Goal: Navigation & Orientation: Find specific page/section

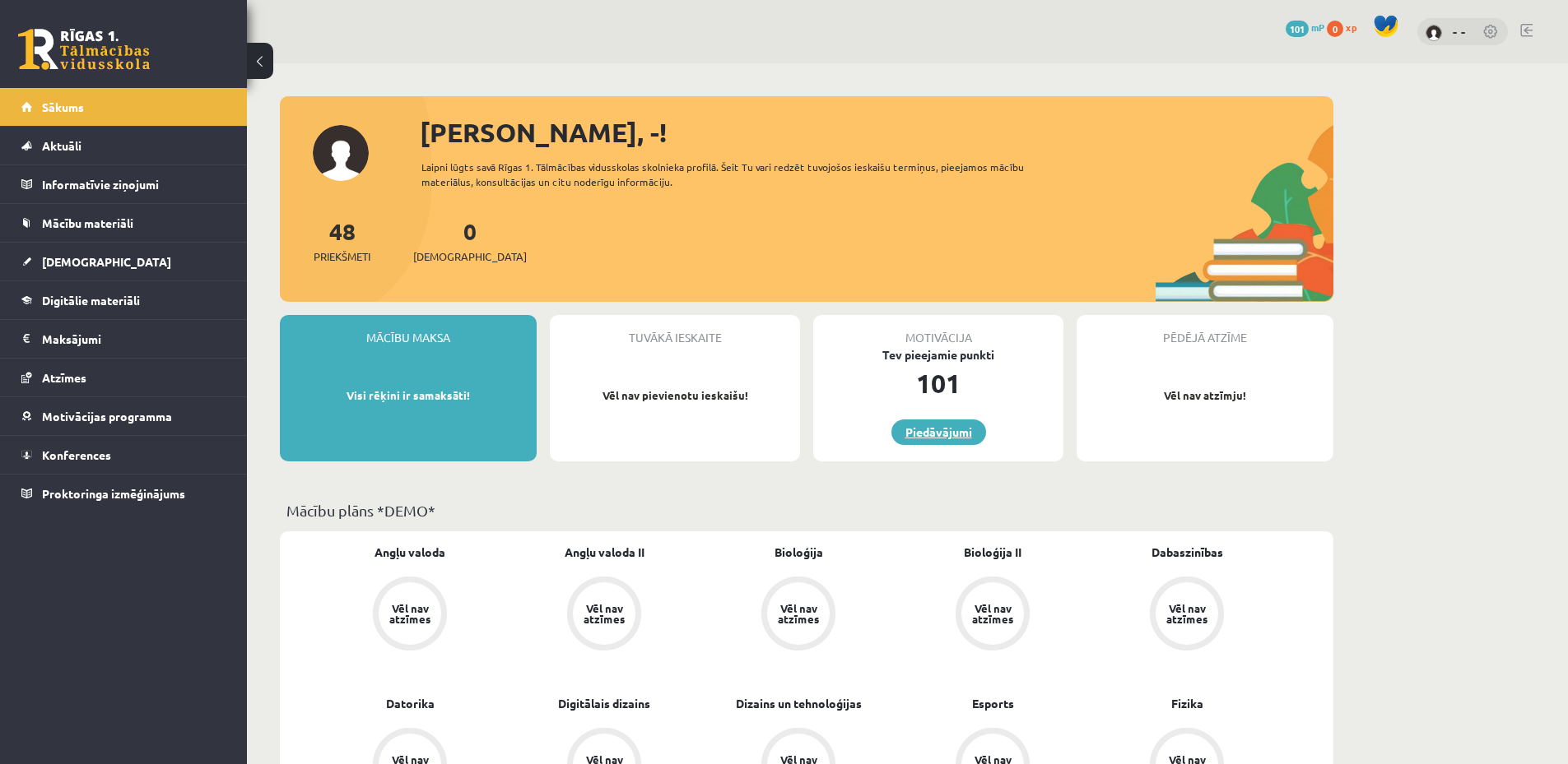
click at [924, 428] on link "Piedāvājumi" at bounding box center [938, 432] width 95 height 25
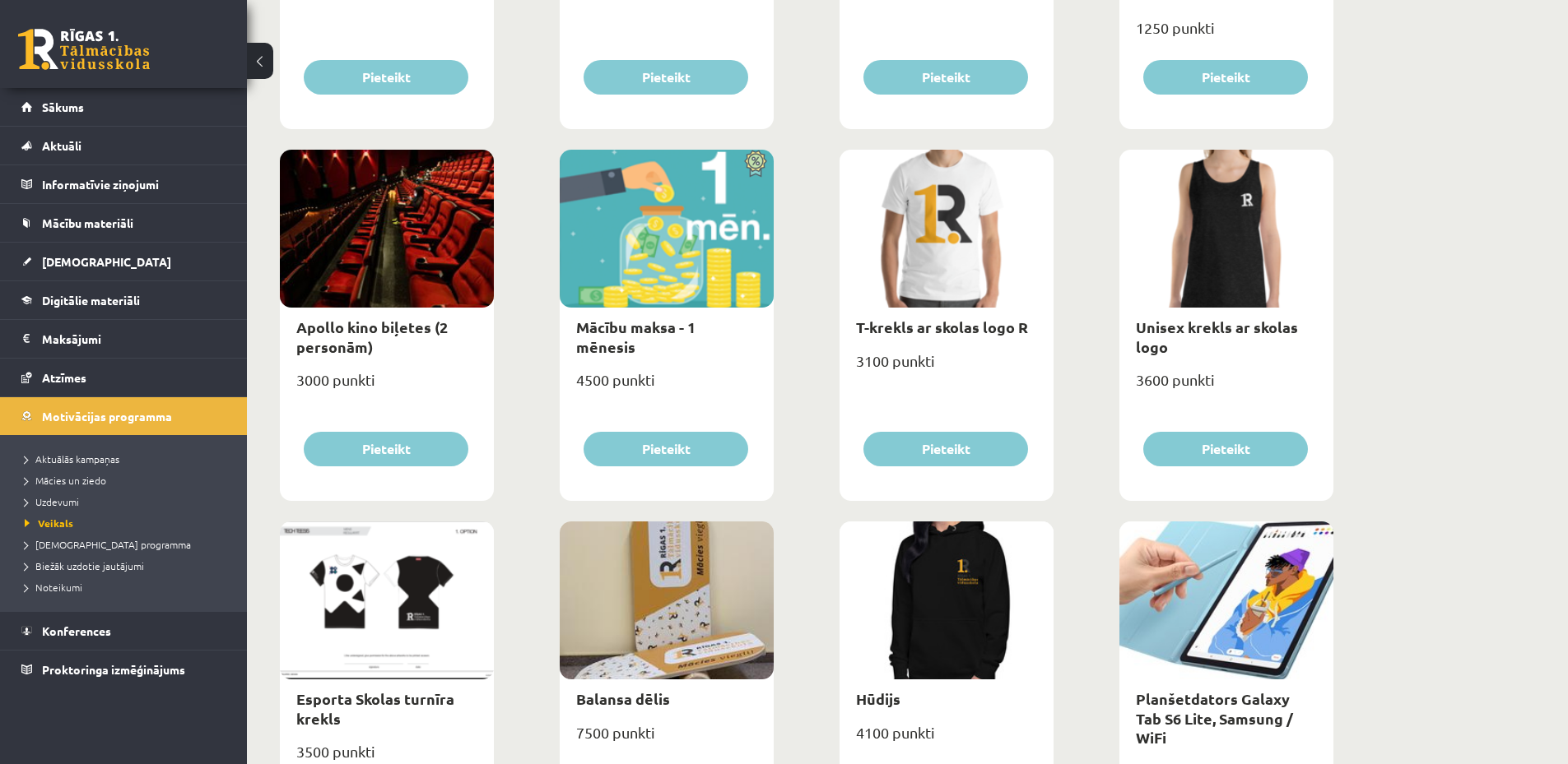
scroll to position [329, 0]
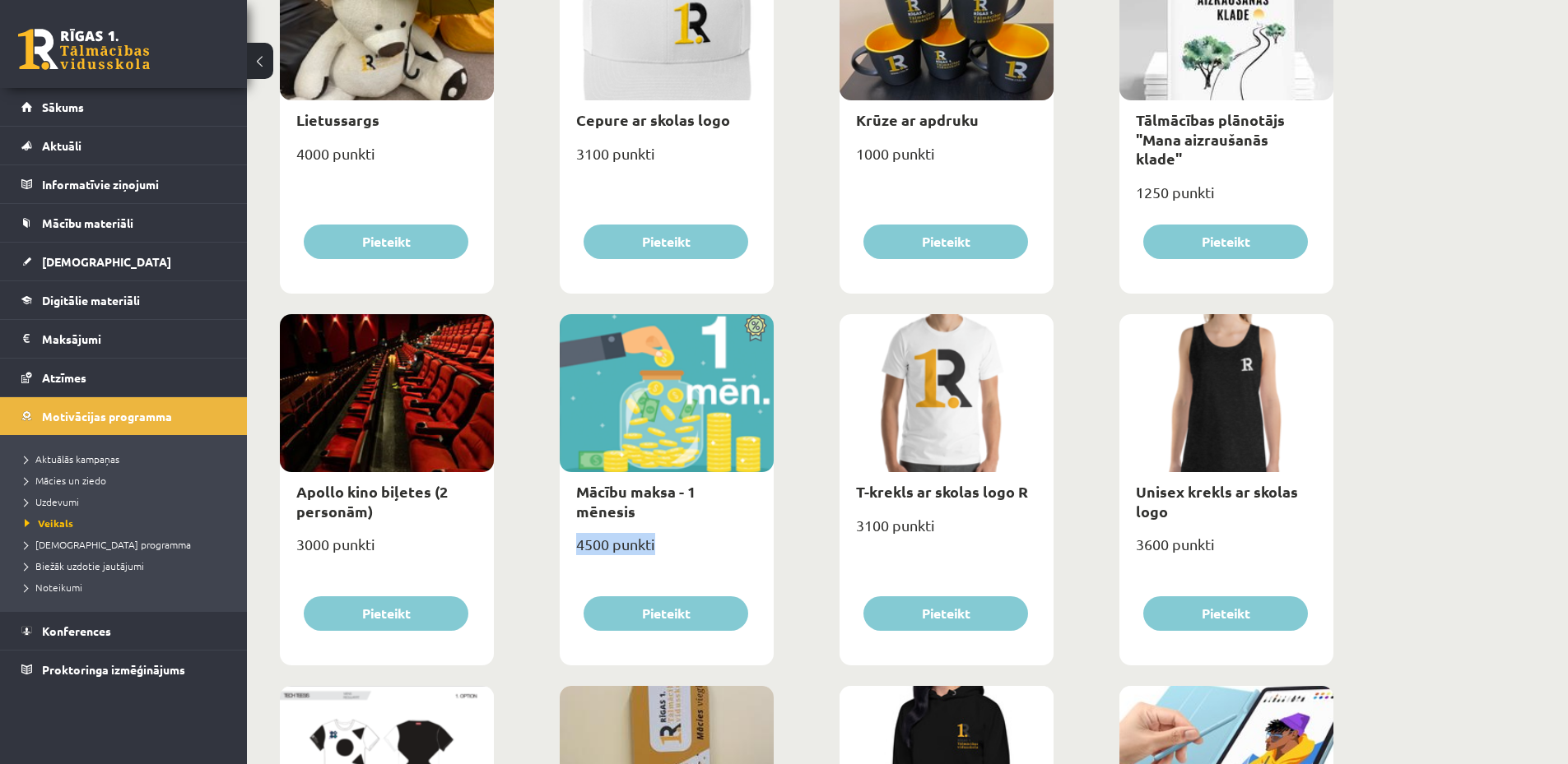
drag, startPoint x: 576, startPoint y: 525, endPoint x: 674, endPoint y: 535, distance: 98.5
click at [674, 535] on div "4500 punkti" at bounding box center [666, 551] width 214 height 41
click at [641, 530] on div "4500 punkti" at bounding box center [666, 551] width 214 height 41
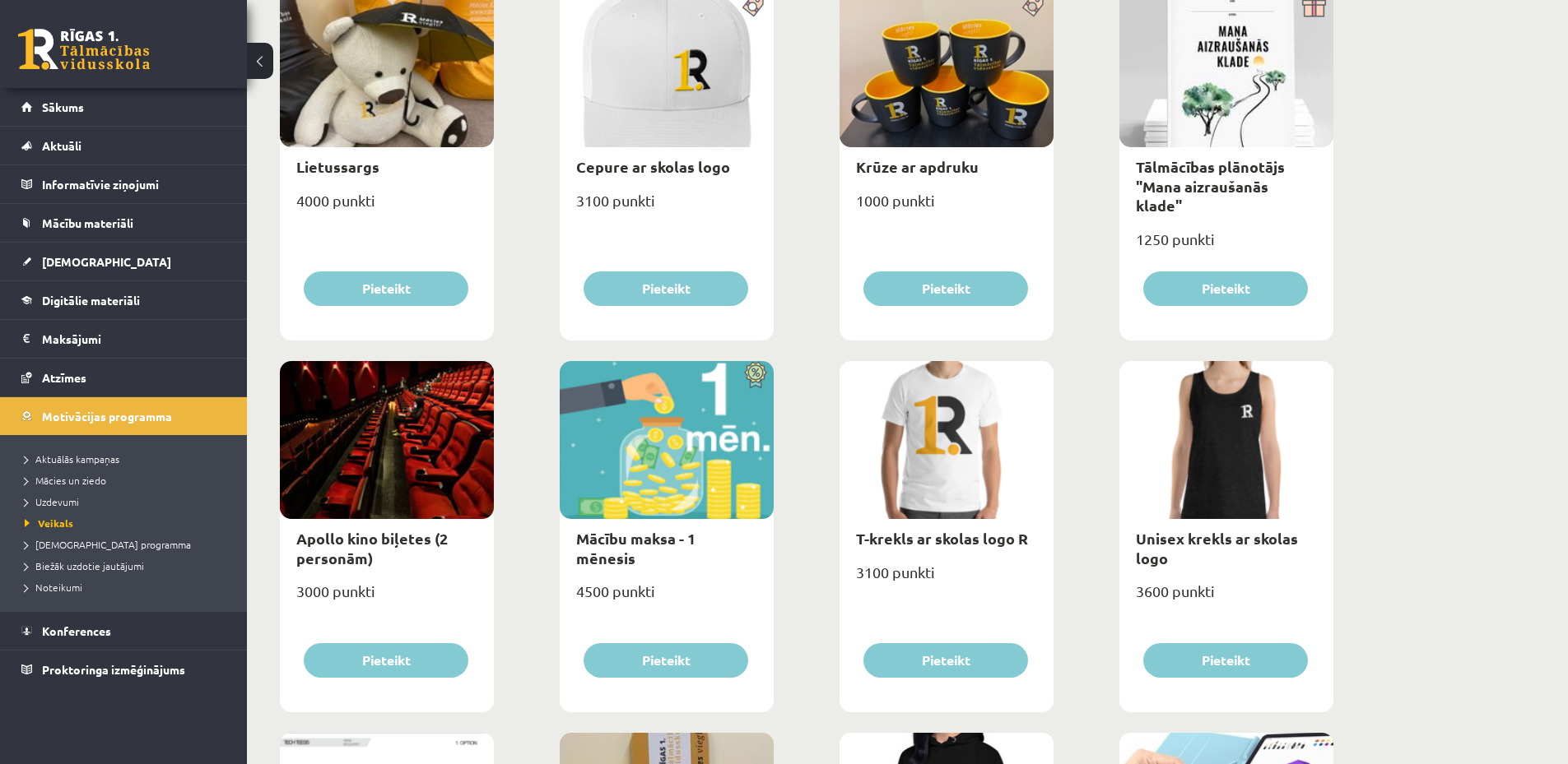
scroll to position [0, 0]
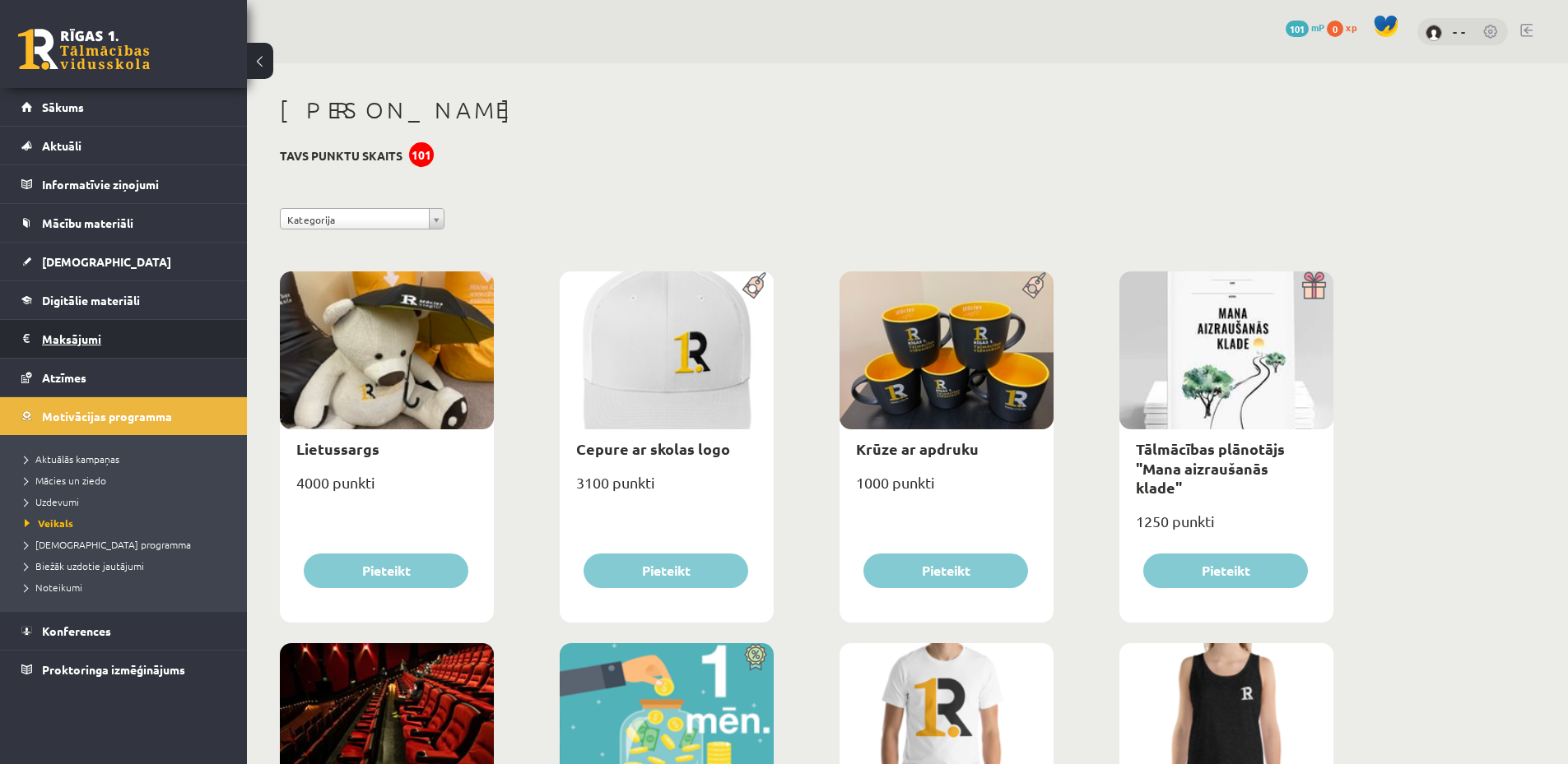
click at [87, 340] on legend "Maksājumi 0" at bounding box center [135, 338] width 184 height 38
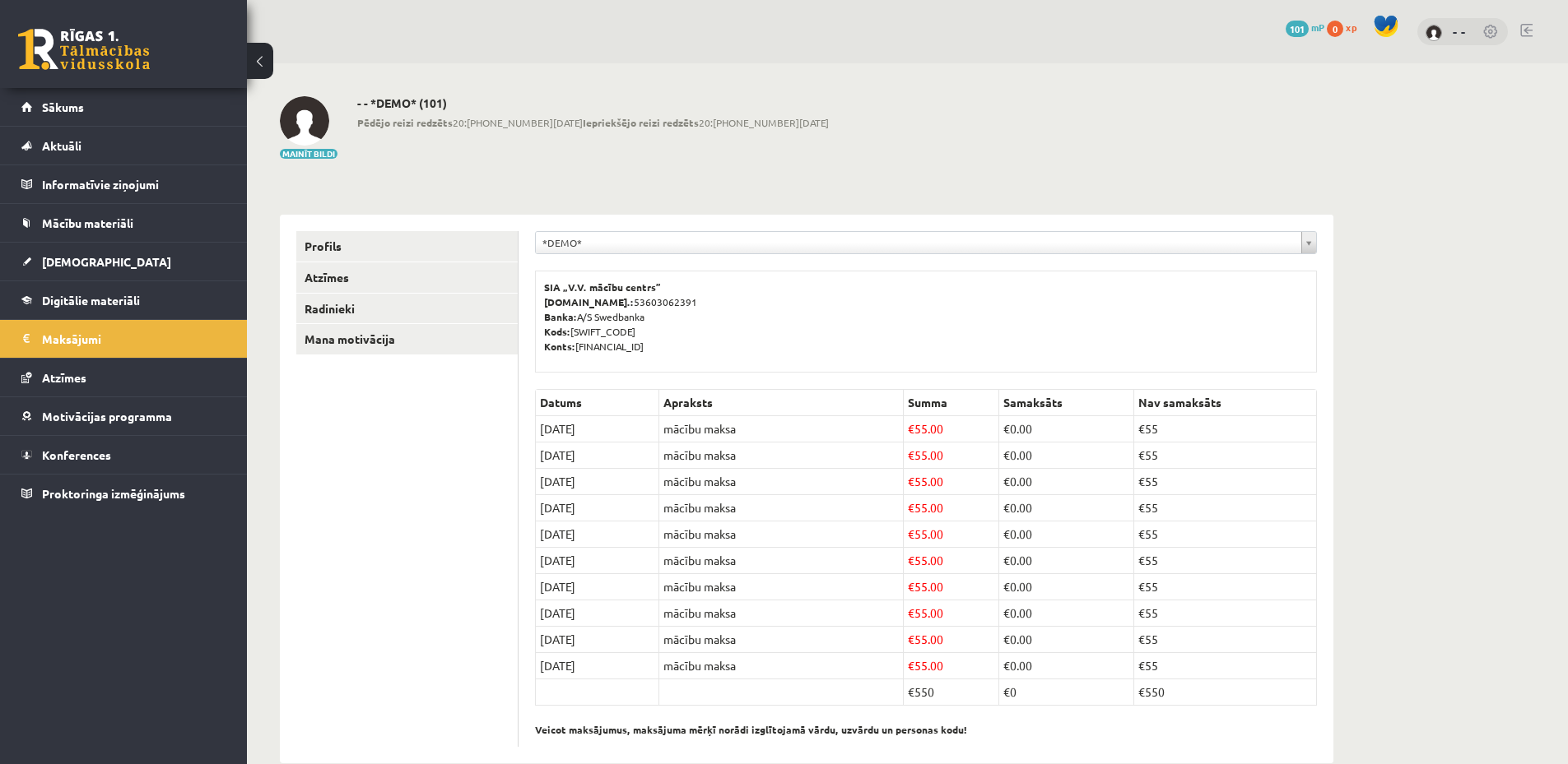
drag, startPoint x: 1172, startPoint y: 688, endPoint x: 1186, endPoint y: 693, distance: 14.9
click at [1186, 692] on td "€550" at bounding box center [1225, 692] width 183 height 26
drag, startPoint x: 1147, startPoint y: 694, endPoint x: 1212, endPoint y: 695, distance: 65.0
click at [1209, 695] on td "€550" at bounding box center [1225, 692] width 183 height 26
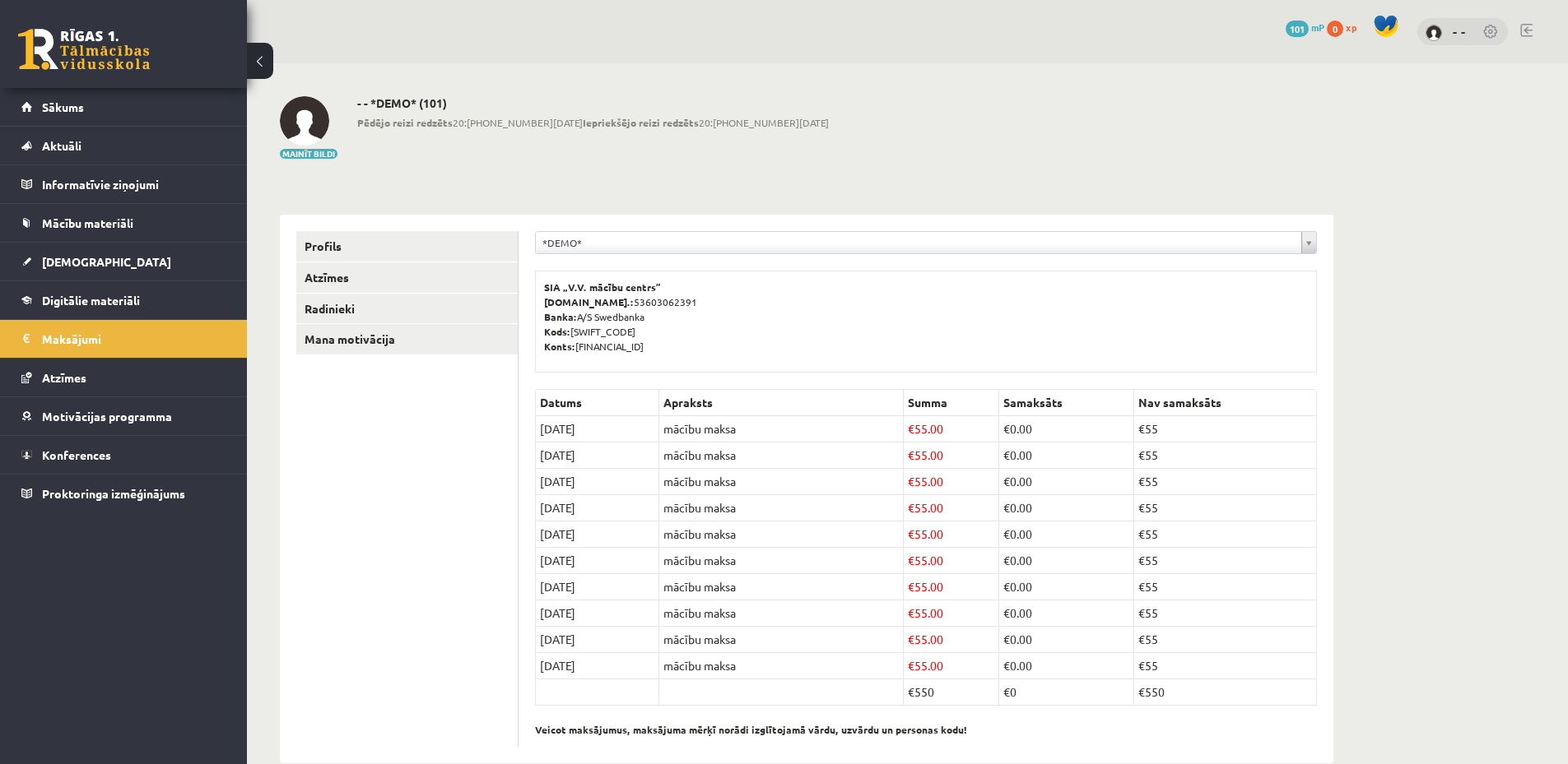
click at [1212, 695] on td "€550" at bounding box center [1225, 692] width 183 height 26
click at [1153, 698] on td "€550" at bounding box center [1225, 692] width 183 height 26
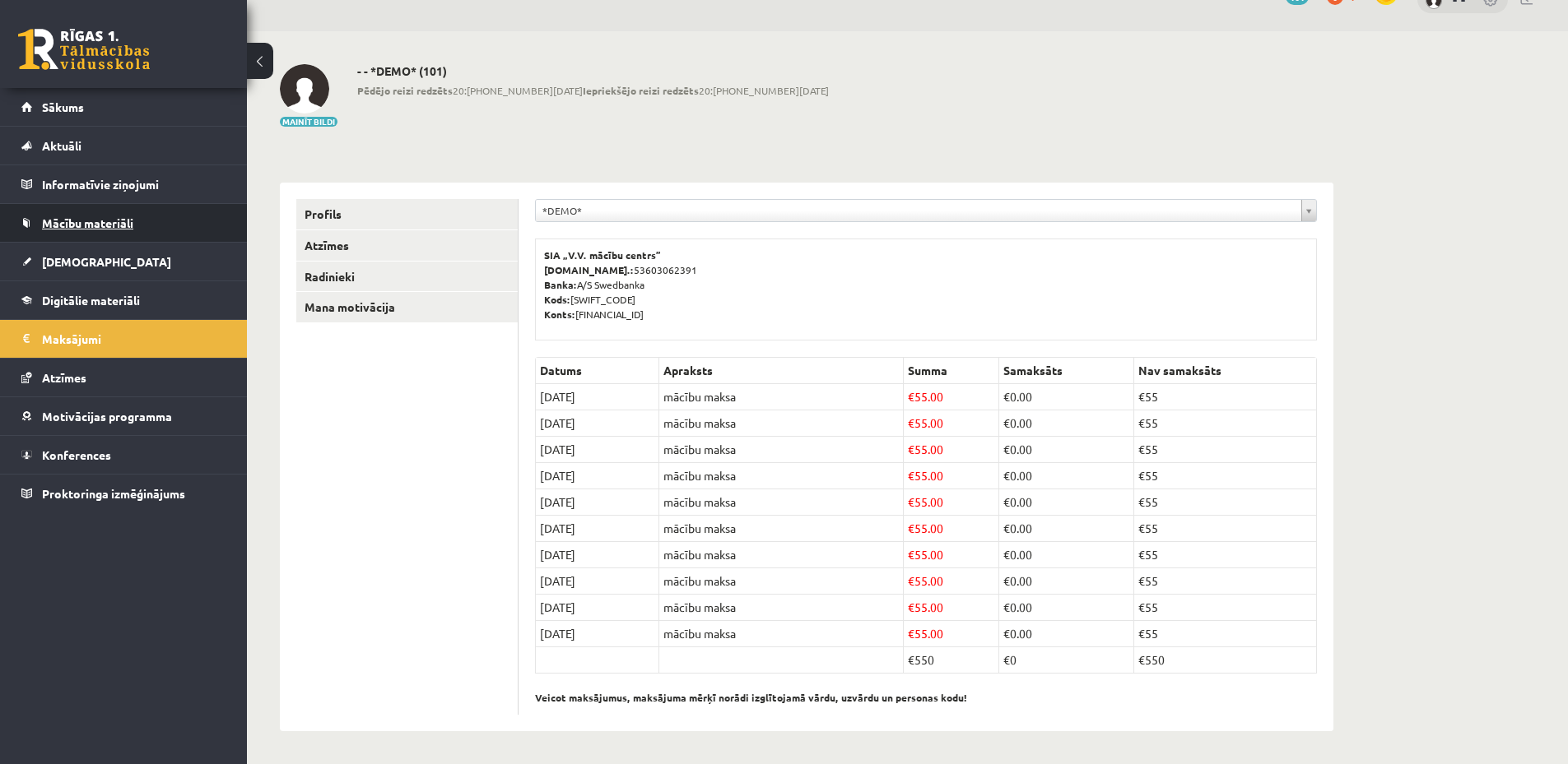
click at [115, 231] on link "Mācību materiāli" at bounding box center [124, 223] width 205 height 38
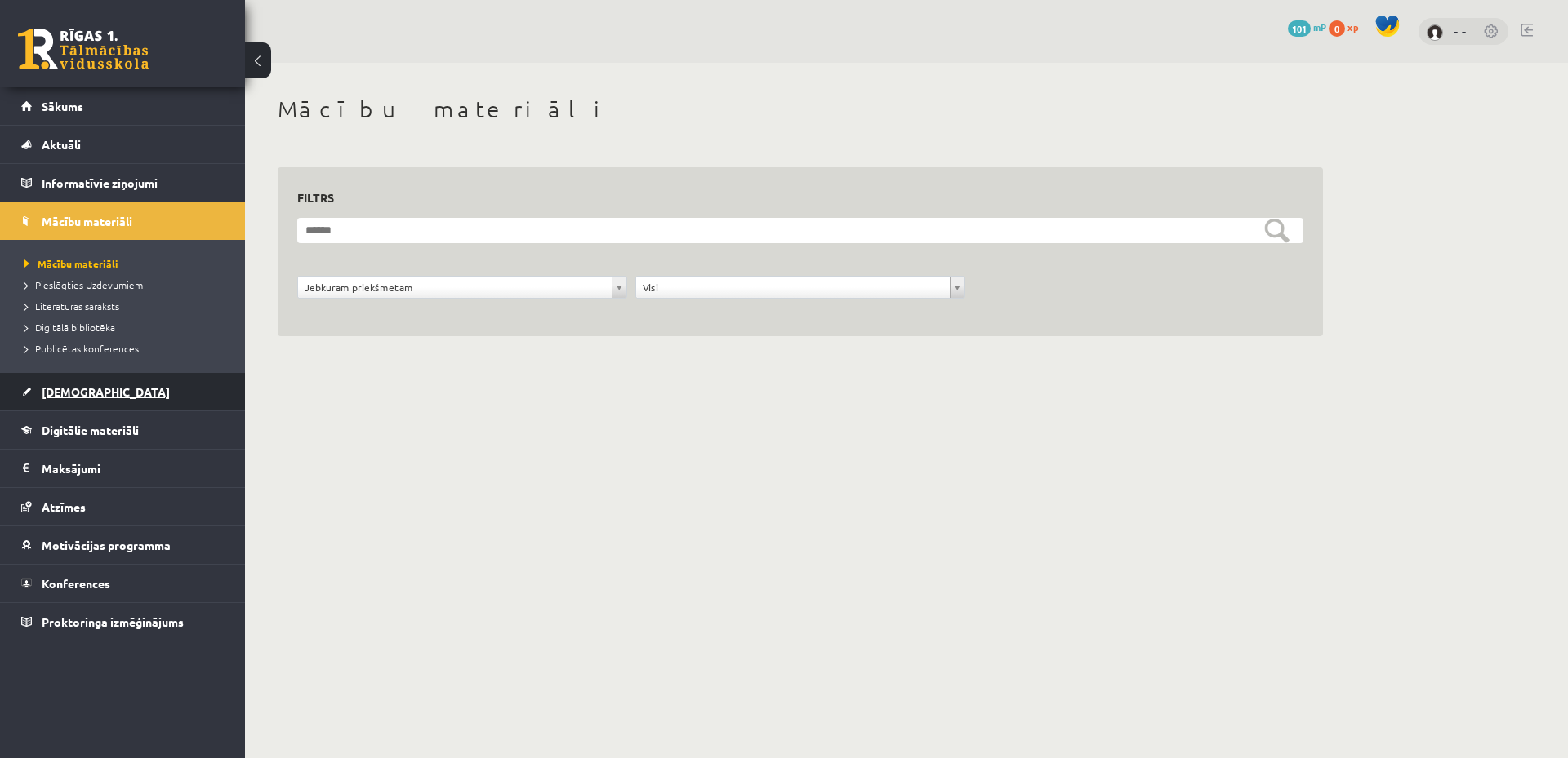
click at [70, 398] on span "[DEMOGRAPHIC_DATA]" at bounding box center [106, 392] width 128 height 15
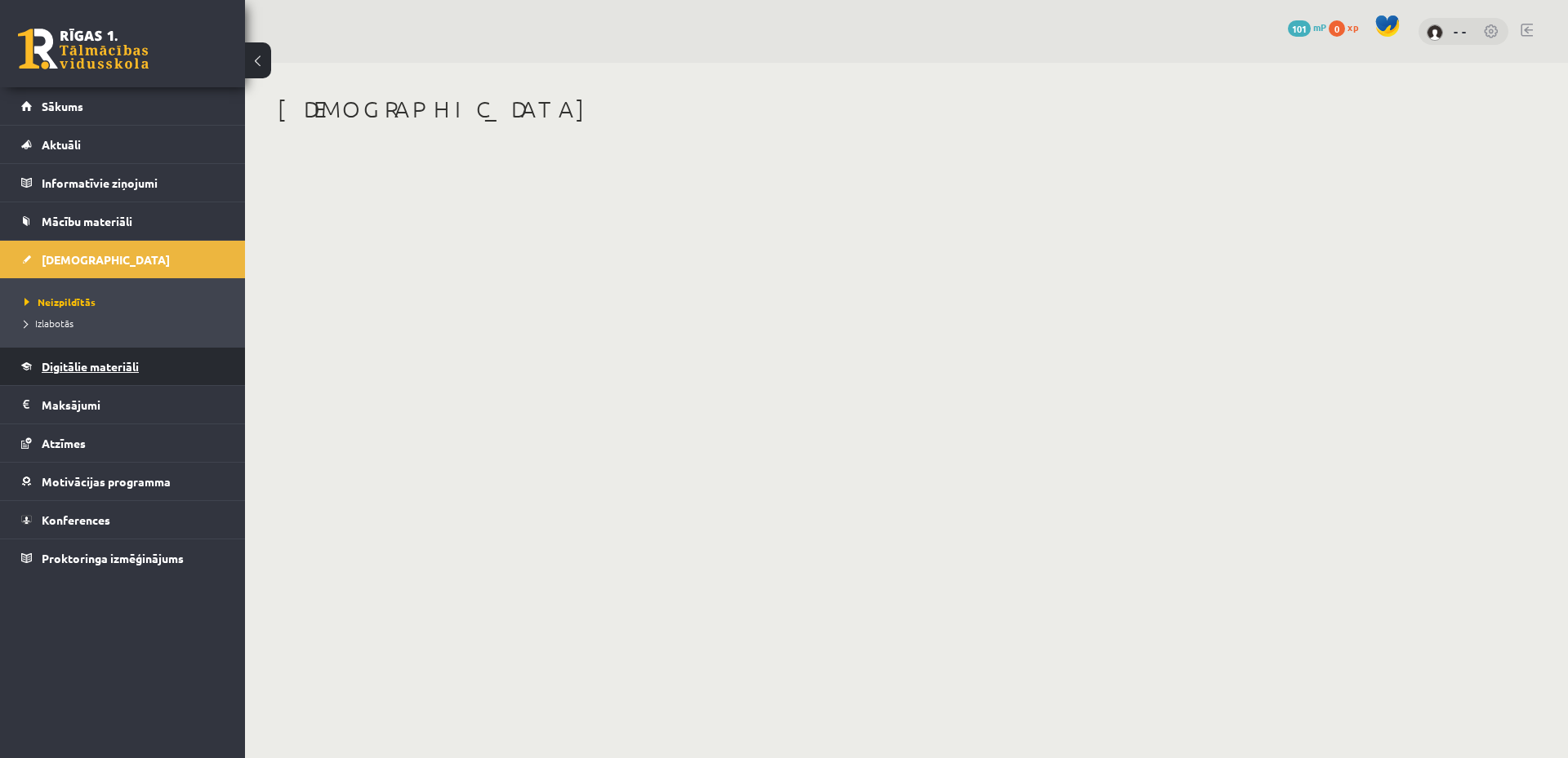
click at [169, 374] on link "Digitālie materiāli" at bounding box center [123, 366] width 203 height 38
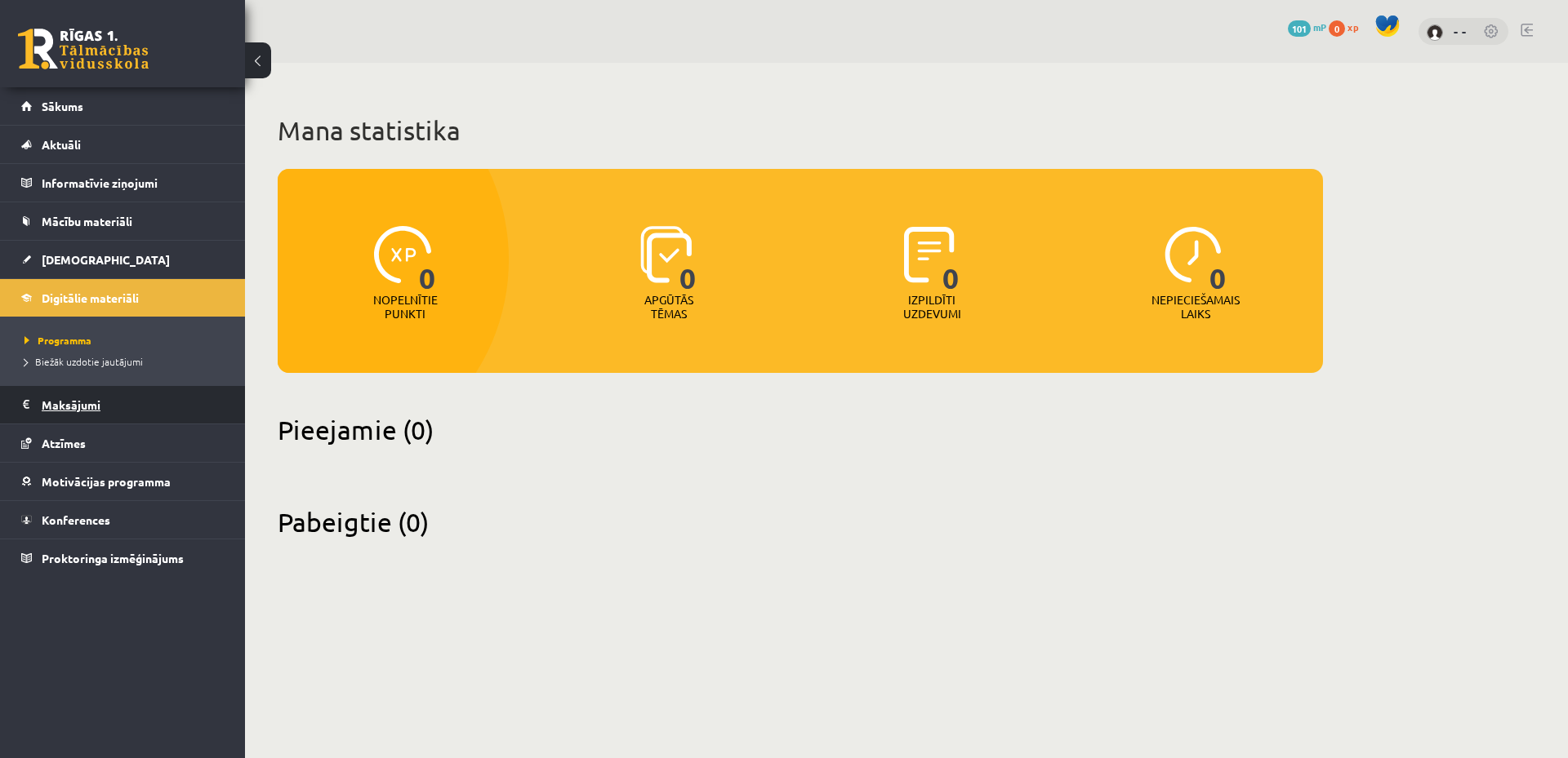
click at [128, 399] on legend "Maksājumi 0" at bounding box center [134, 405] width 183 height 38
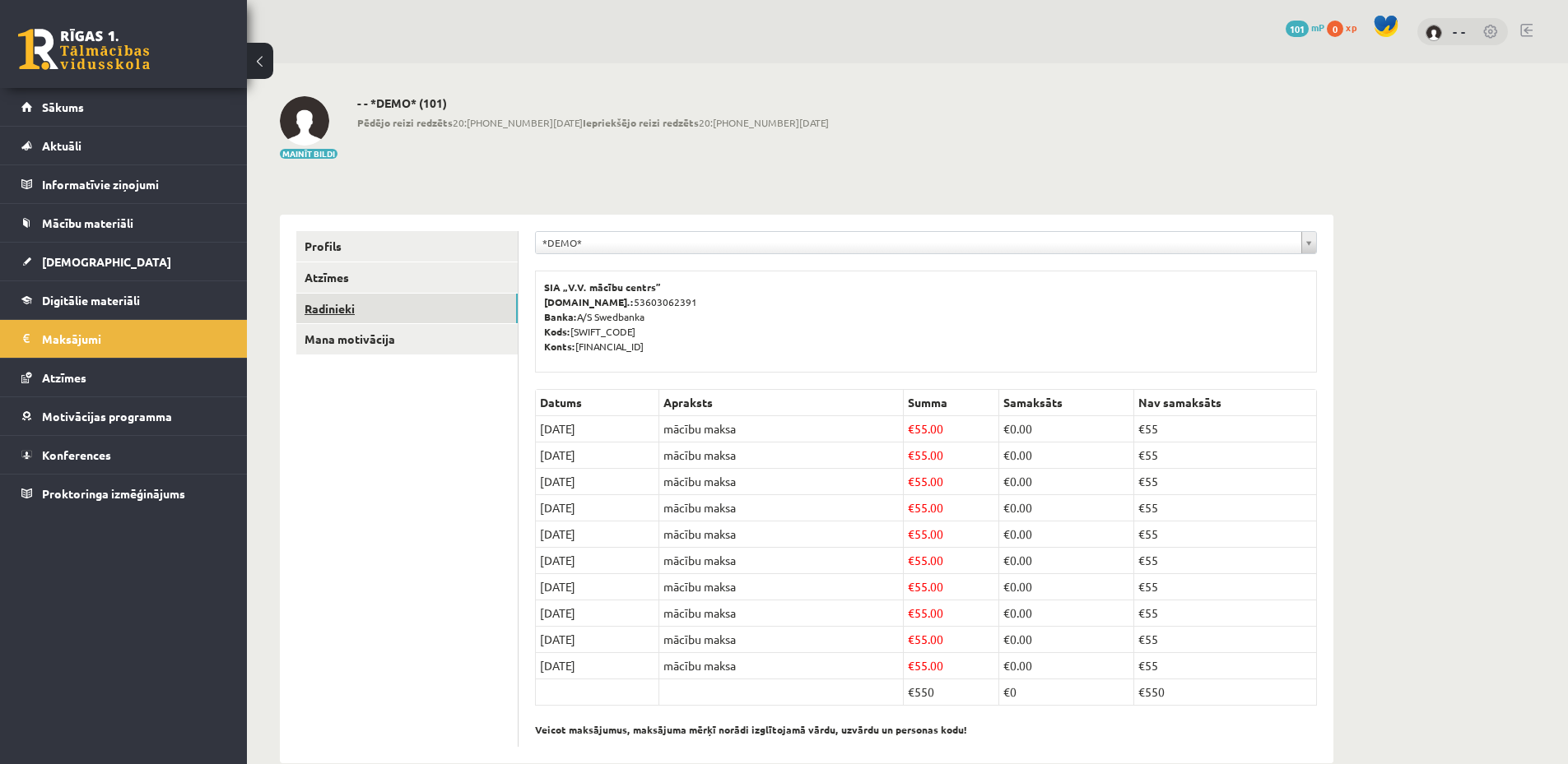
click at [386, 313] on link "Radinieki" at bounding box center [407, 309] width 222 height 30
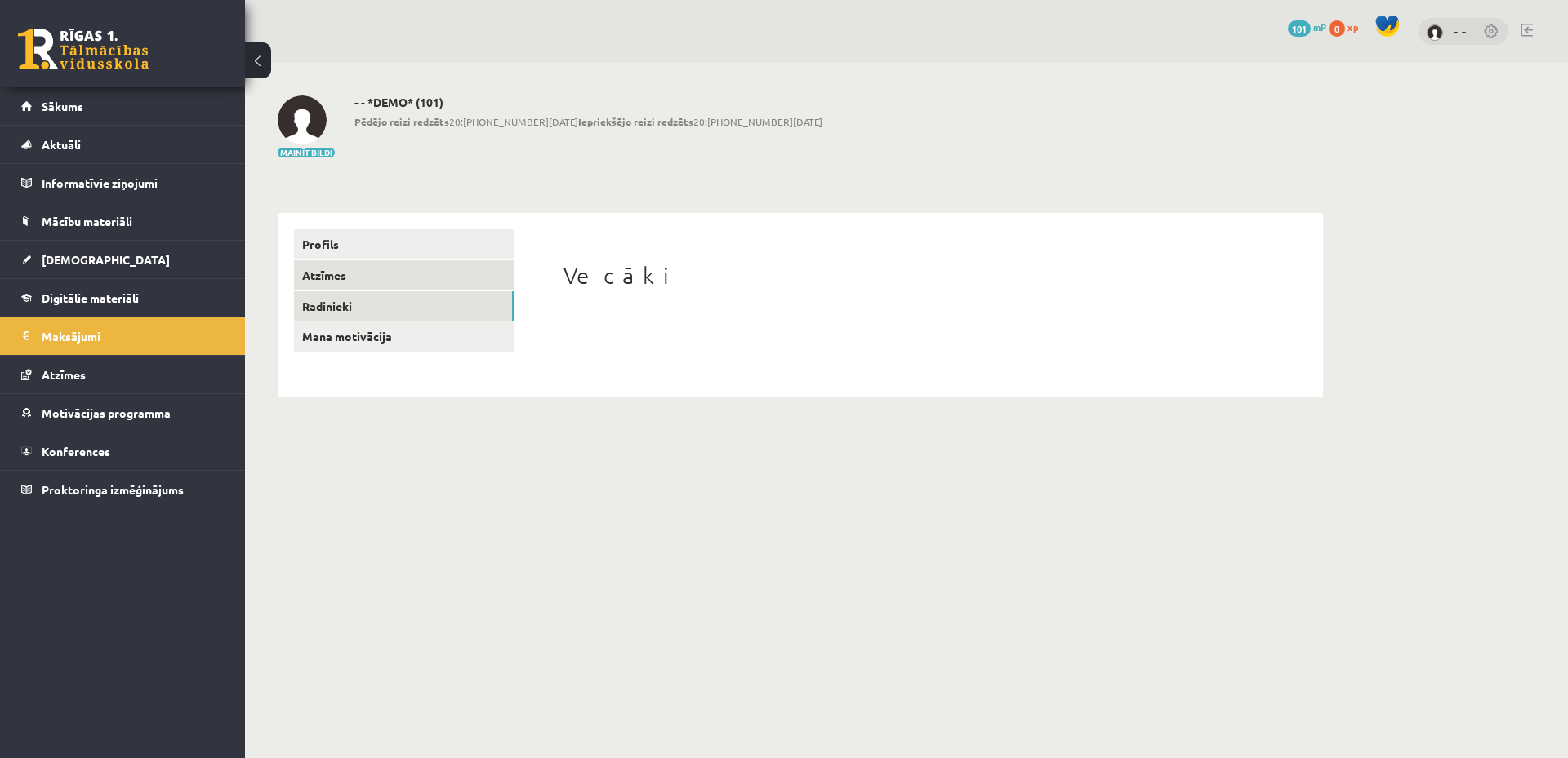
click at [434, 274] on link "Atzīmes" at bounding box center [404, 275] width 220 height 30
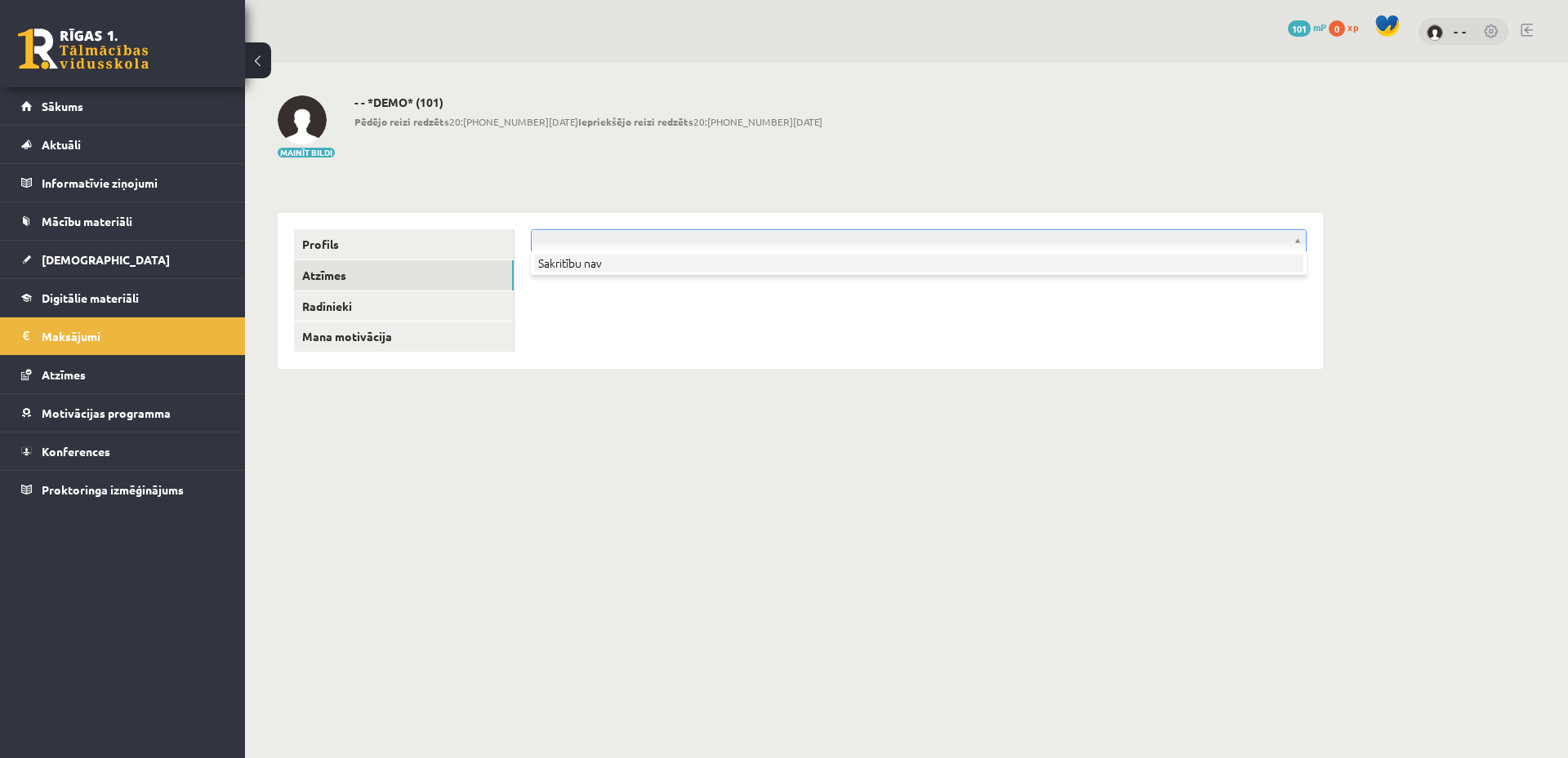
click at [579, 266] on li "Sakritību nav" at bounding box center [919, 263] width 769 height 17
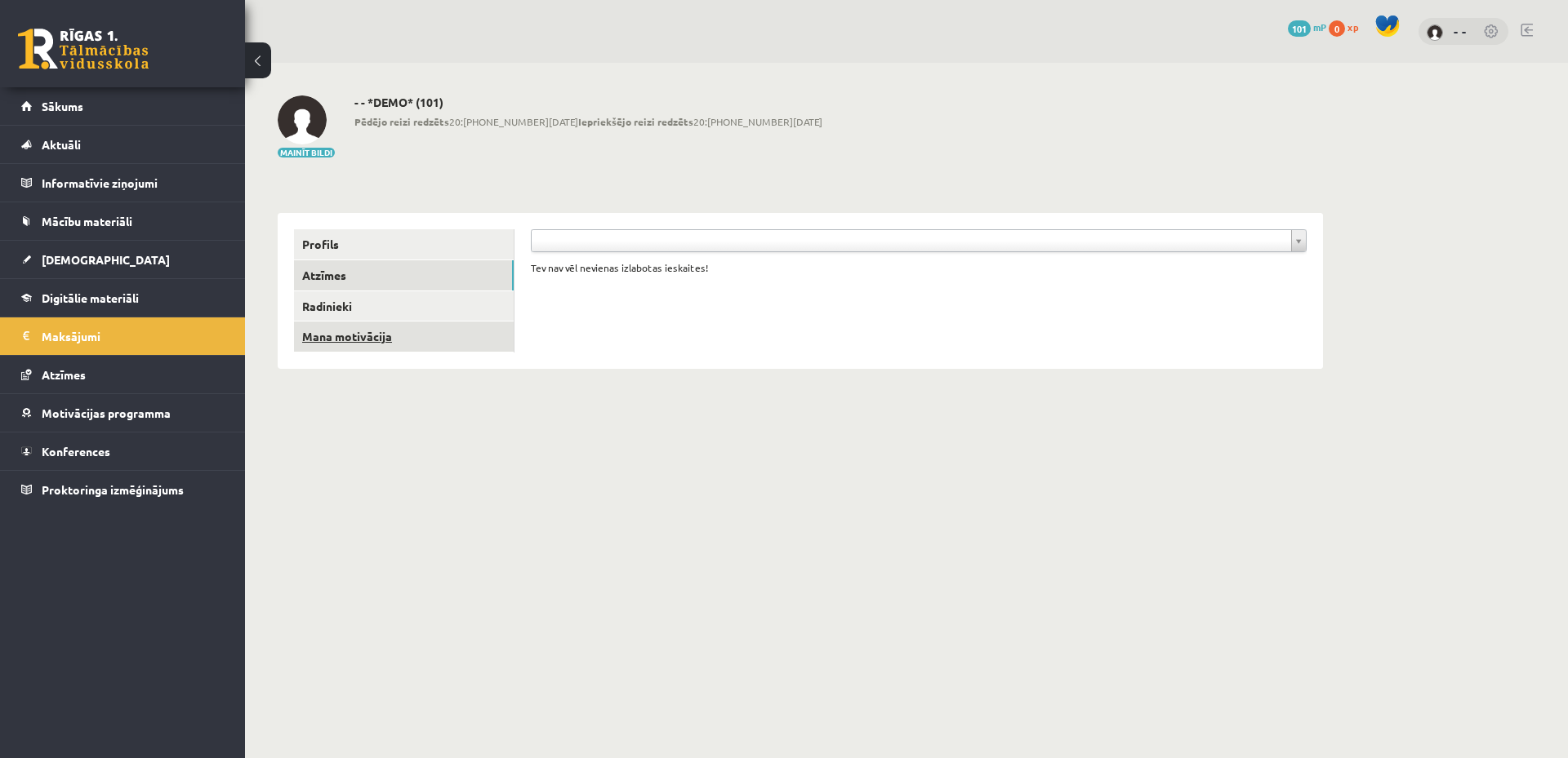
click at [416, 332] on link "Mana motivācija" at bounding box center [404, 337] width 220 height 30
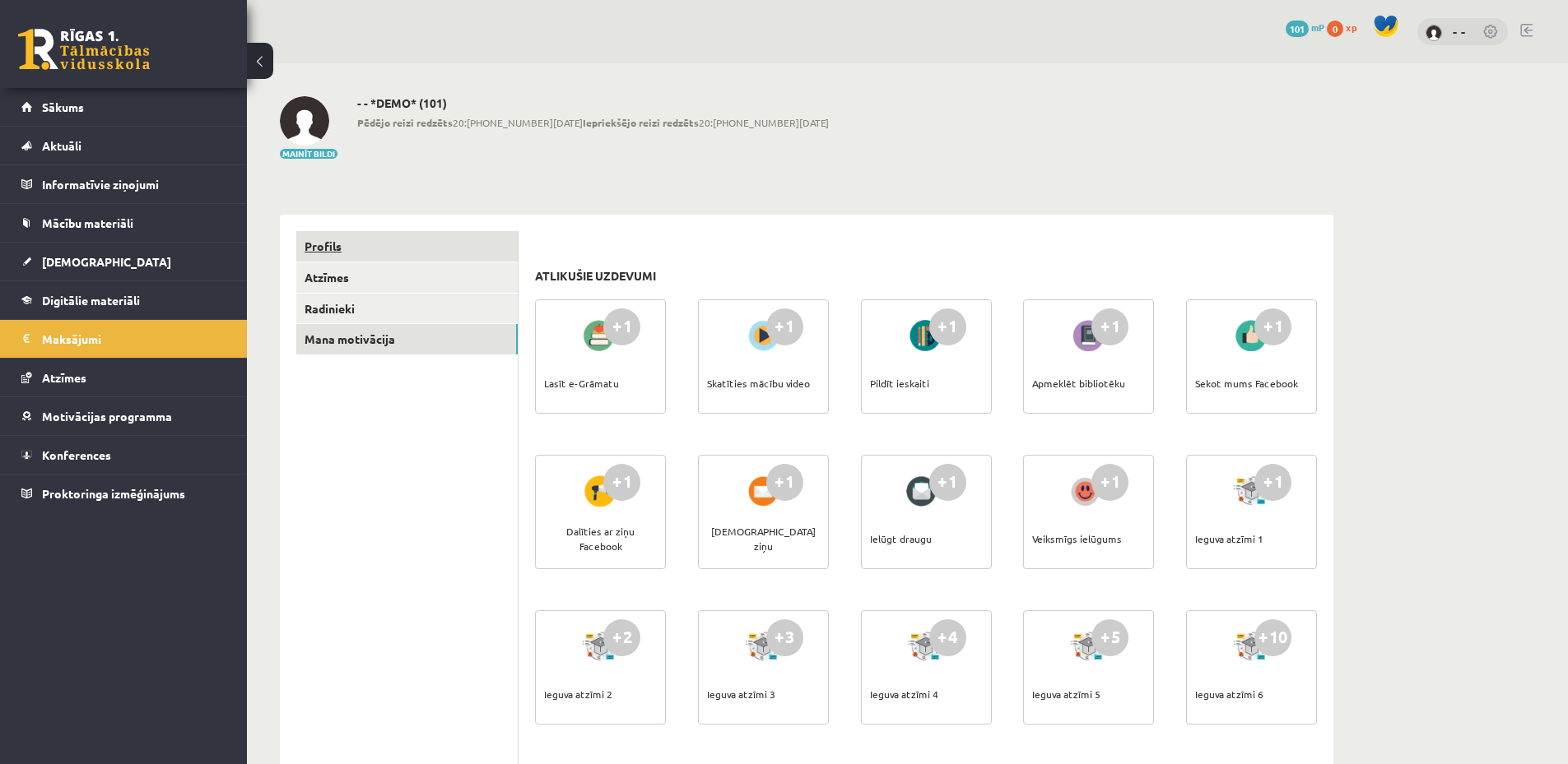
click at [418, 239] on link "Profils" at bounding box center [407, 246] width 222 height 30
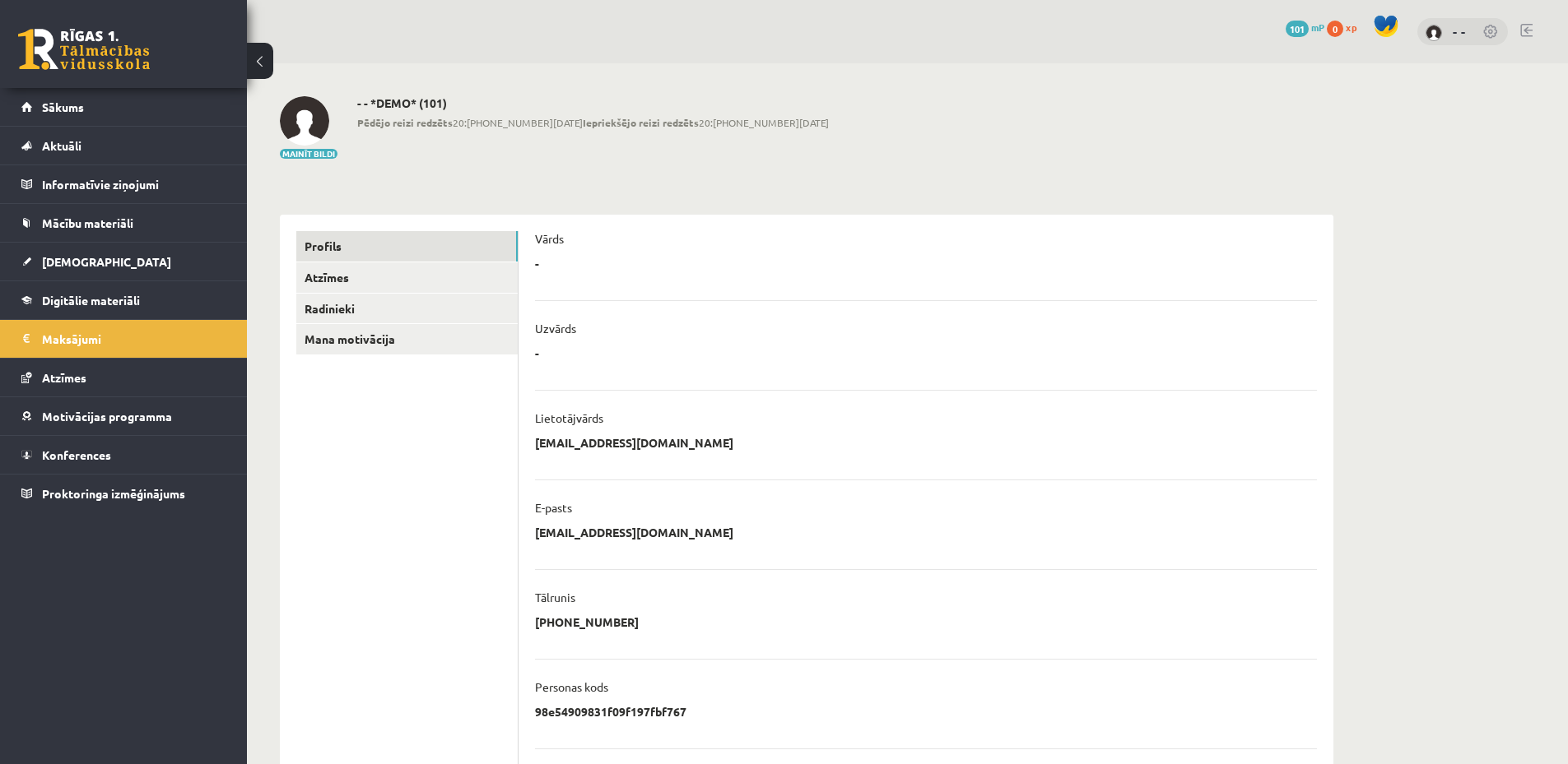
click at [539, 263] on div "- * ******** Atcelt" at bounding box center [926, 267] width 782 height 25
click at [536, 262] on p "-" at bounding box center [536, 263] width 4 height 15
click at [381, 271] on link "Atzīmes" at bounding box center [407, 278] width 222 height 30
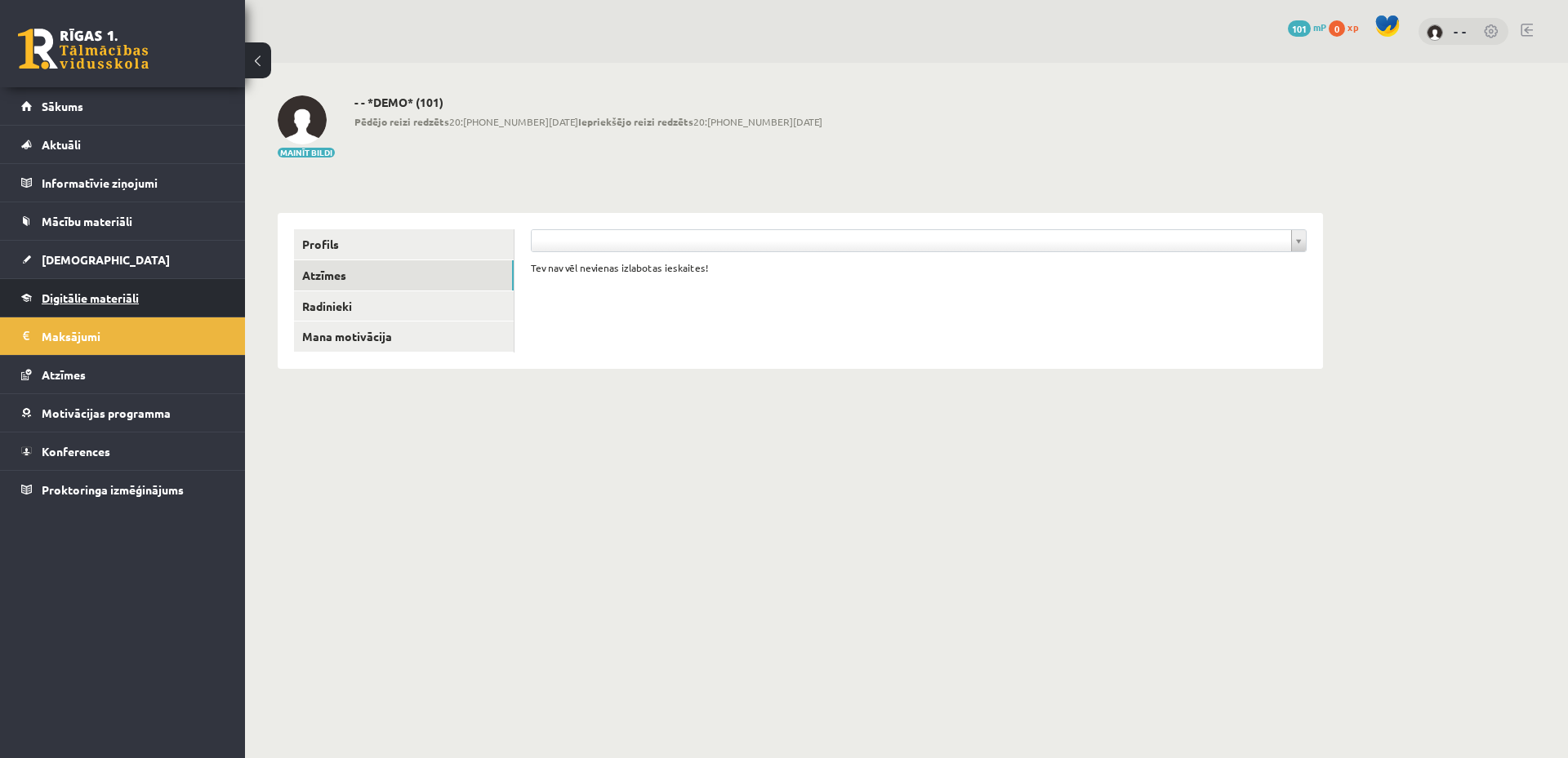
click at [170, 298] on link "Digitālie materiāli" at bounding box center [123, 298] width 203 height 38
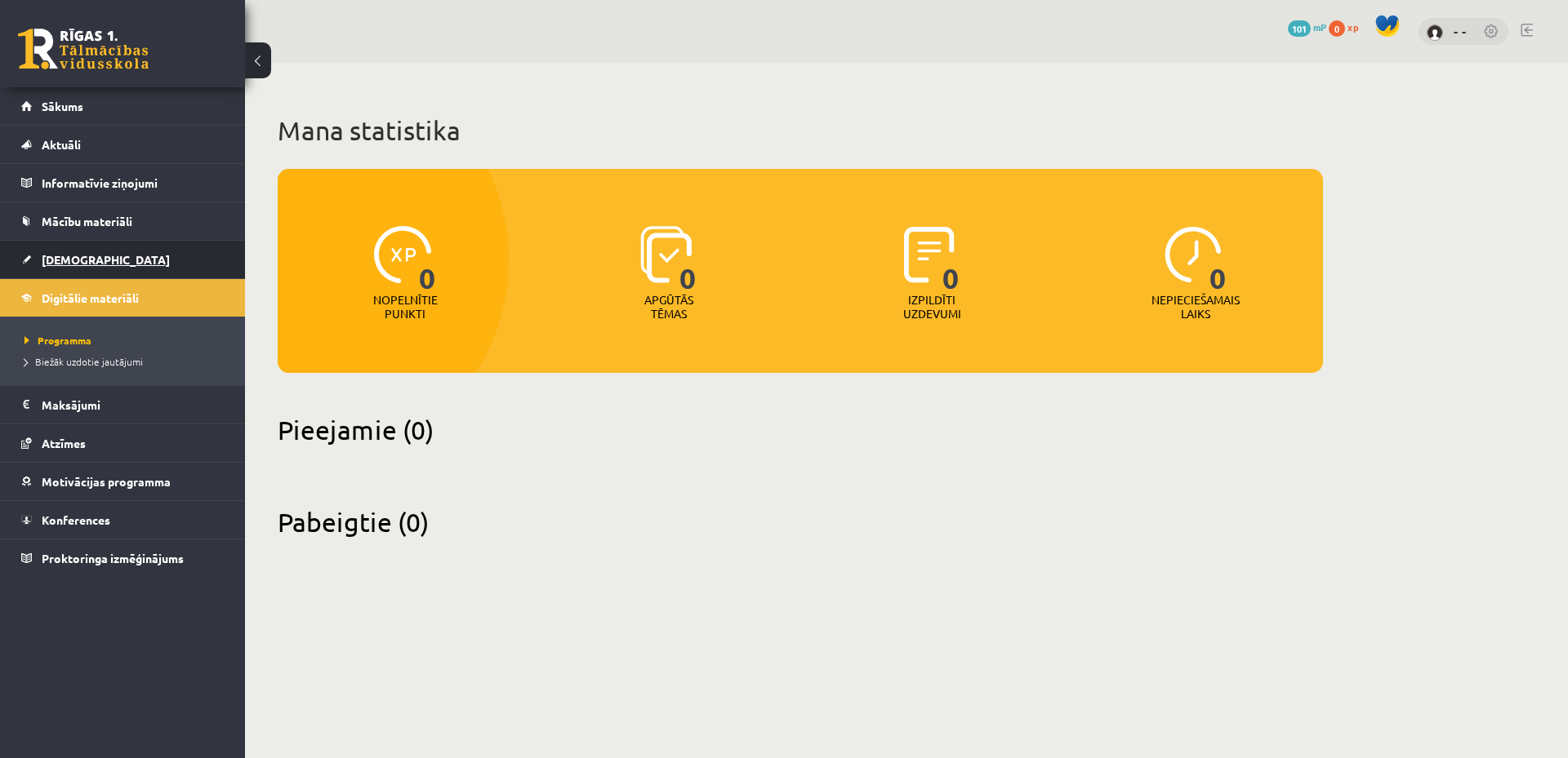
click at [134, 258] on link "[DEMOGRAPHIC_DATA]" at bounding box center [123, 259] width 203 height 38
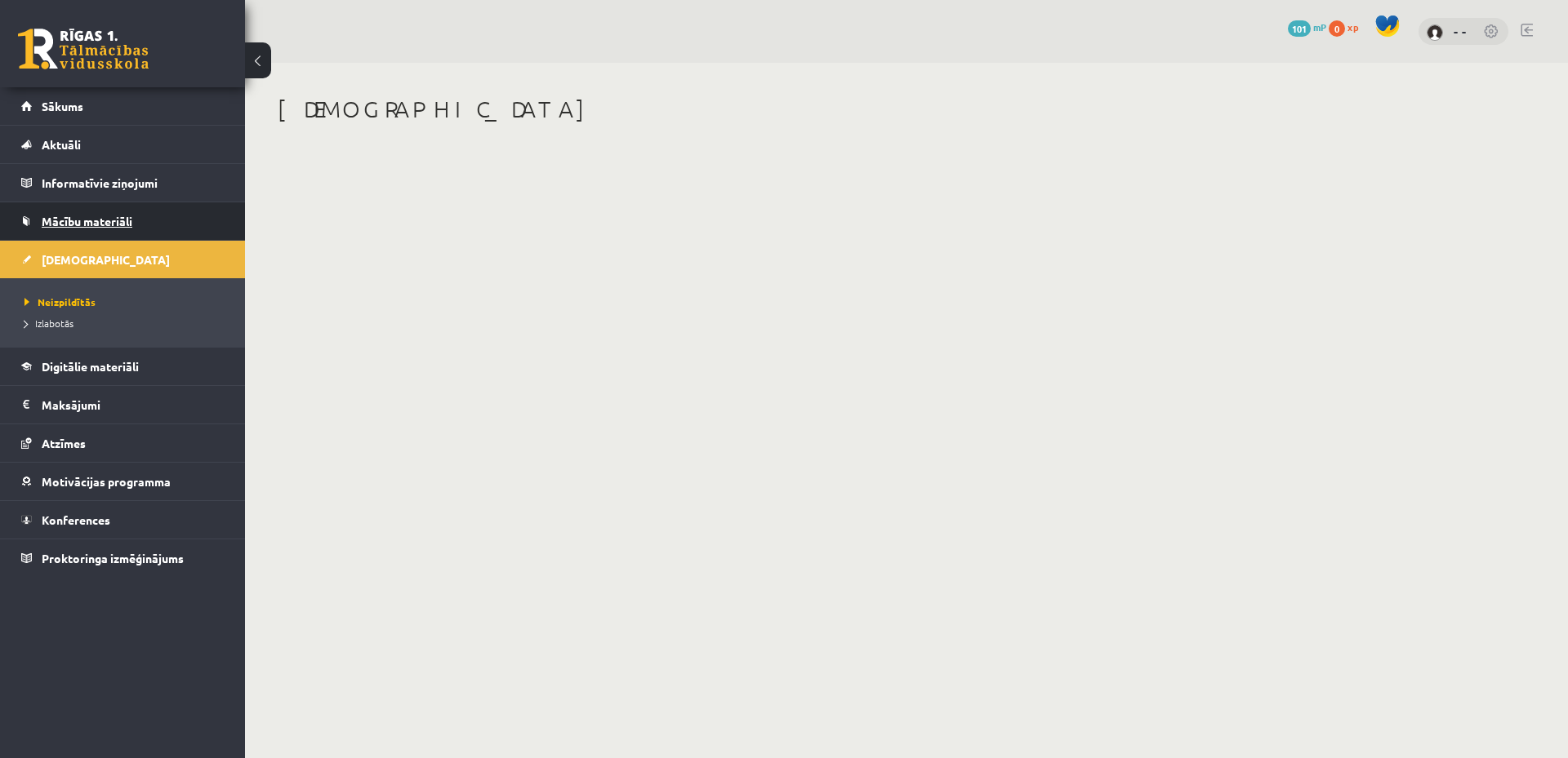
click at [168, 227] on link "Mācību materiāli" at bounding box center [123, 221] width 203 height 38
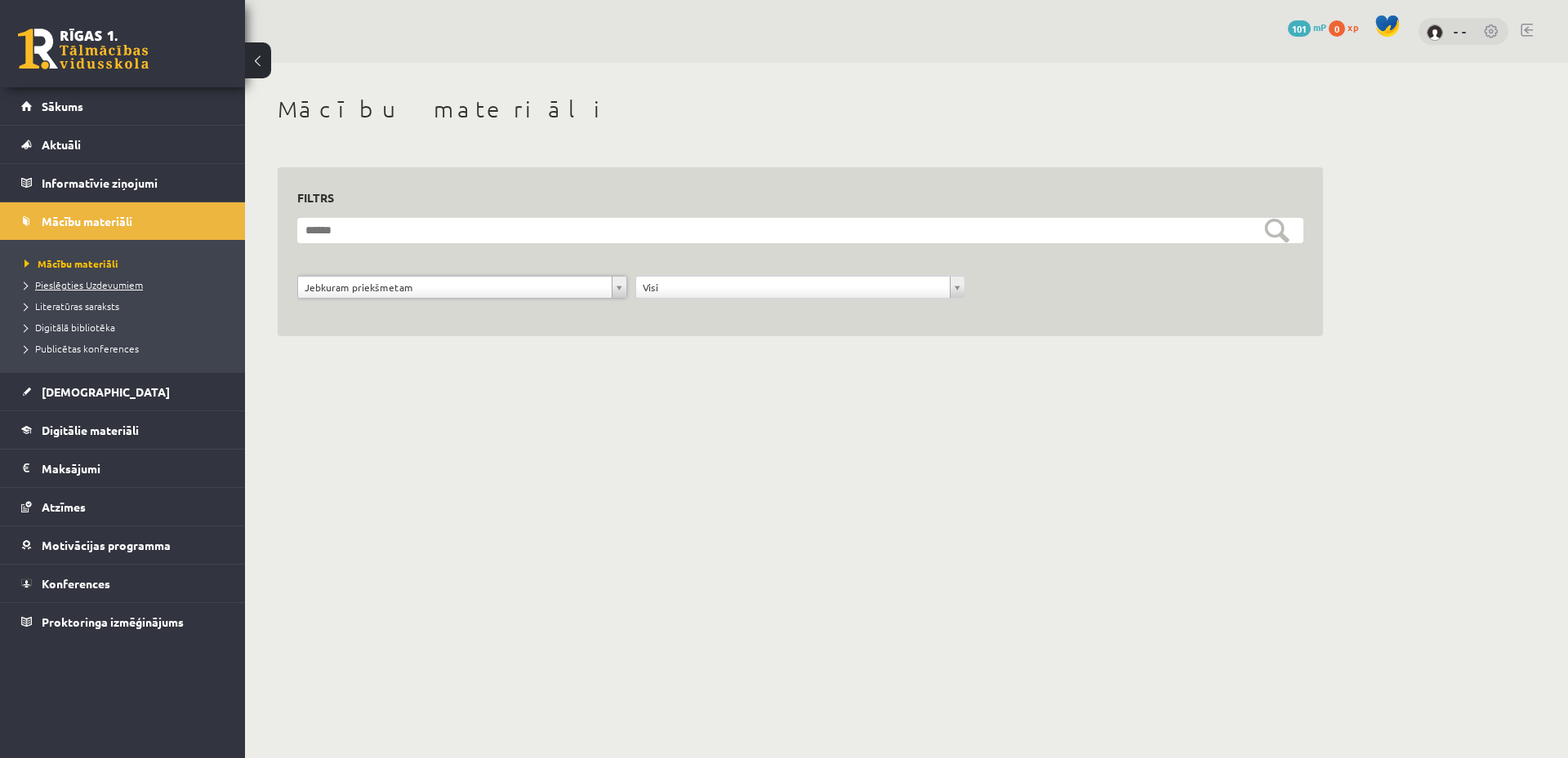
click at [121, 282] on span "Pieslēgties Uzdevumiem" at bounding box center [83, 285] width 118 height 13
click at [95, 306] on span "Literatūras saraksts" at bounding box center [71, 306] width 95 height 13
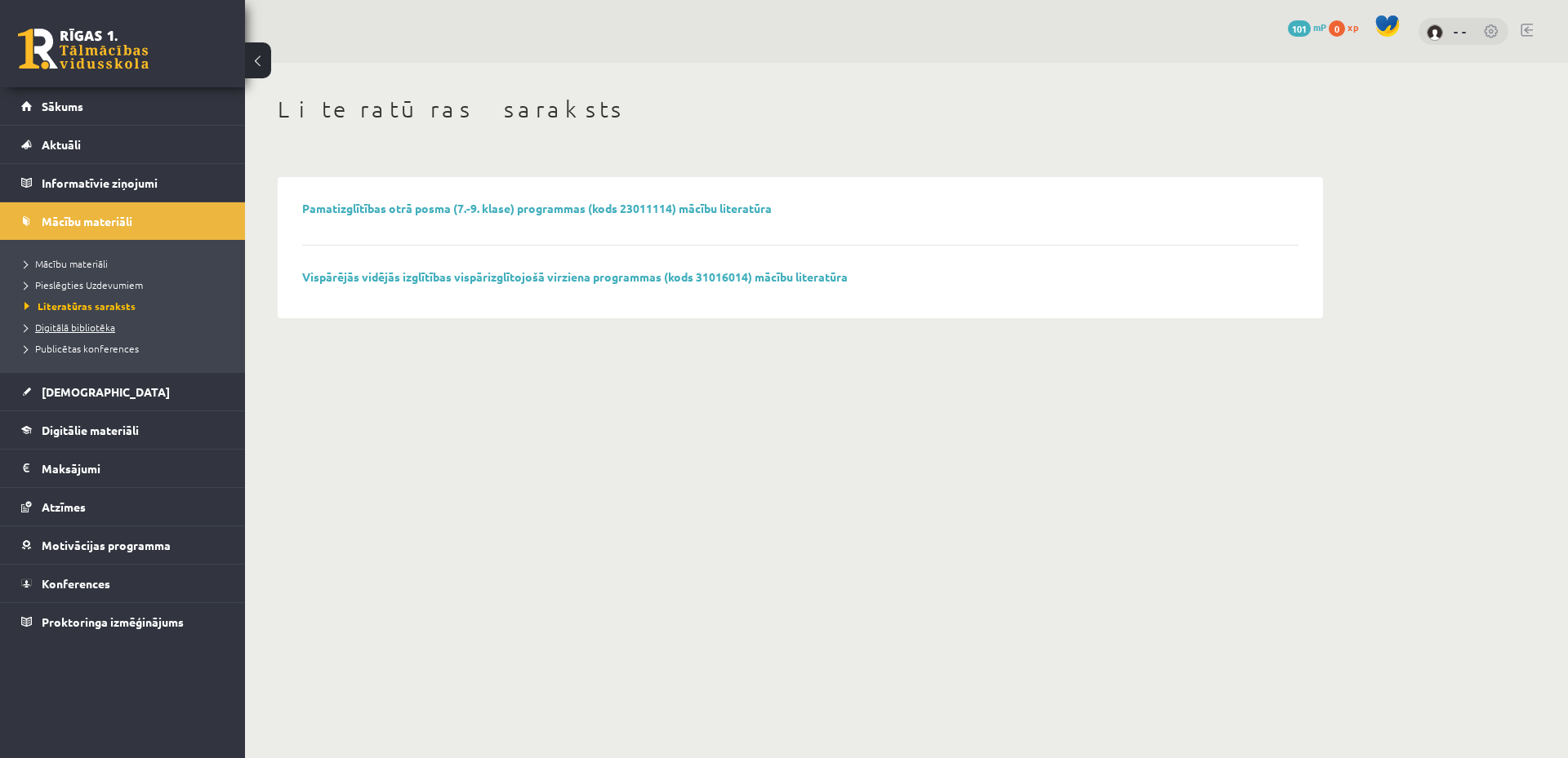
click at [99, 328] on span "Digitālā bibliotēka" at bounding box center [70, 327] width 91 height 13
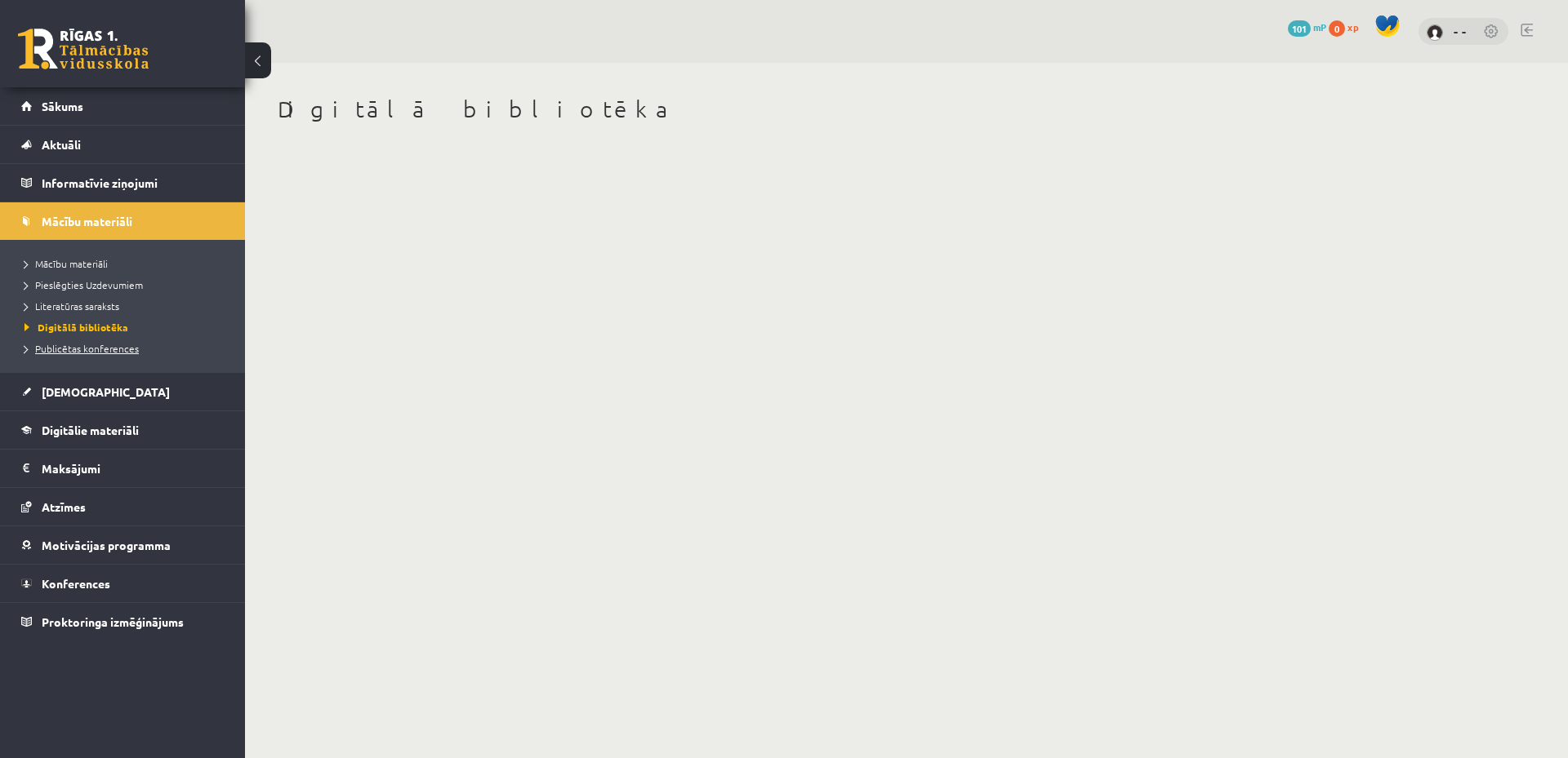
click at [102, 349] on span "Publicētas konferences" at bounding box center [81, 348] width 114 height 13
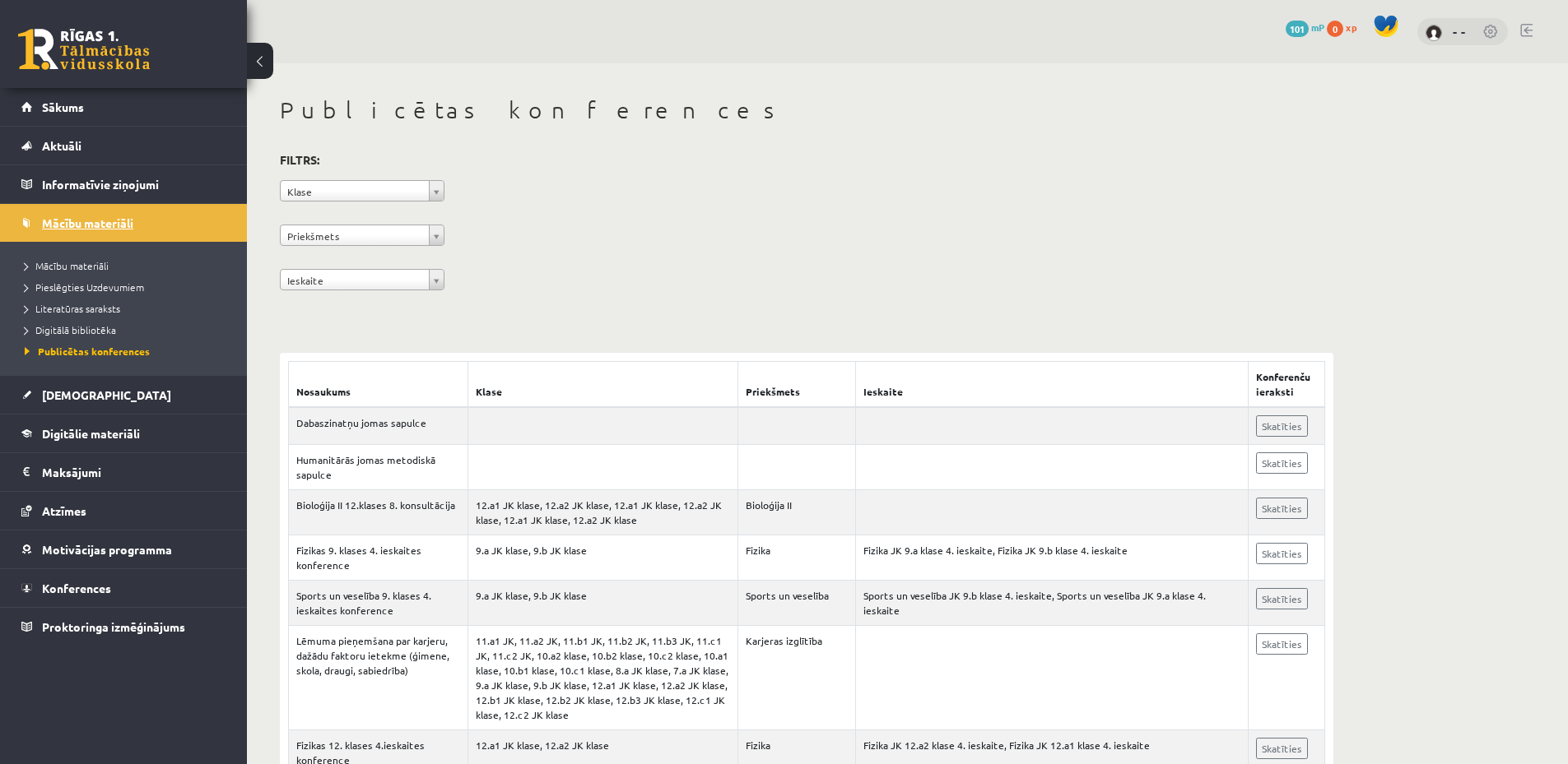
click at [50, 227] on span "Mācību materiāli" at bounding box center [88, 223] width 91 height 15
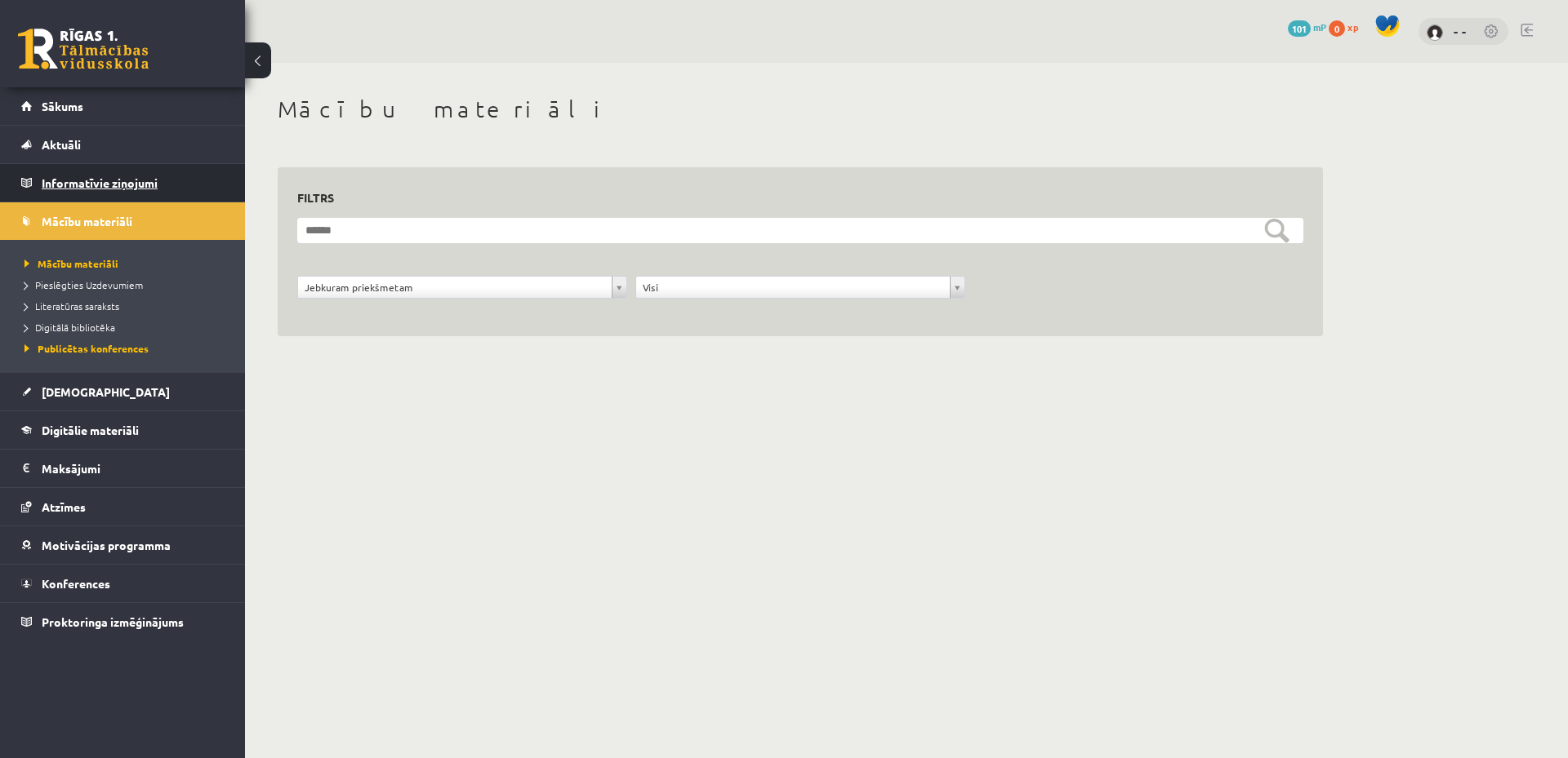
click at [171, 181] on legend "Informatīvie ziņojumi 0" at bounding box center [134, 182] width 183 height 38
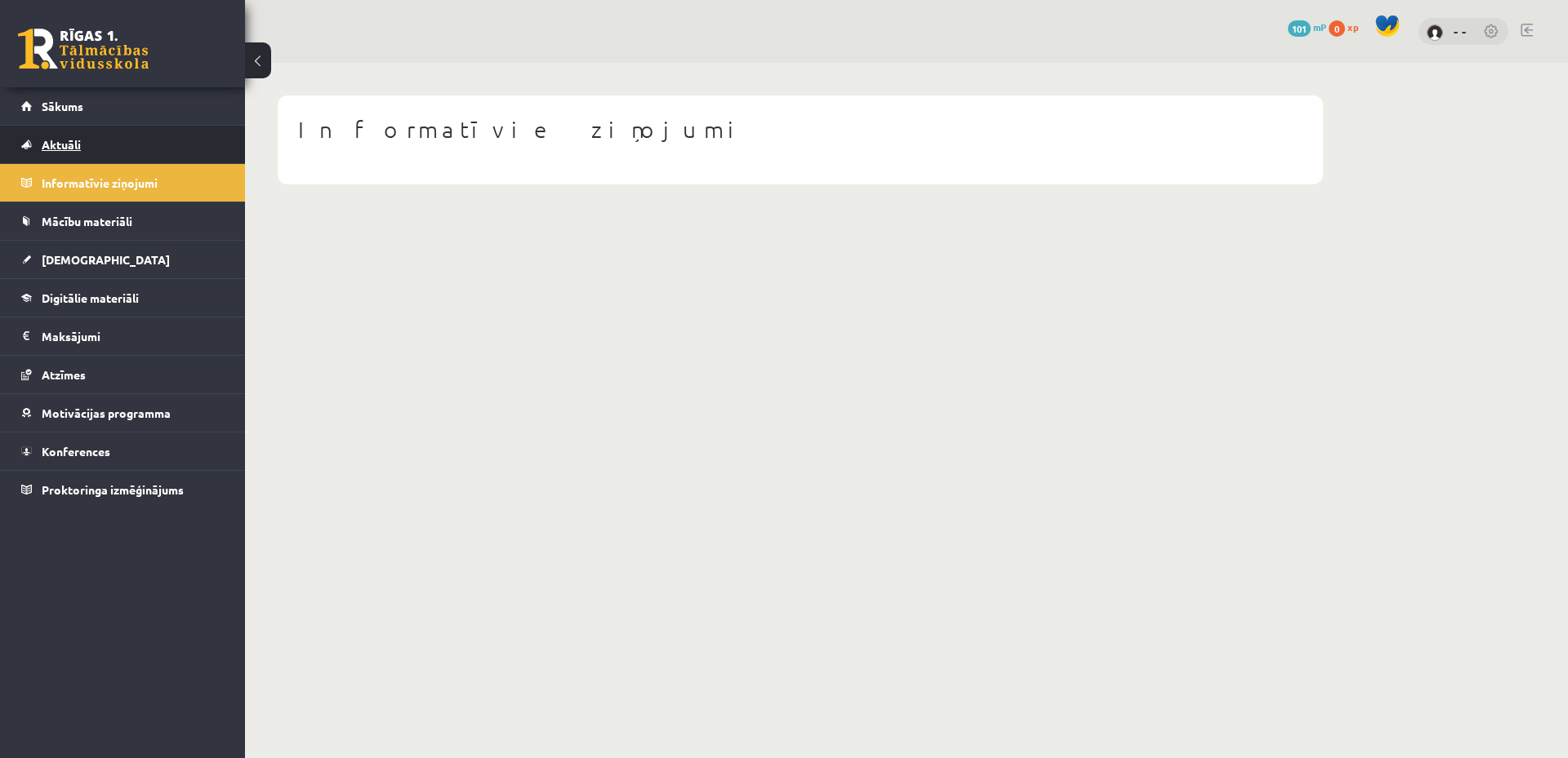
click at [165, 148] on link "Aktuāli" at bounding box center [123, 144] width 203 height 38
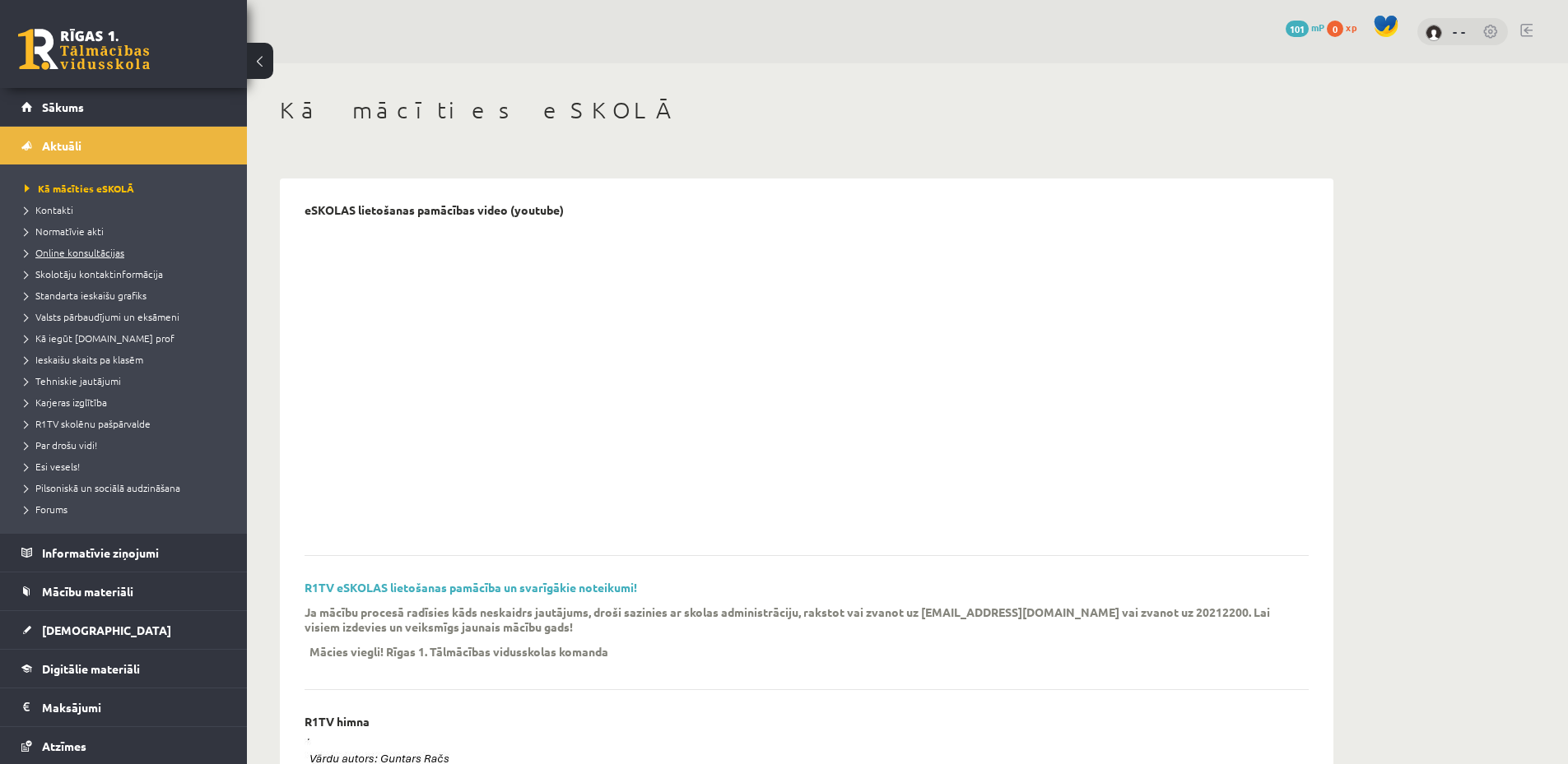
click at [75, 252] on span "Online konsultācijas" at bounding box center [74, 253] width 100 height 14
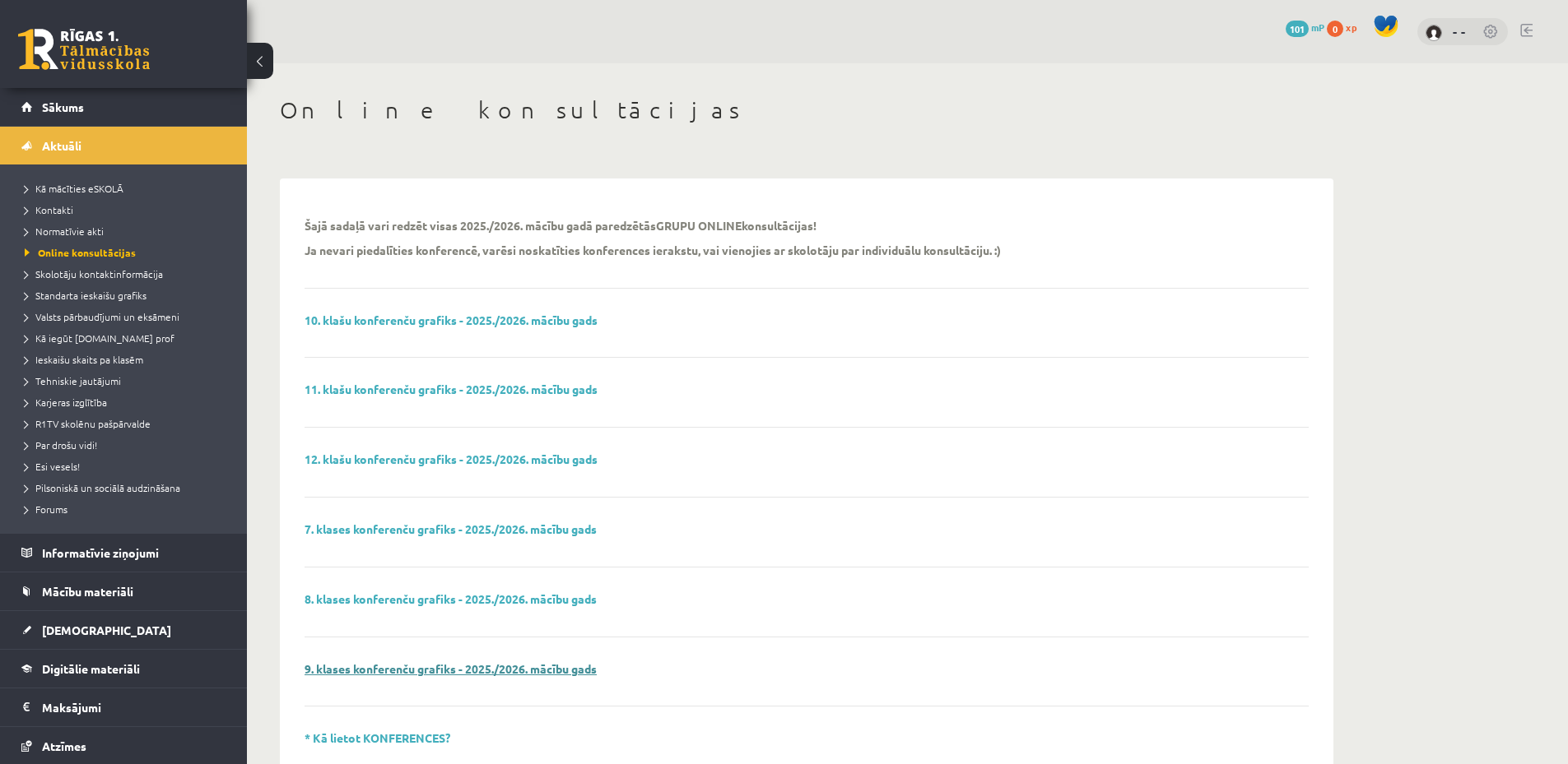
click at [371, 671] on link "9. klases konferenču grafiks - 2025./2026. mācību gads" at bounding box center [450, 669] width 292 height 15
click at [90, 267] on link "Skolotāju kontaktinformācija" at bounding box center [127, 274] width 206 height 15
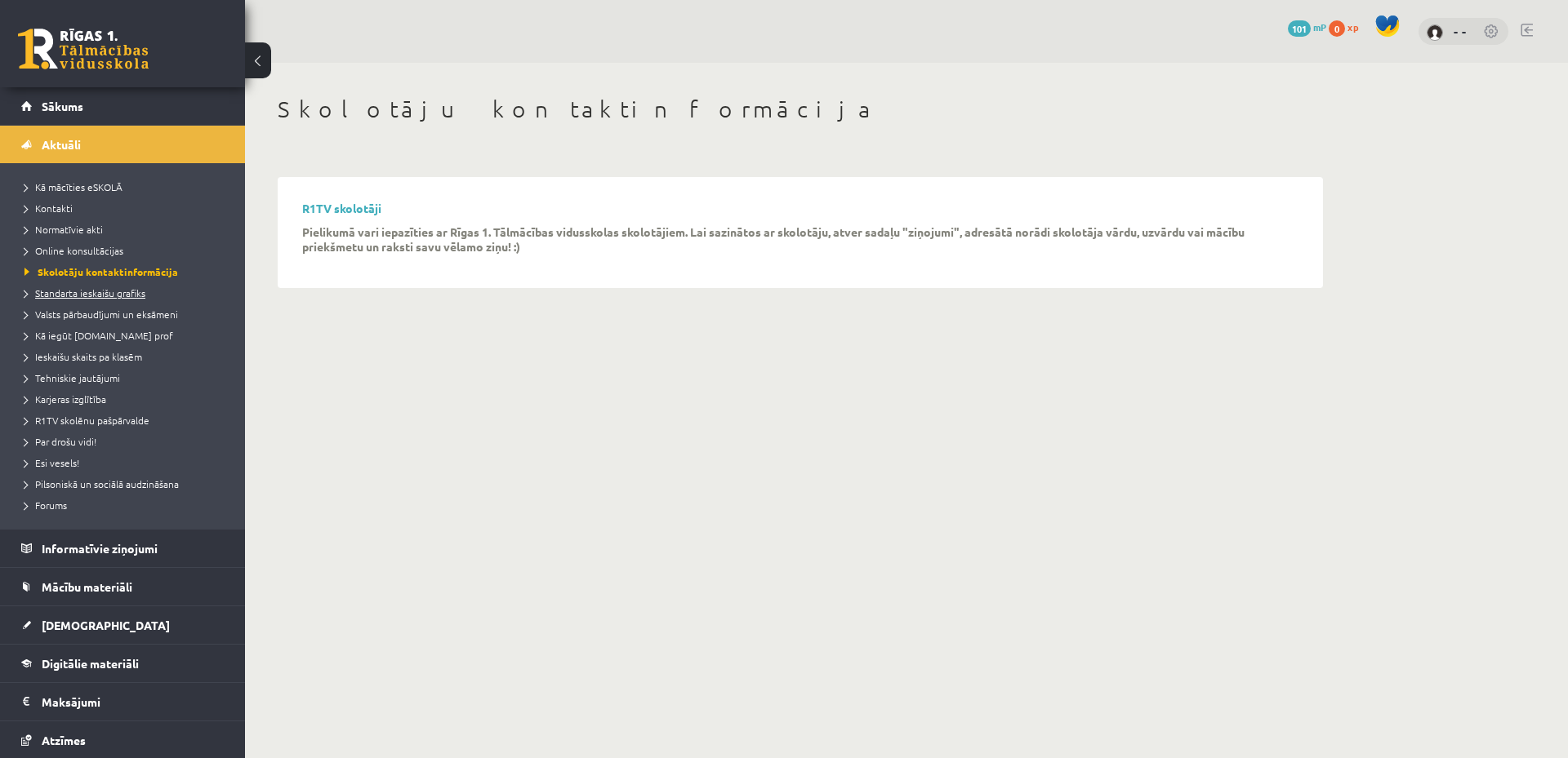
click at [118, 295] on span "Standarta ieskaišu grafiks" at bounding box center [85, 293] width 121 height 13
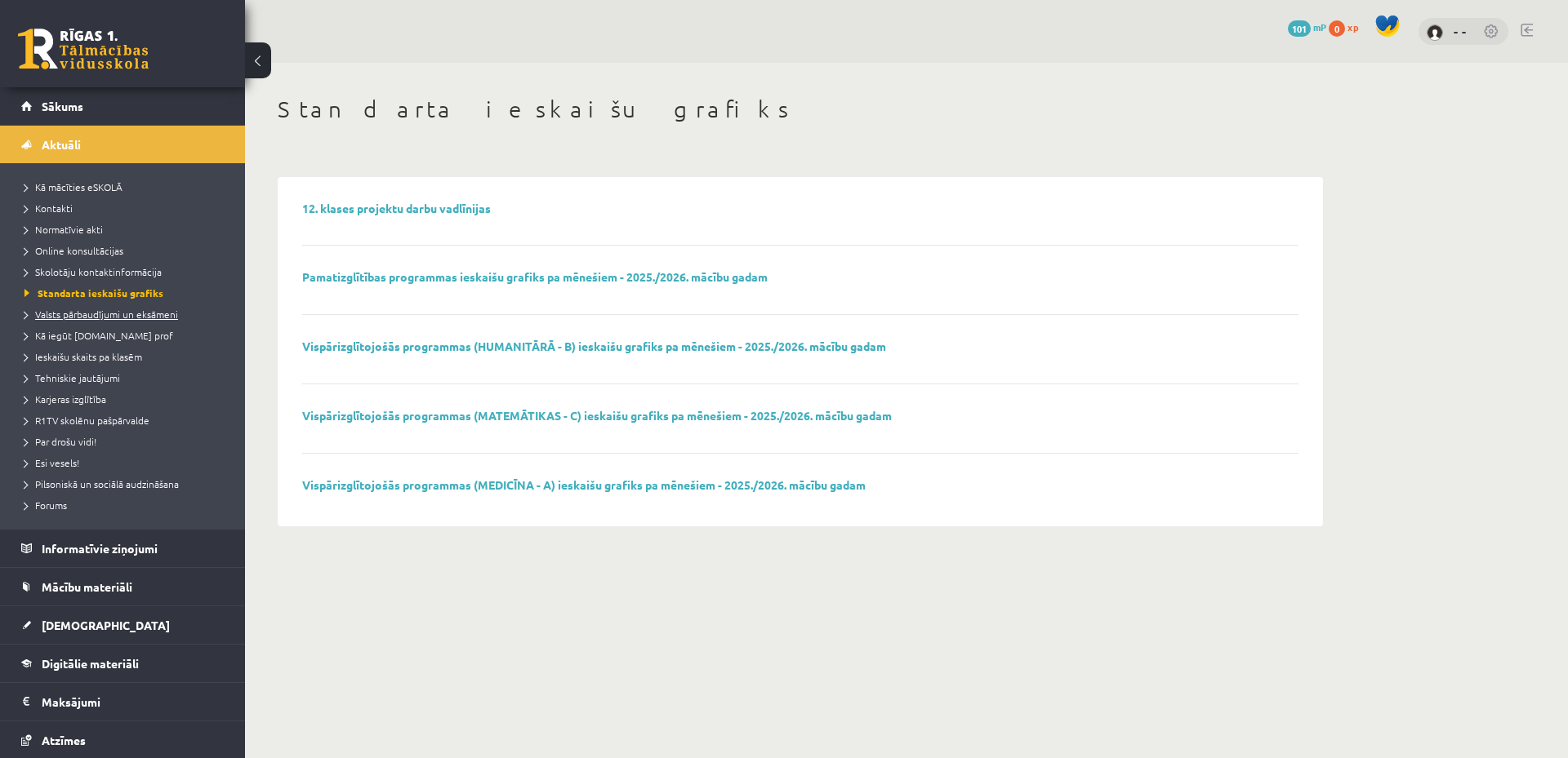
click at [118, 318] on span "Valsts pārbaudījumi un eksāmeni" at bounding box center [101, 315] width 154 height 13
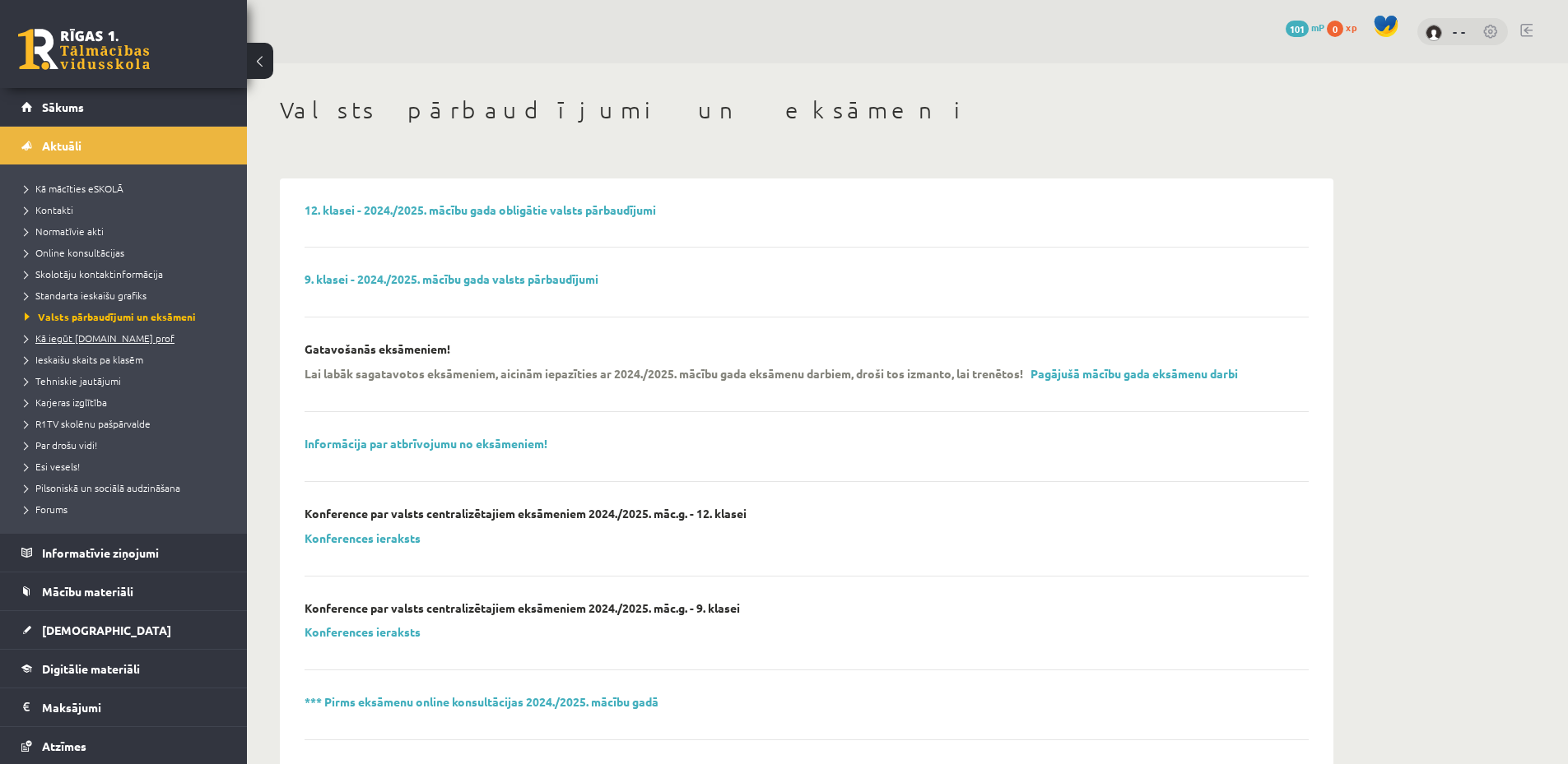
click at [109, 344] on link "Kā iegūt [DOMAIN_NAME] prof" at bounding box center [127, 338] width 206 height 15
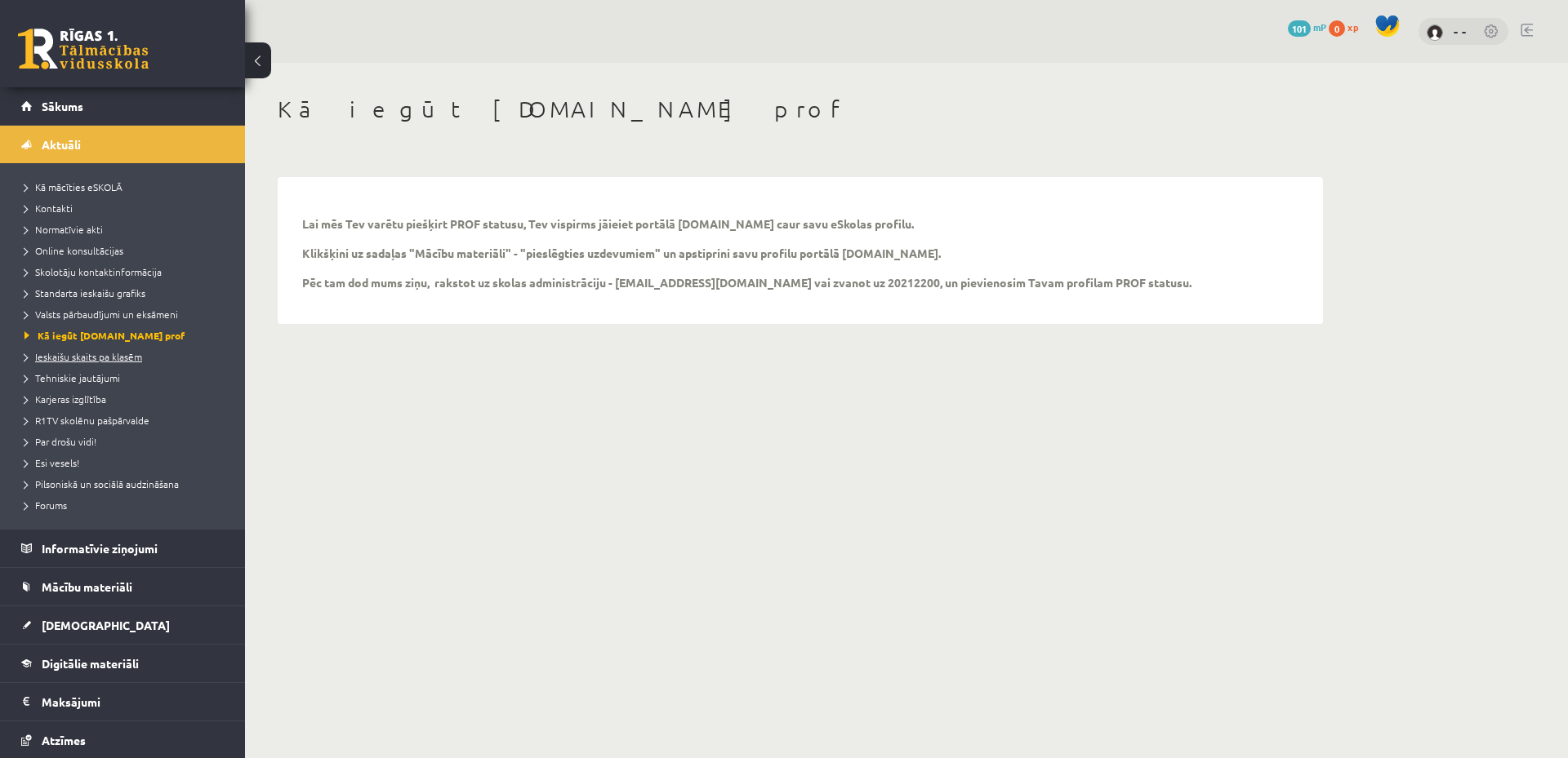
click at [90, 359] on span "Ieskaišu skaits pa klasēm" at bounding box center [83, 357] width 118 height 13
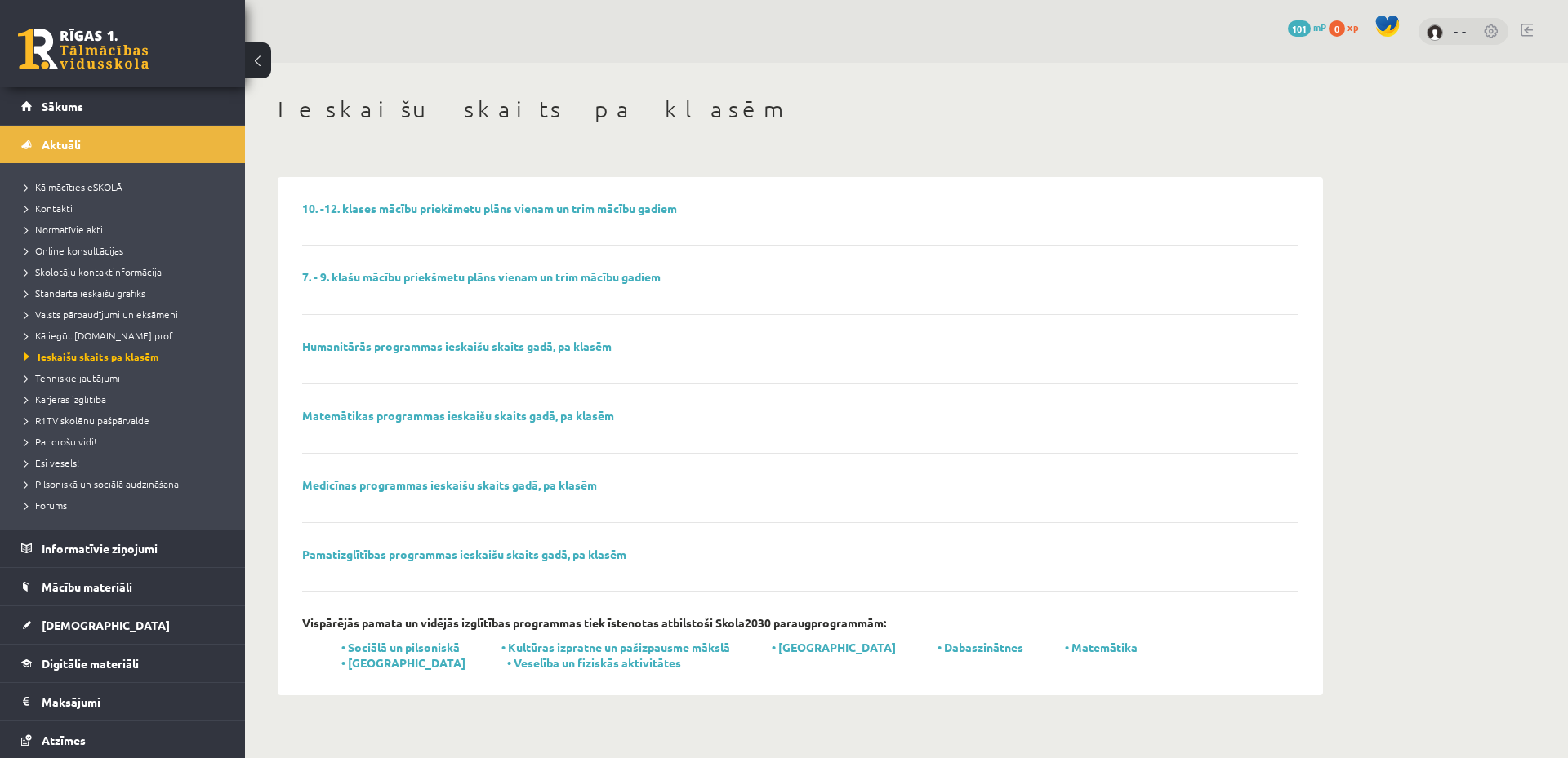
click at [108, 384] on link "Tehniskie jautājumi" at bounding box center [126, 379] width 204 height 15
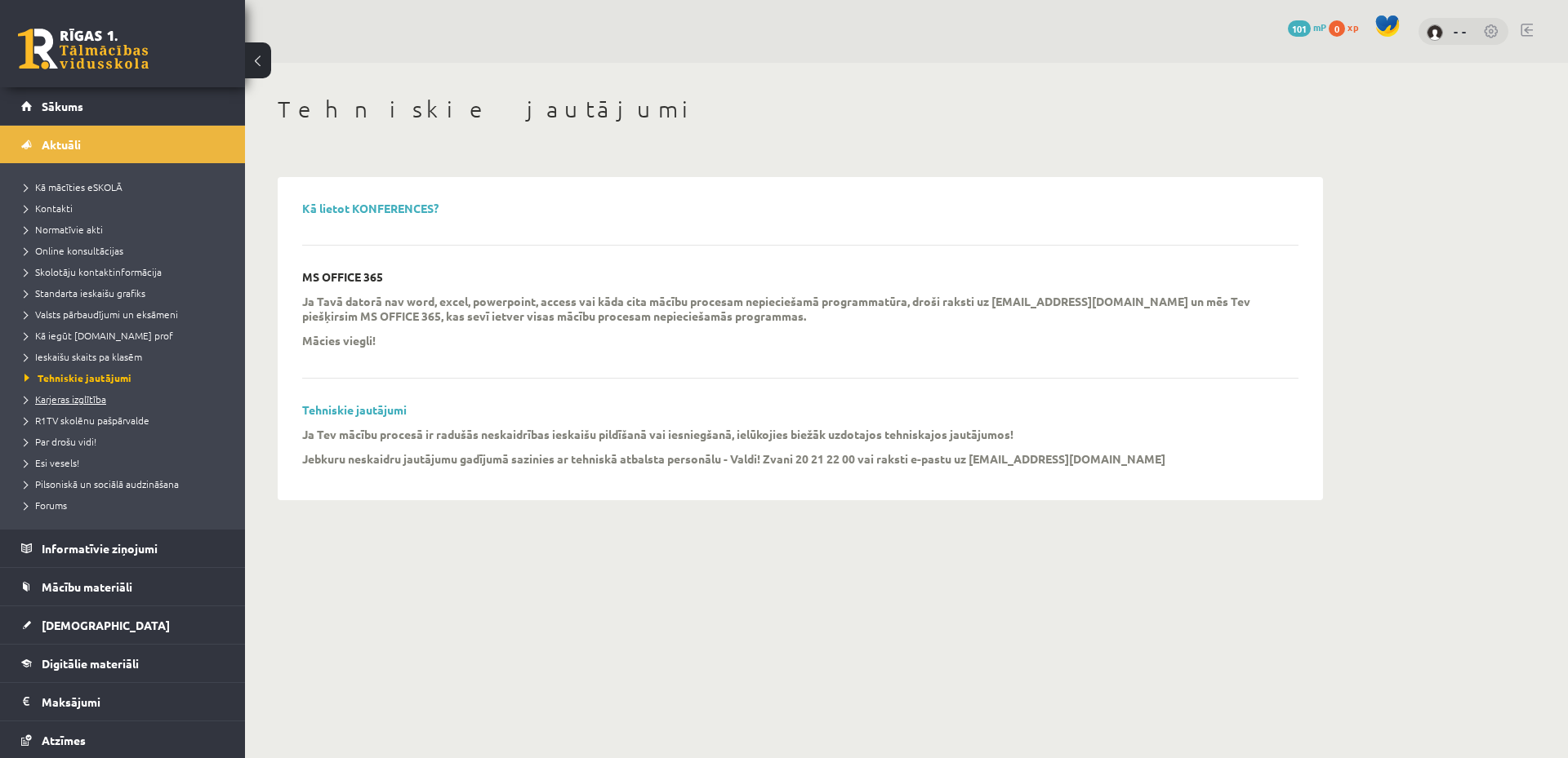
click at [76, 396] on span "Karjeras izglītība" at bounding box center [65, 400] width 81 height 13
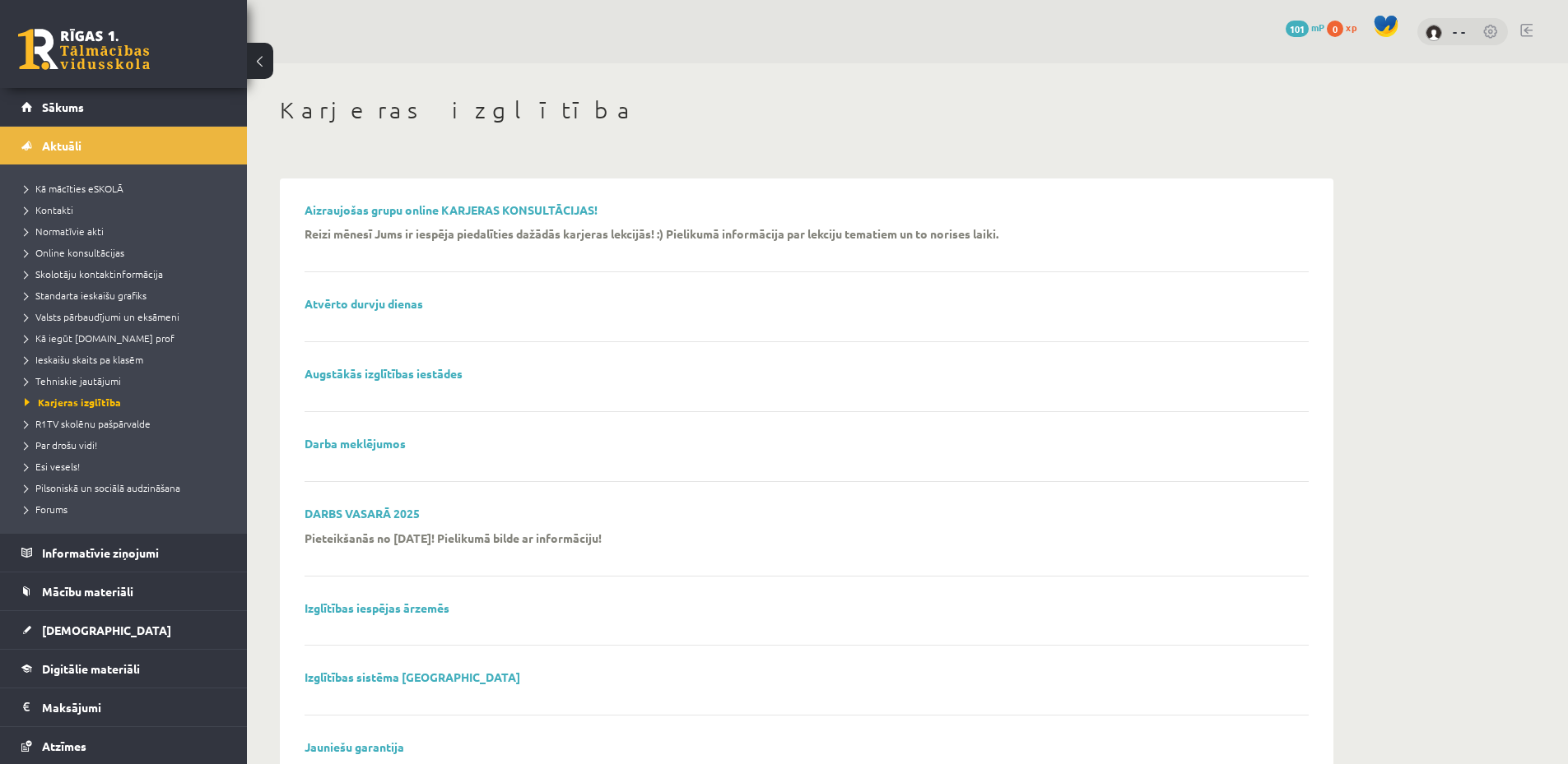
scroll to position [165, 0]
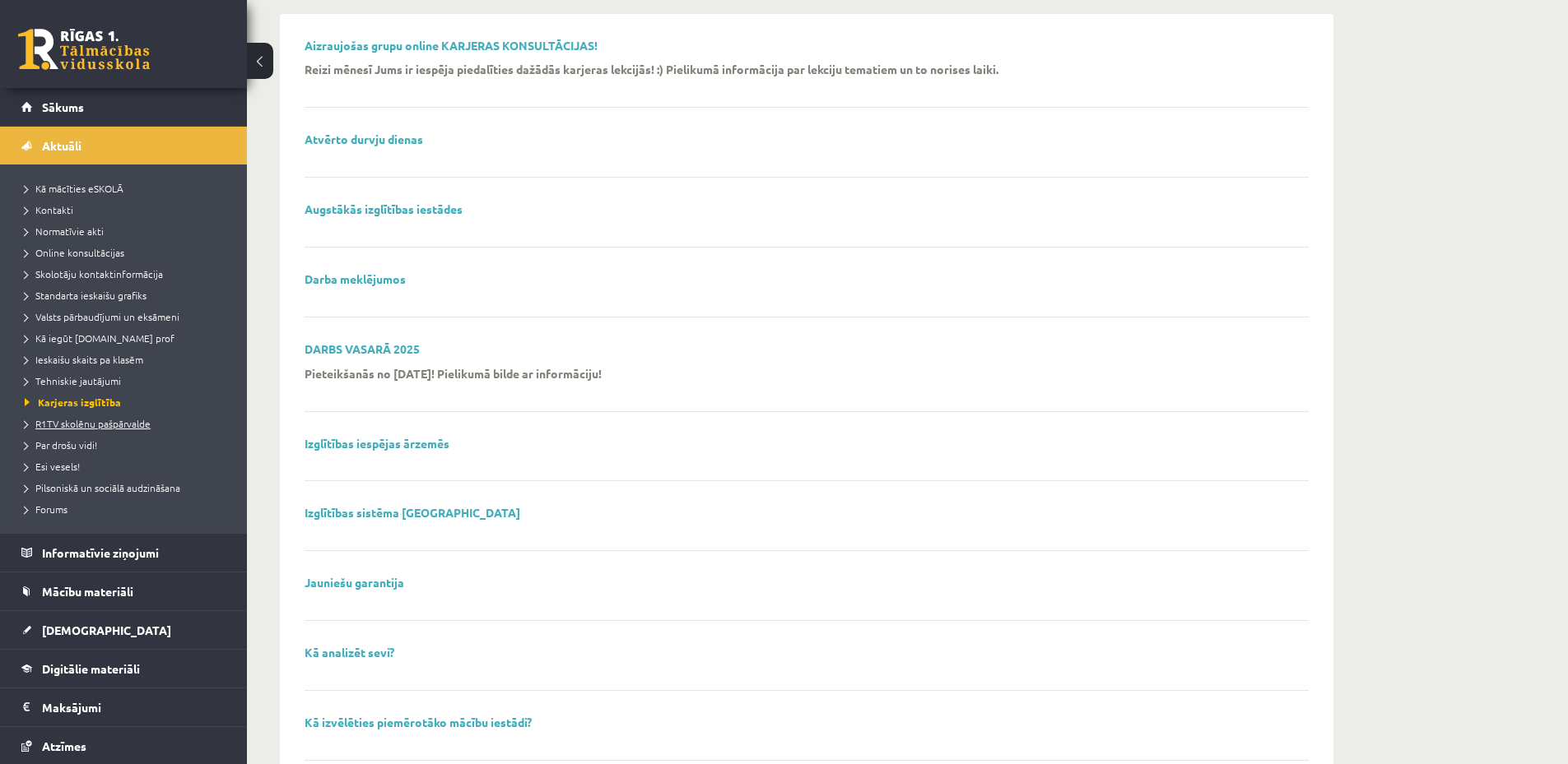
click at [72, 421] on span "R1TV skolēnu pašpārvalde" at bounding box center [87, 424] width 126 height 14
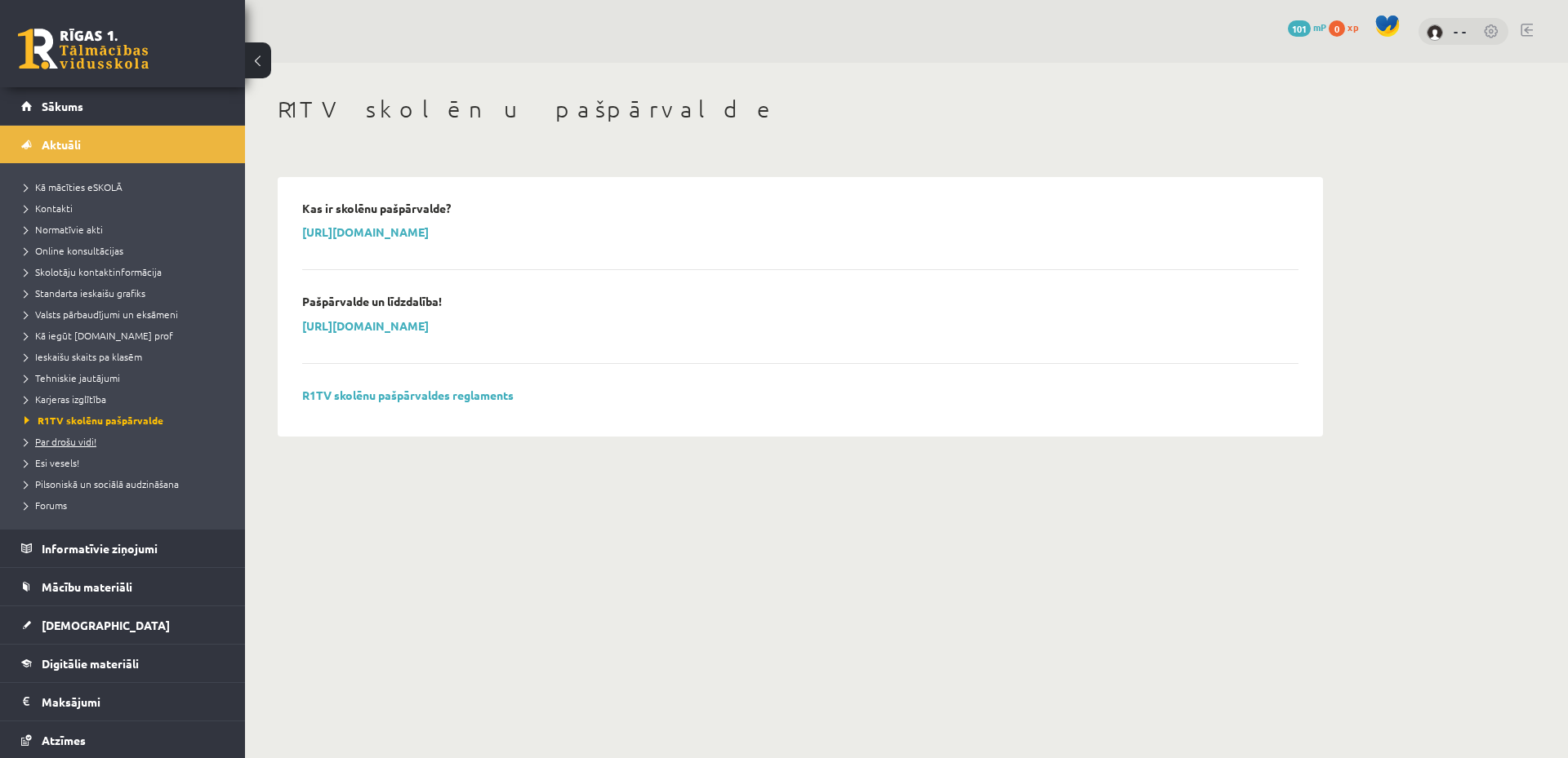
click at [75, 445] on span "Par drošu vidi!" at bounding box center [60, 442] width 72 height 13
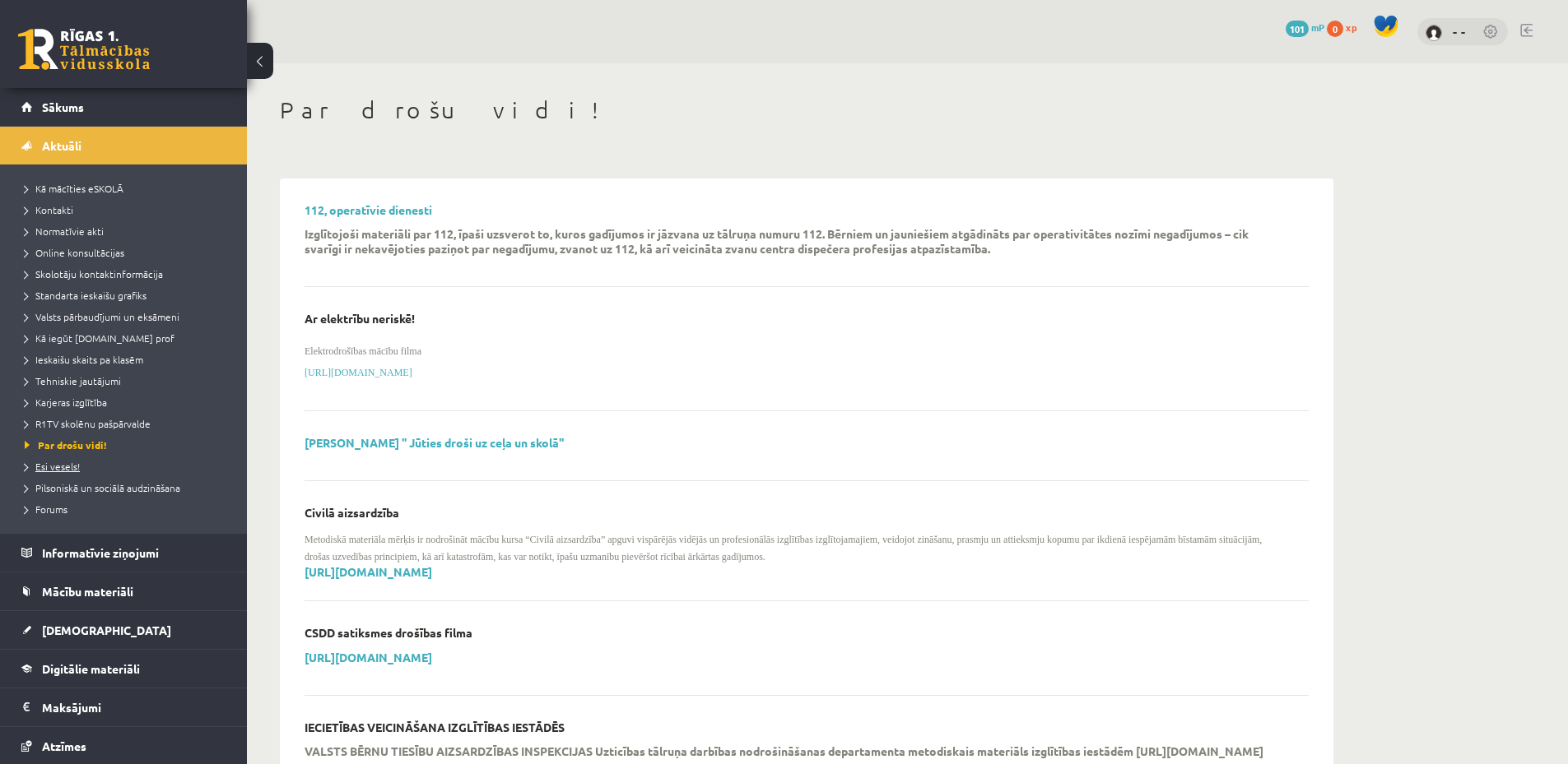
click at [43, 470] on span "Esi vesels!" at bounding box center [52, 467] width 55 height 14
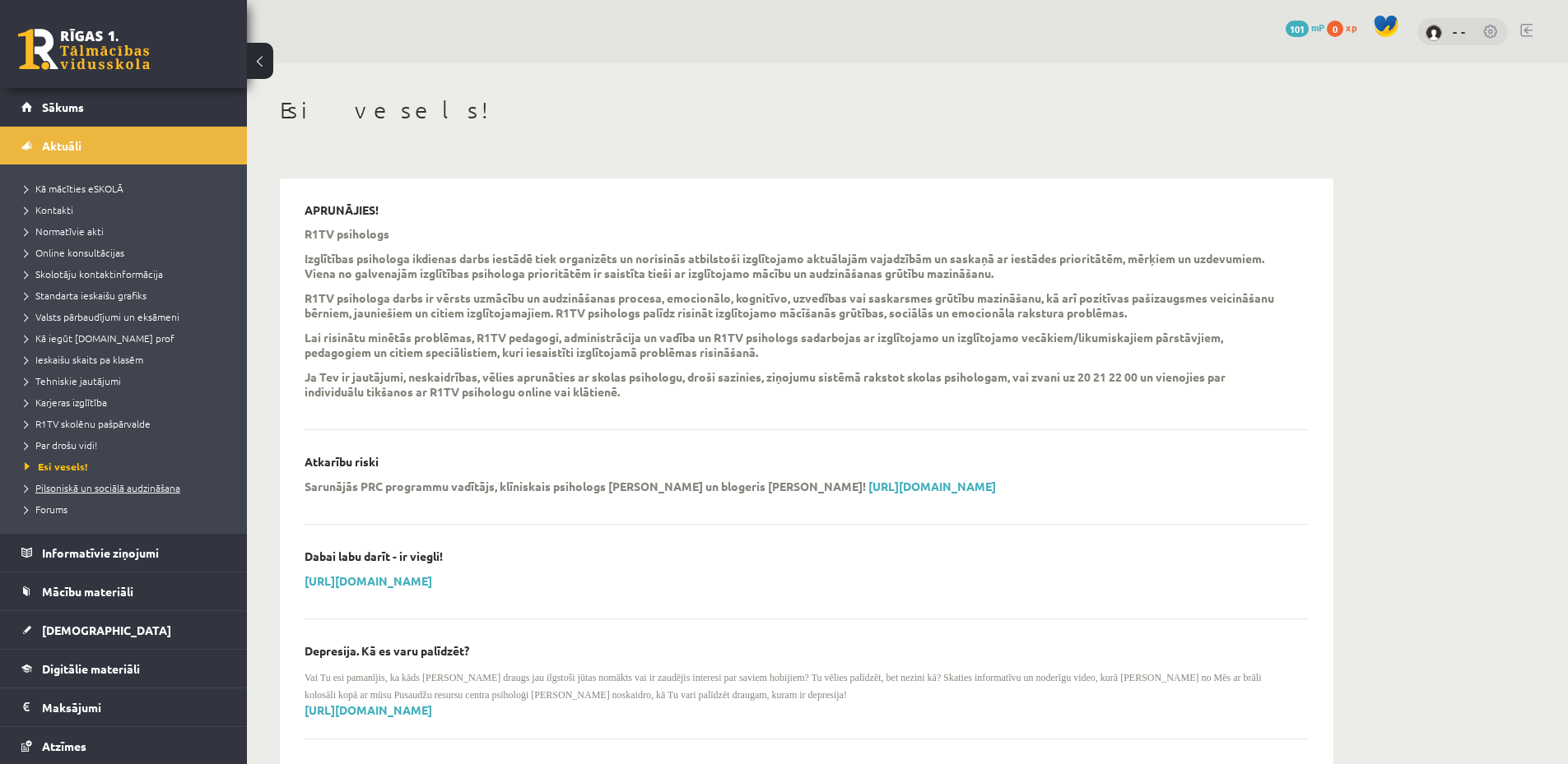
click at [100, 492] on span "Pilsoniskā un sociālā audzināšana" at bounding box center [102, 488] width 156 height 14
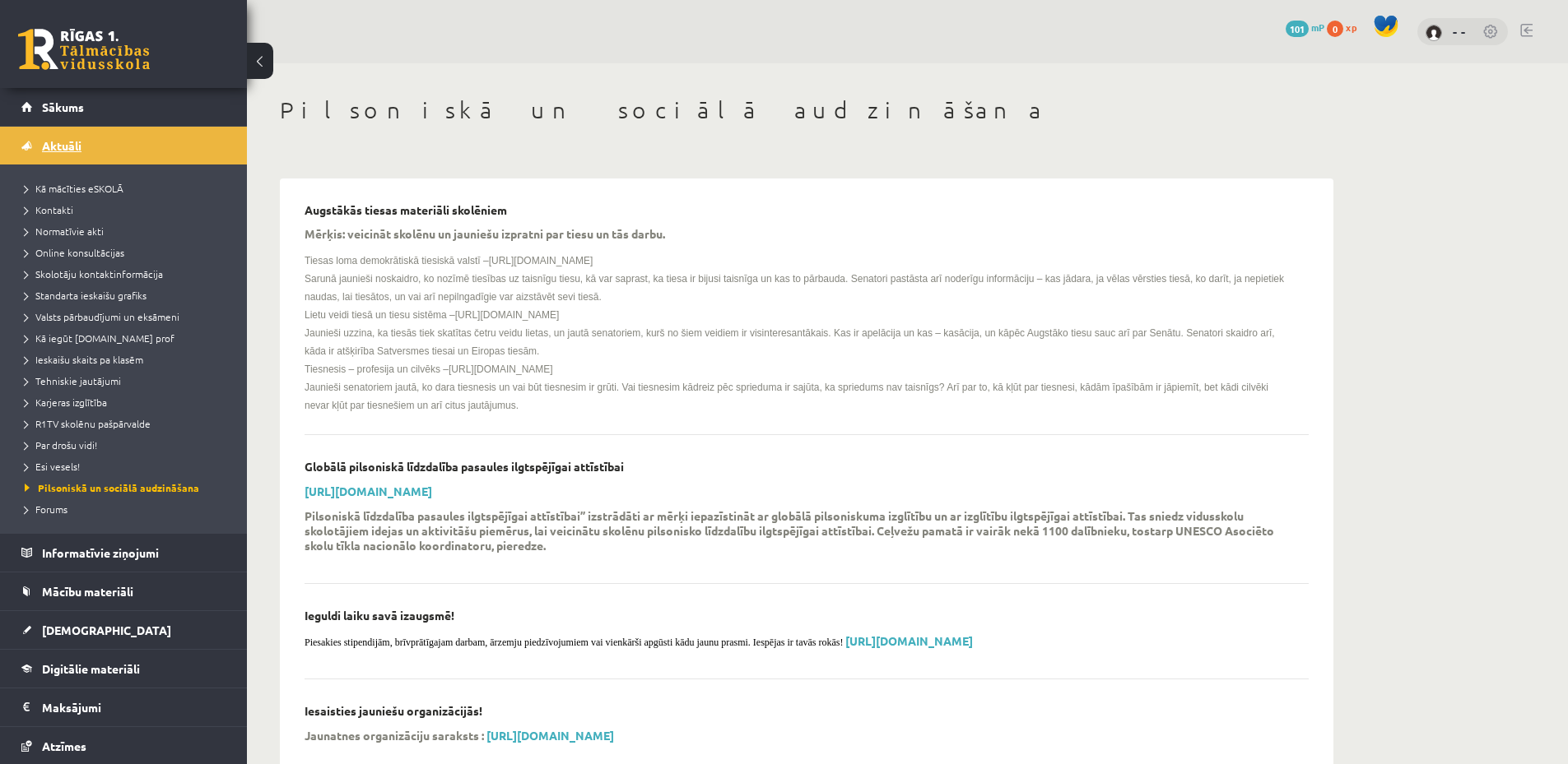
click at [41, 160] on link "Aktuāli" at bounding box center [124, 146] width 205 height 38
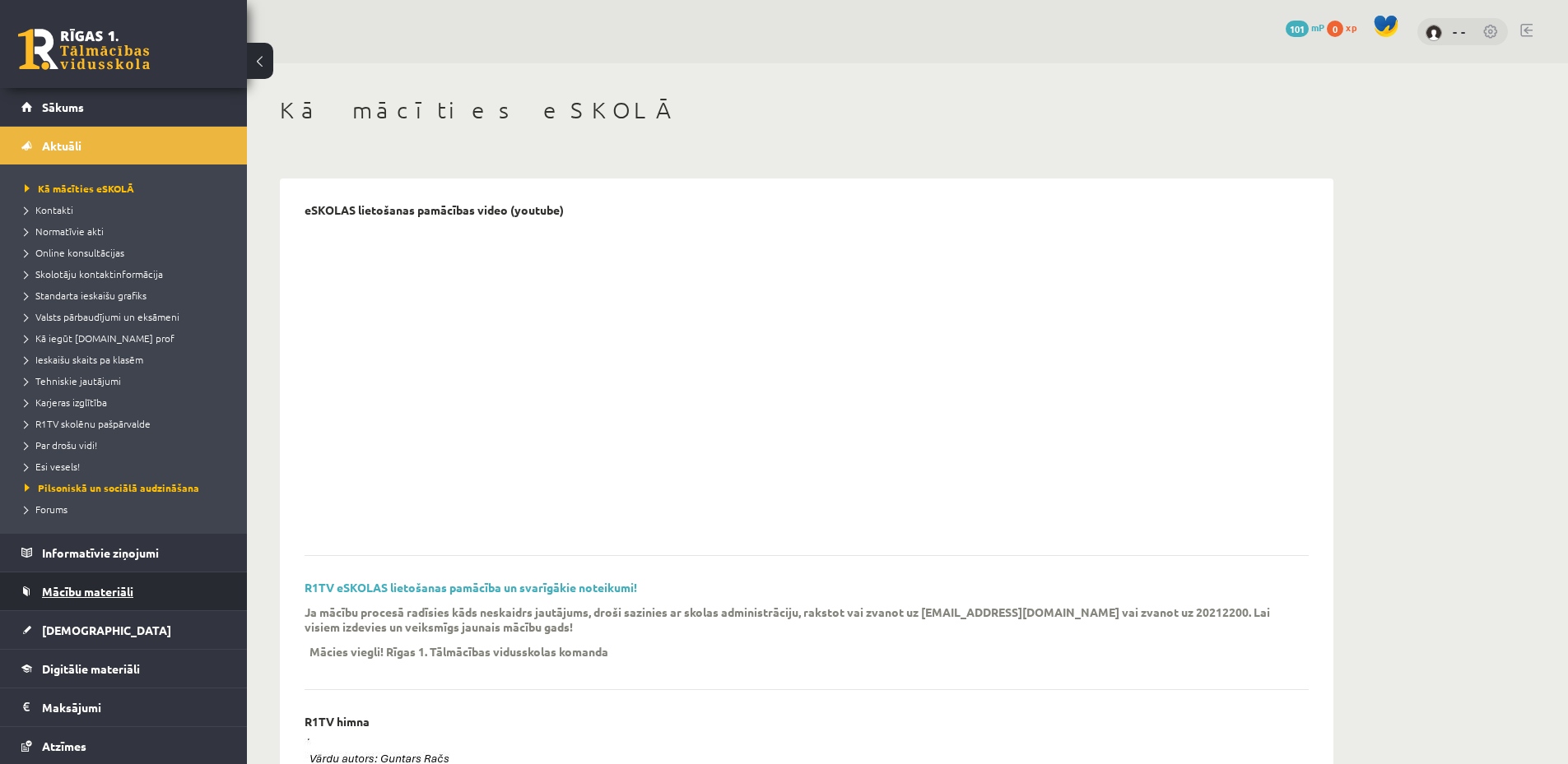
click at [157, 596] on link "Mācību materiāli" at bounding box center [124, 591] width 205 height 38
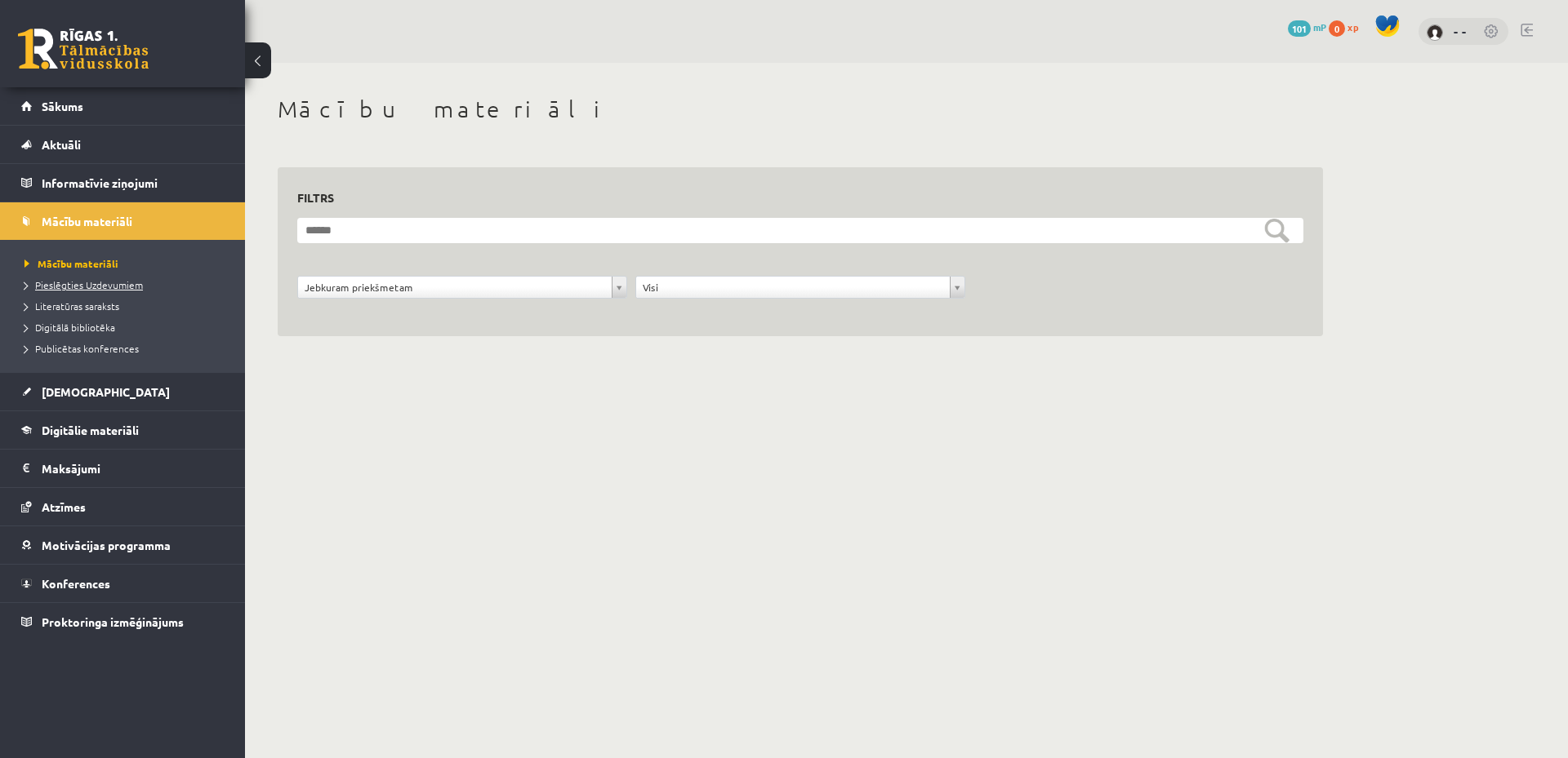
click at [125, 290] on link "Pieslēgties Uzdevumiem" at bounding box center [126, 285] width 204 height 15
click at [98, 305] on span "Literatūras saraksts" at bounding box center [71, 306] width 95 height 13
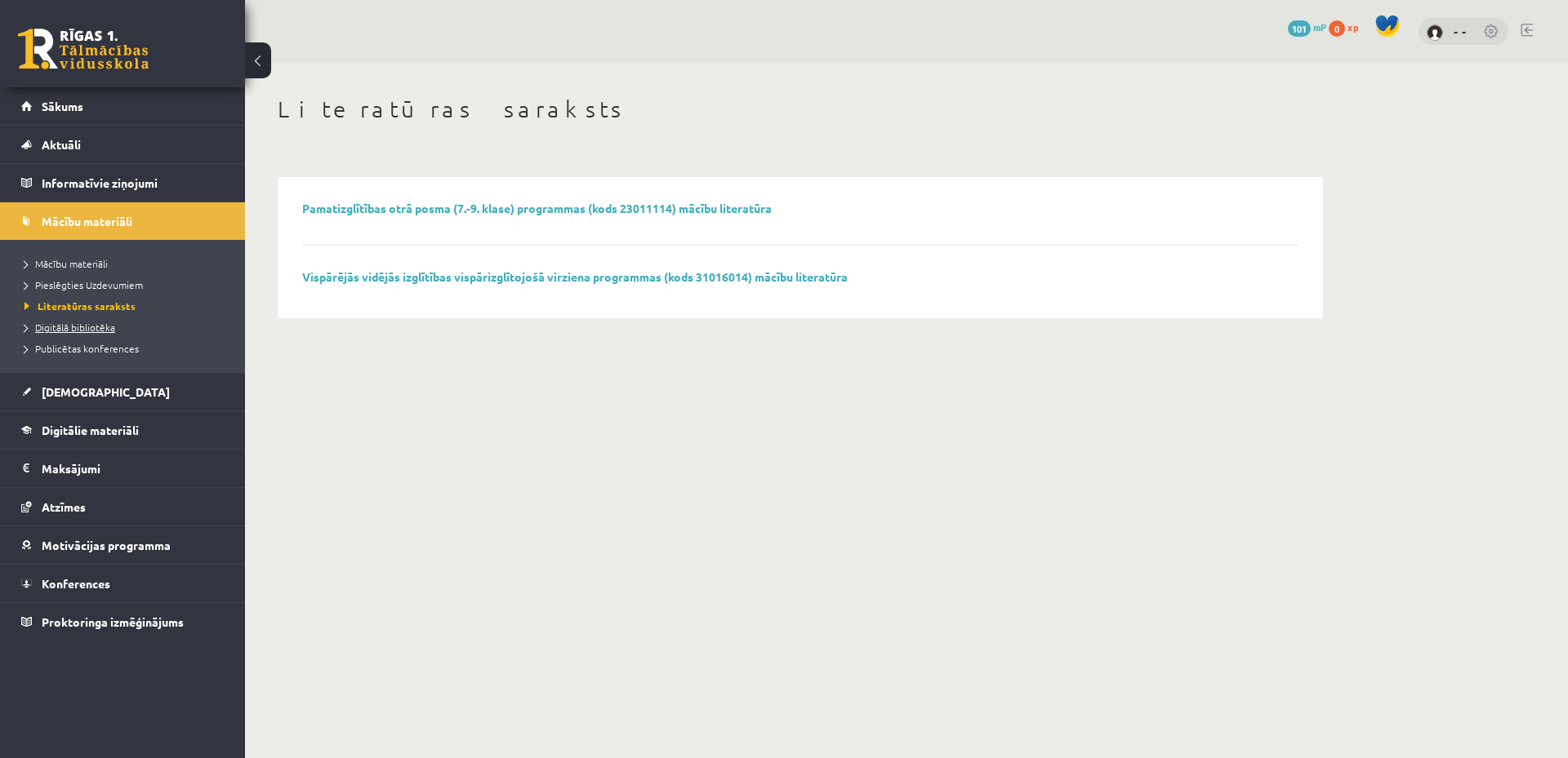
click at [98, 323] on span "Digitālā bibliotēka" at bounding box center [70, 327] width 91 height 13
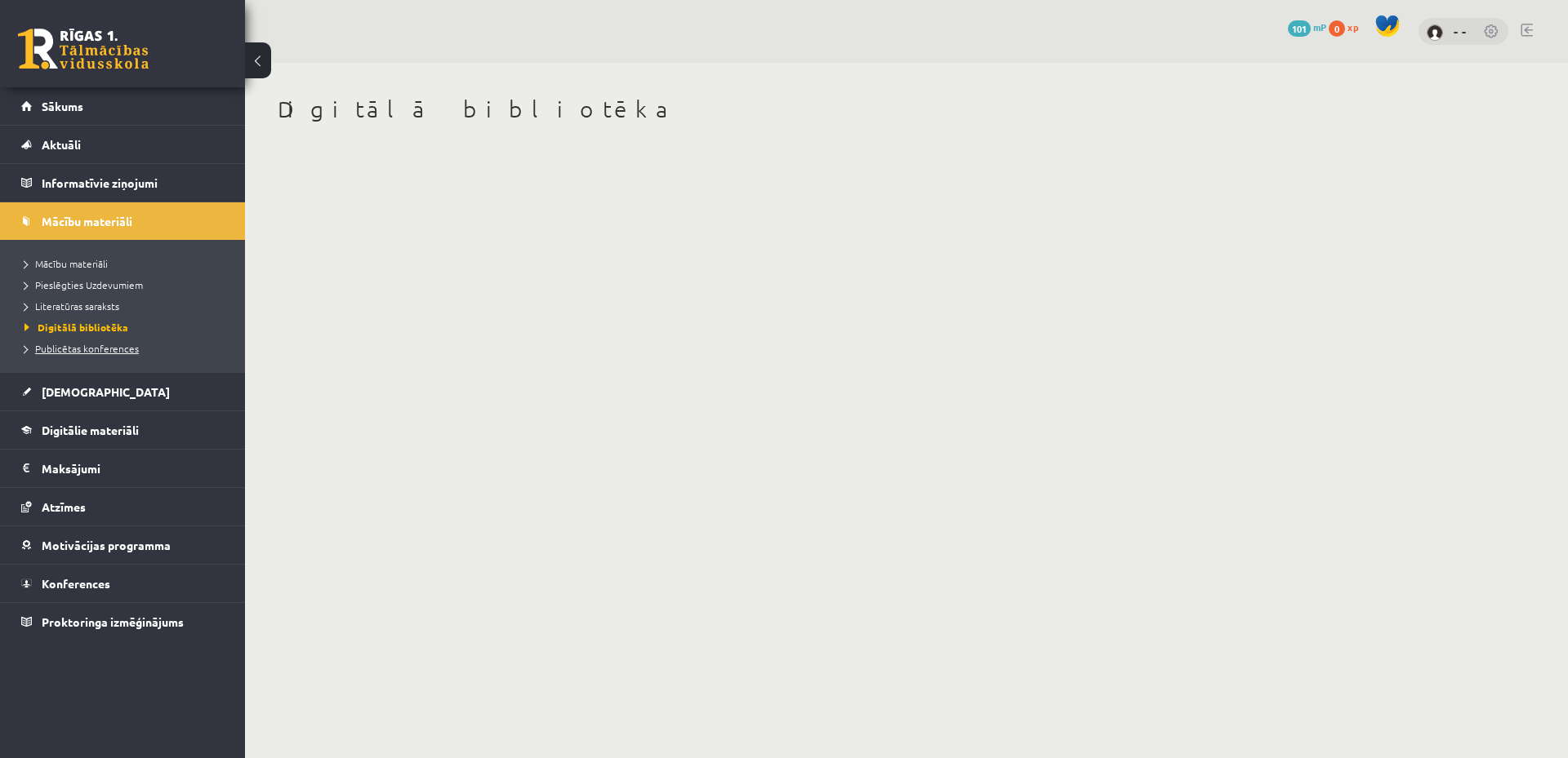
click at [102, 353] on span "Publicētas konferences" at bounding box center [81, 348] width 114 height 13
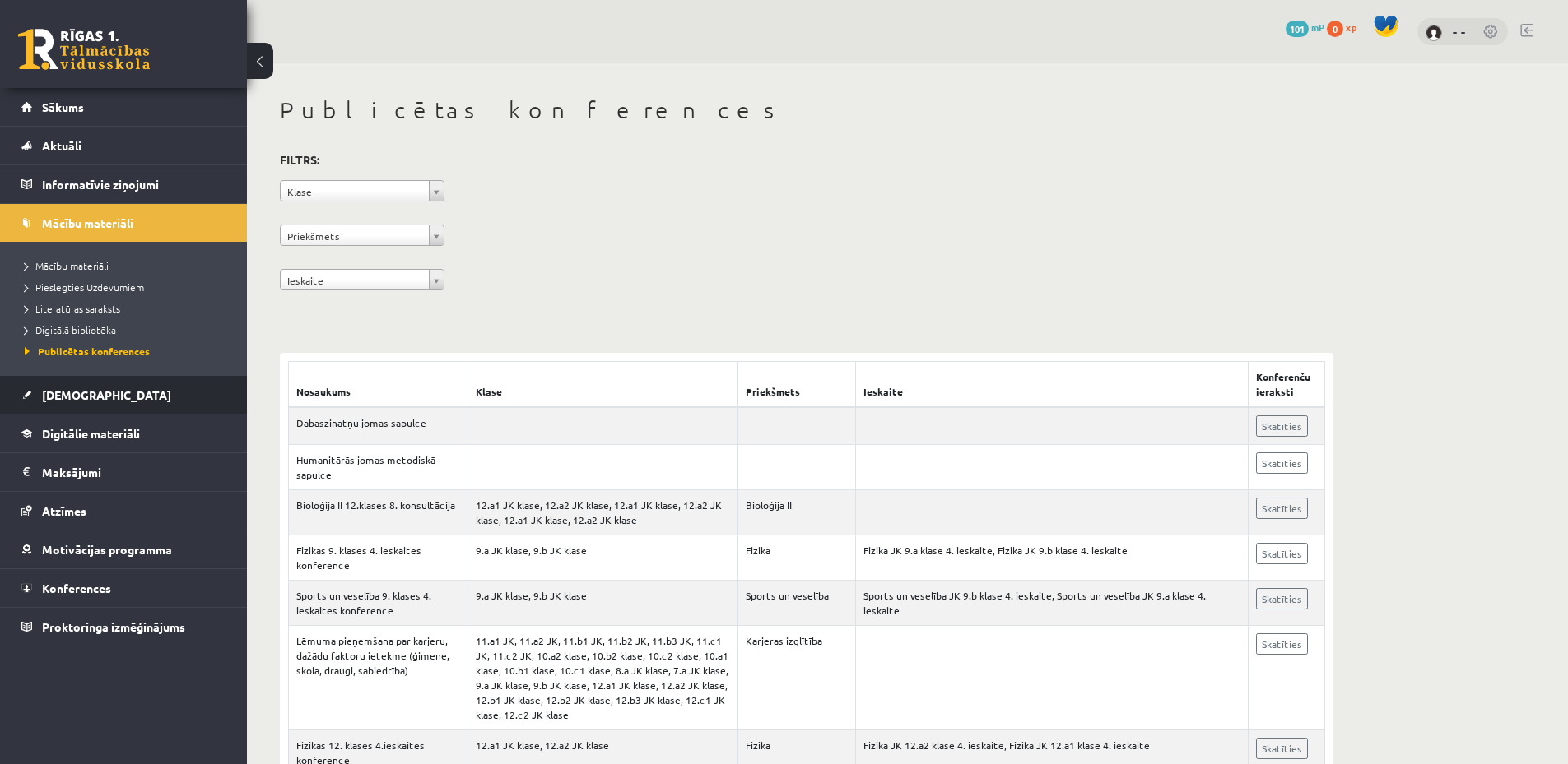
click at [99, 395] on link "[DEMOGRAPHIC_DATA]" at bounding box center [124, 394] width 205 height 38
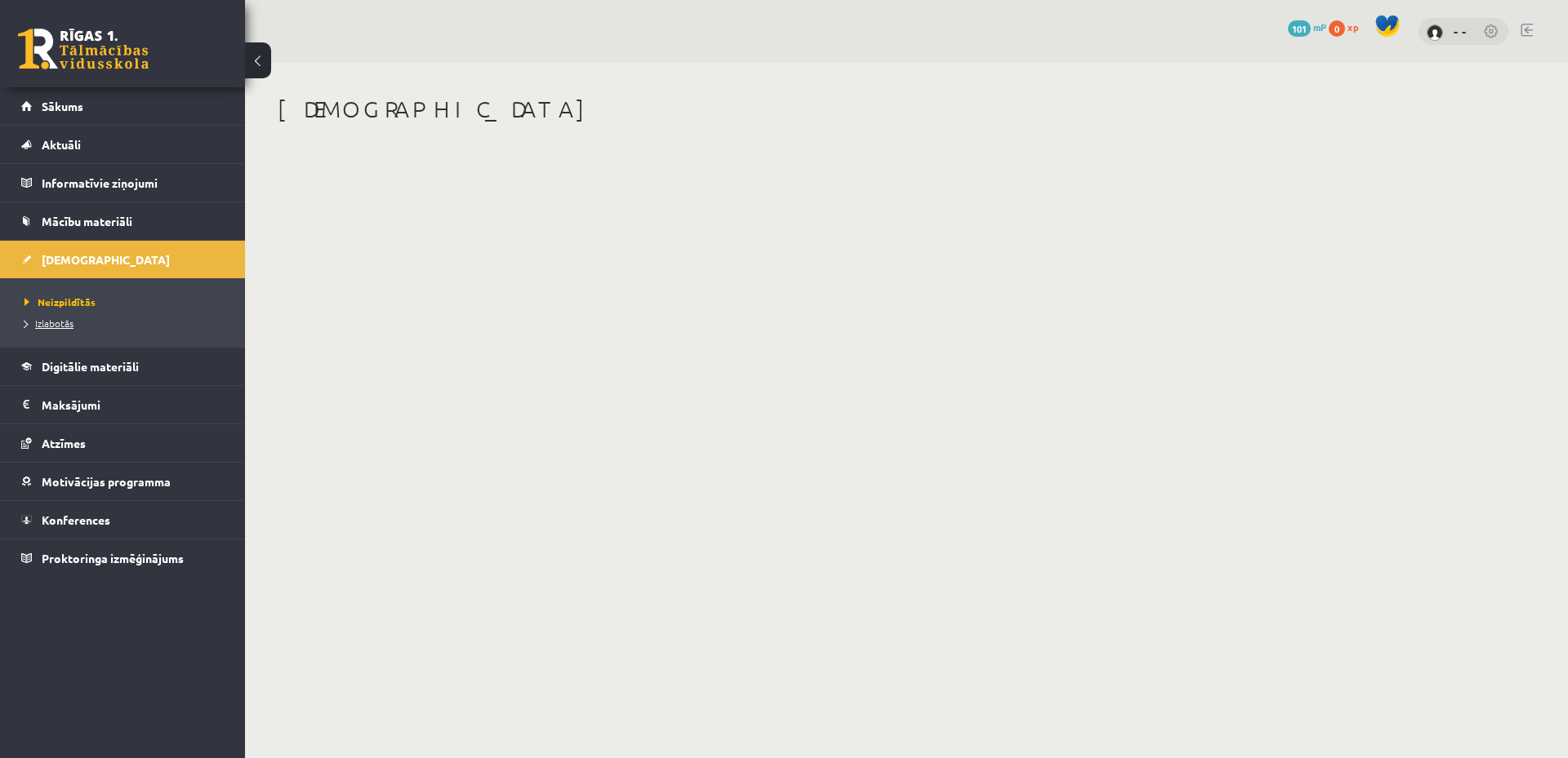
click at [61, 320] on span "Izlabotās" at bounding box center [49, 323] width 49 height 13
click at [184, 370] on link "Digitālie materiāli" at bounding box center [123, 366] width 203 height 38
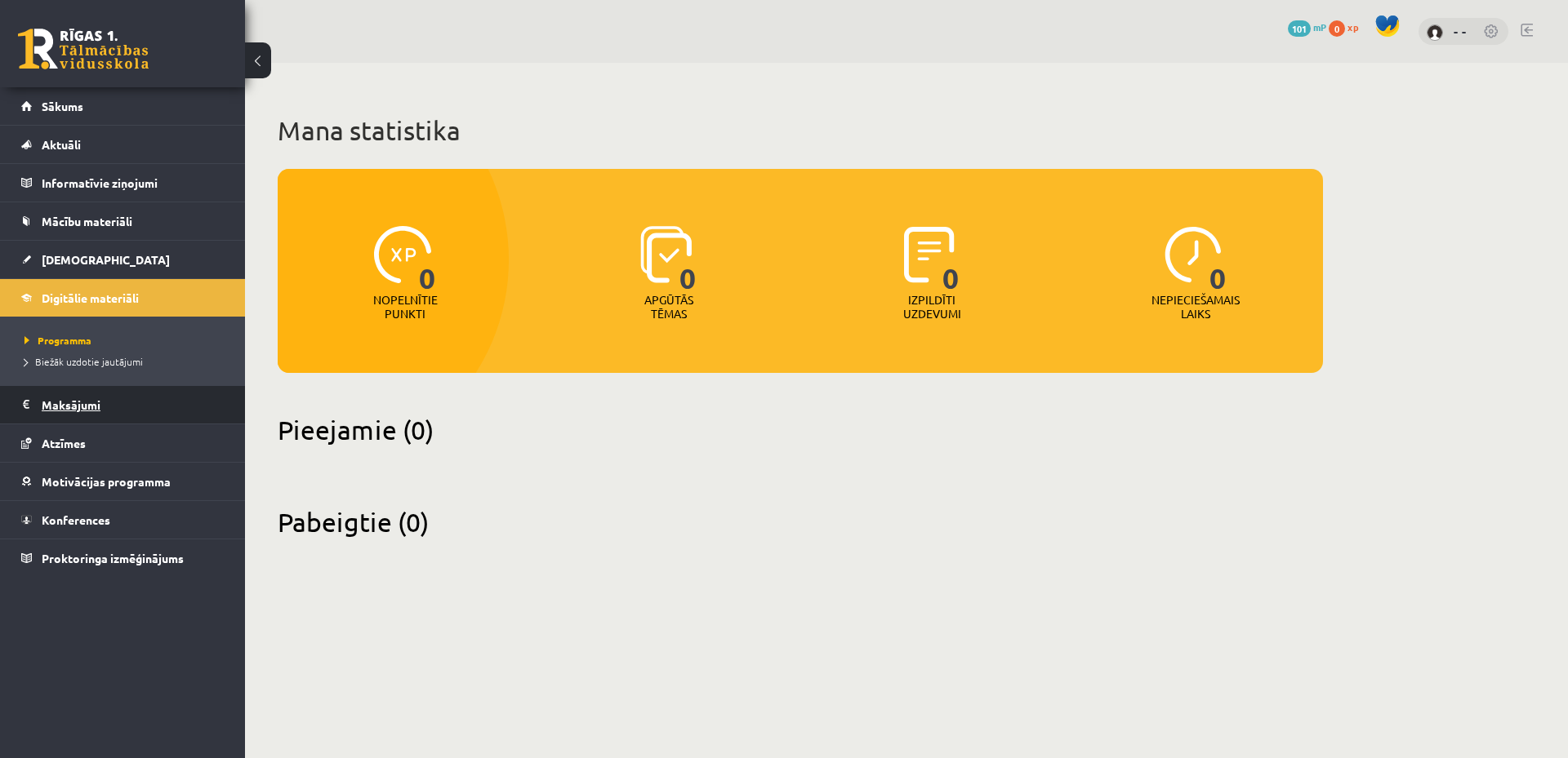
click at [160, 405] on legend "Maksājumi 0" at bounding box center [134, 405] width 183 height 38
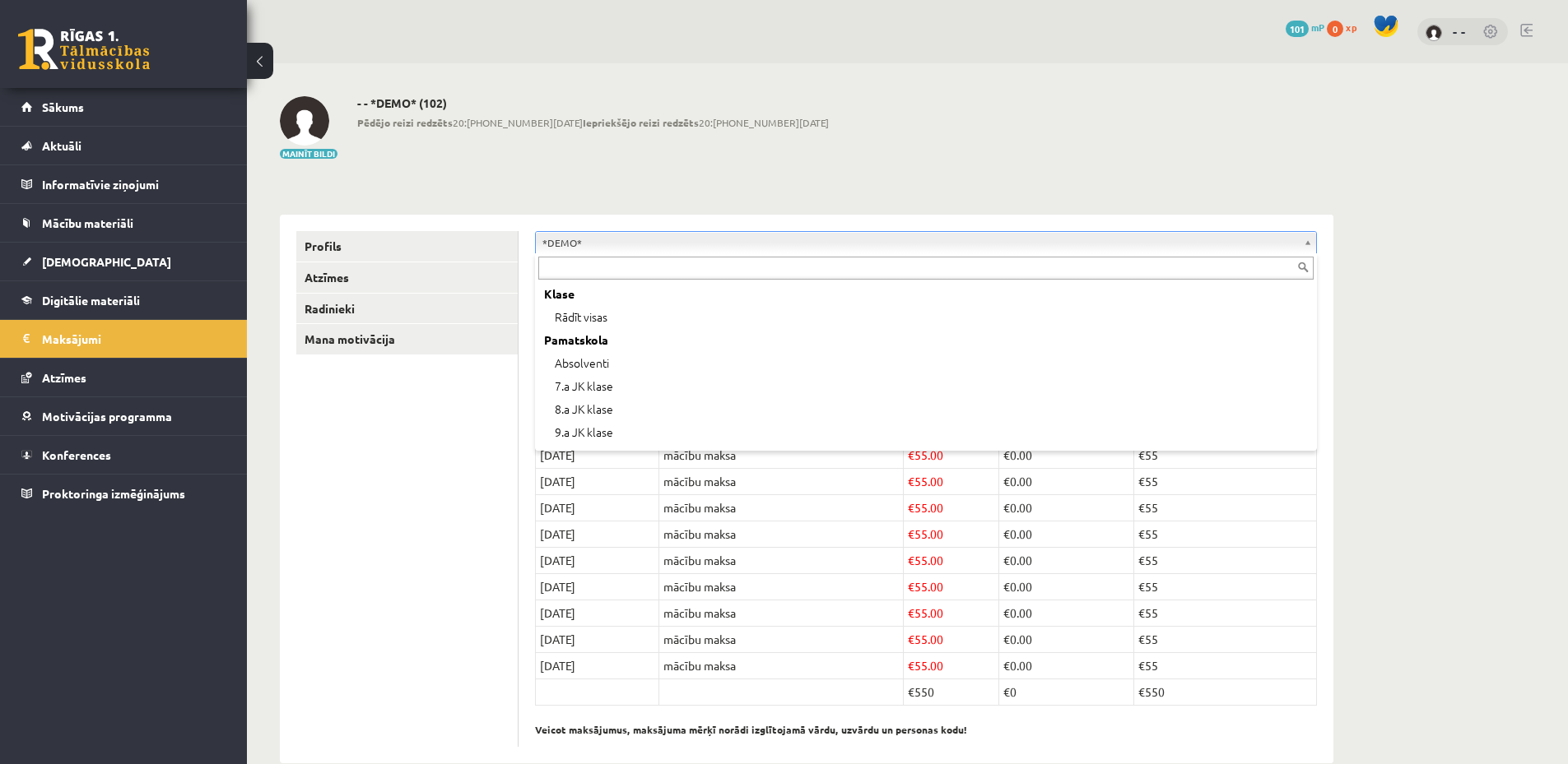
scroll to position [66, 0]
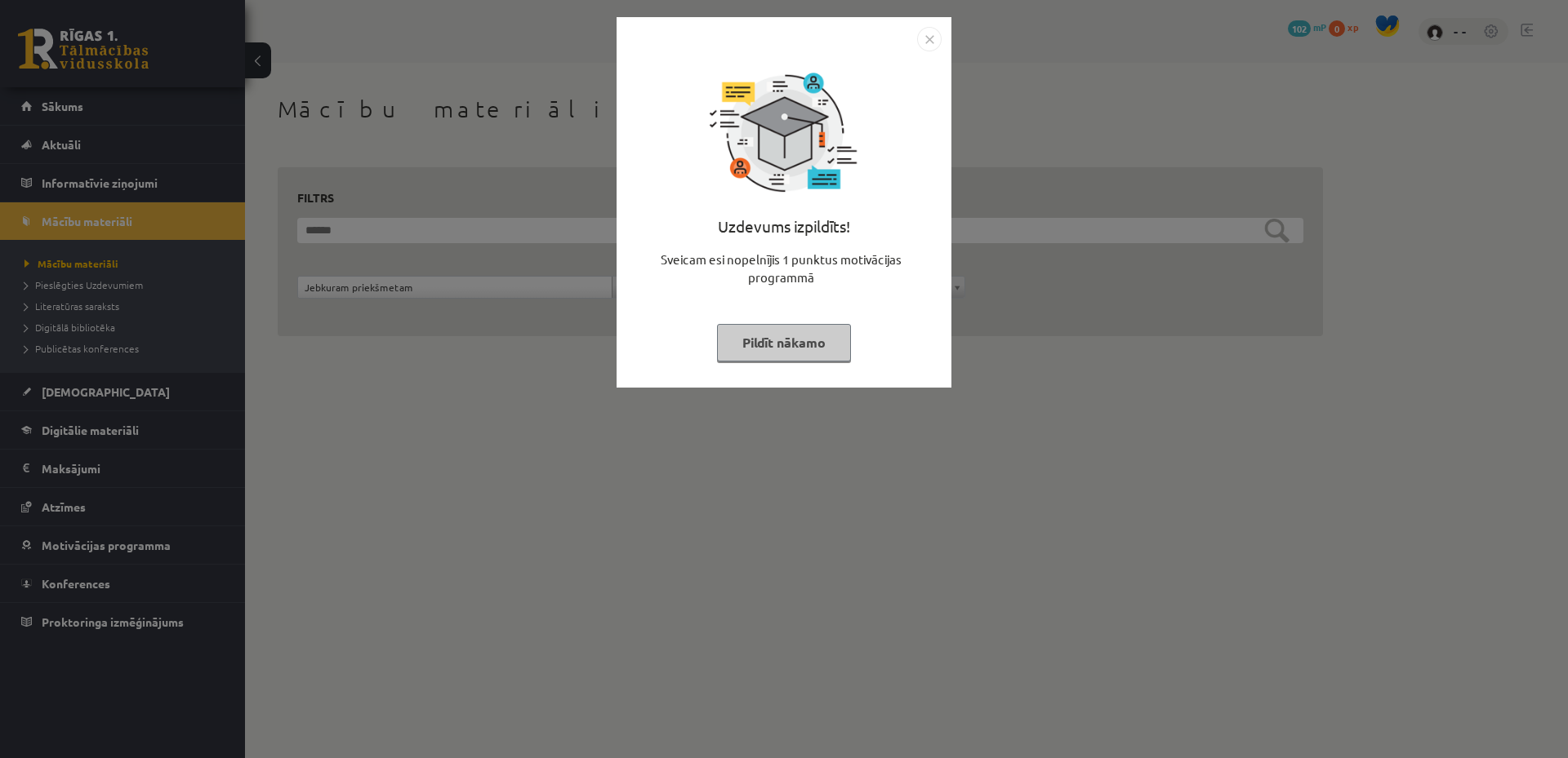
click at [771, 345] on button "Pildīt nākamo" at bounding box center [784, 342] width 134 height 38
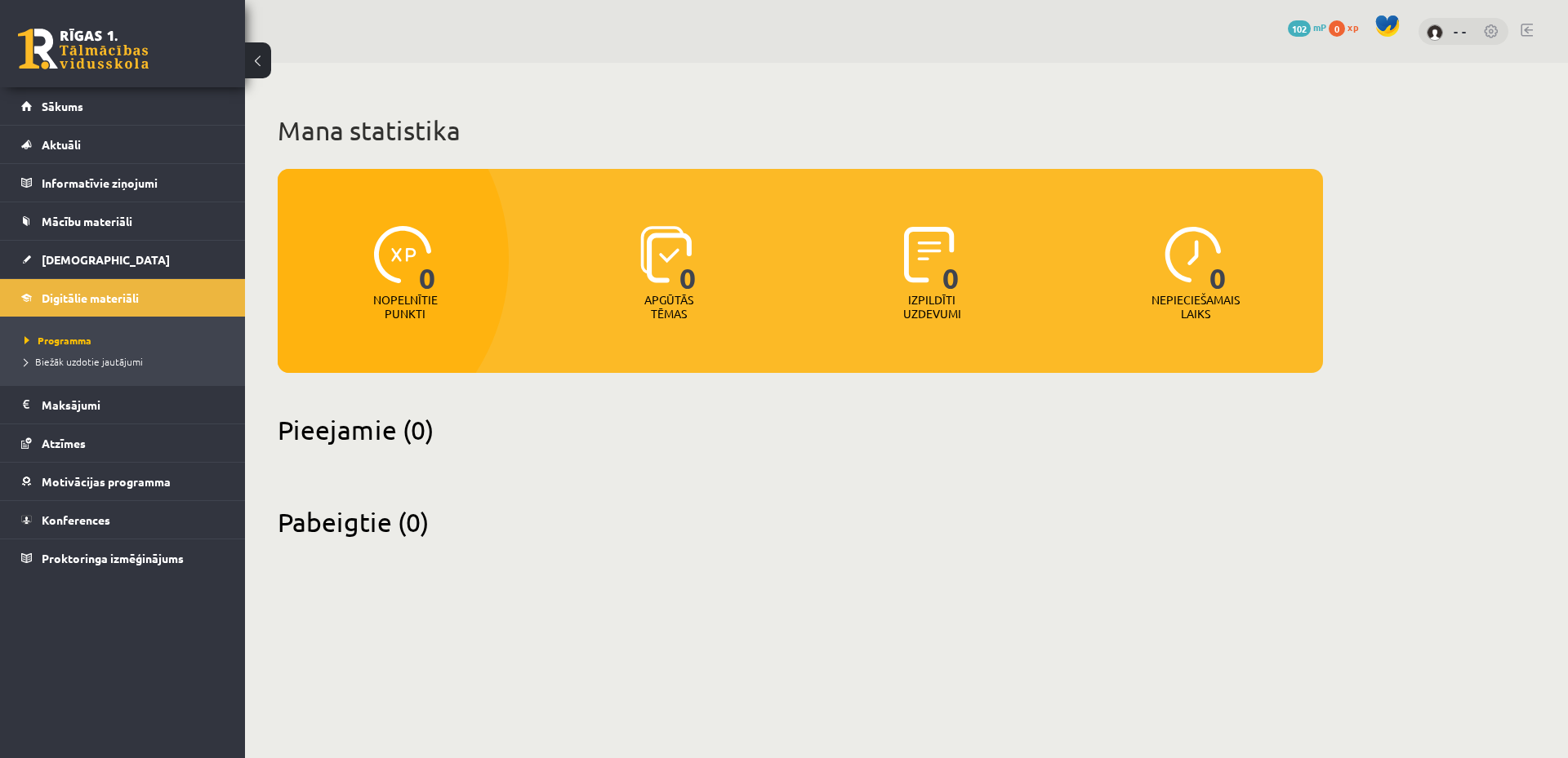
click at [765, 84] on div "Mana statistika 0 Nopelnītie punkti 0 Apgūtās tēmas 0 Izpildīti uzdevumi 0 Nepi…" at bounding box center [800, 327] width 1111 height 527
click at [1341, 29] on span "0" at bounding box center [1336, 28] width 16 height 16
click at [1462, 30] on link "- -" at bounding box center [1460, 30] width 13 height 16
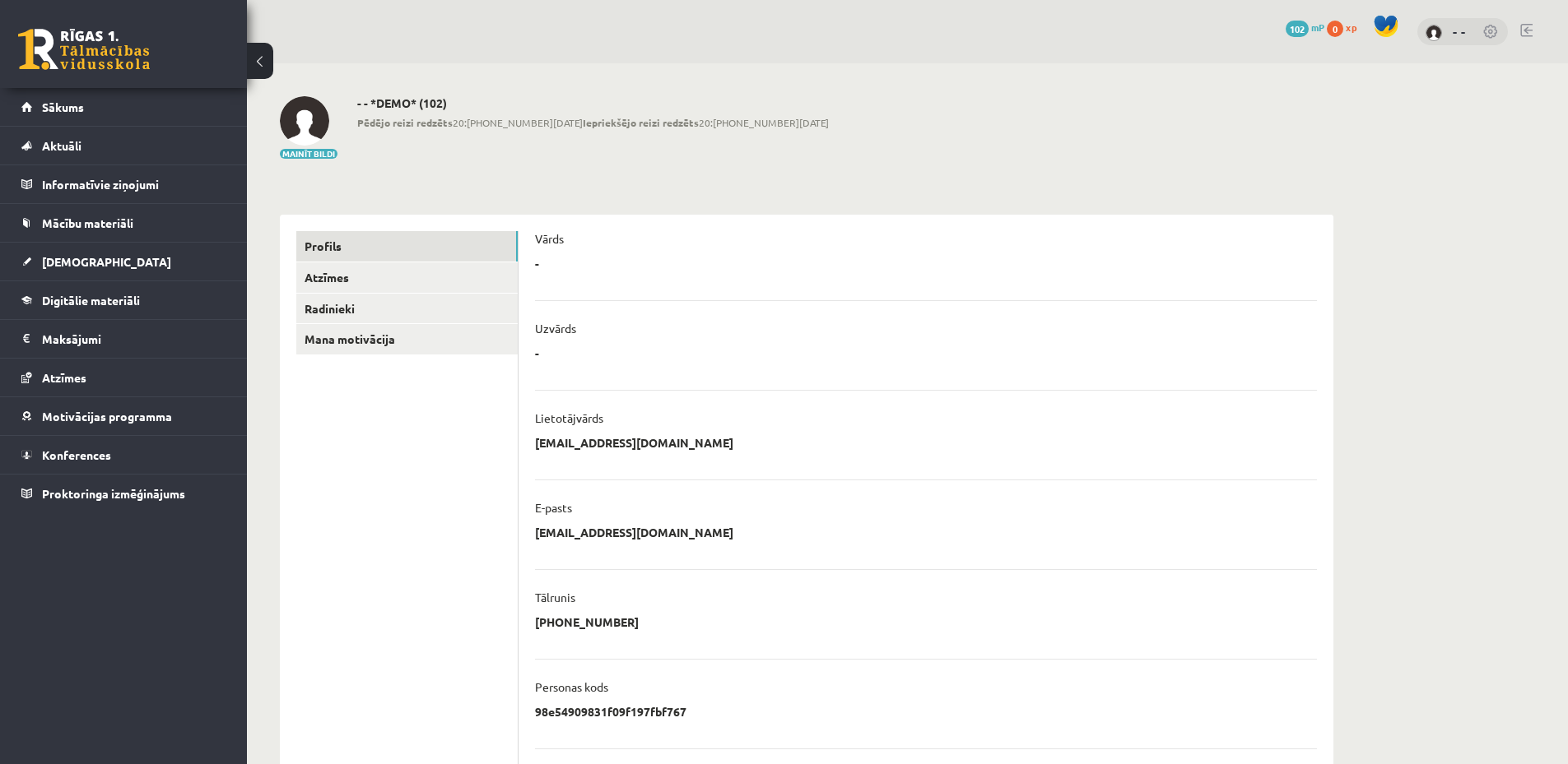
click at [1490, 36] on link at bounding box center [1491, 32] width 16 height 16
click at [417, 281] on link "Atzīmes" at bounding box center [407, 278] width 222 height 30
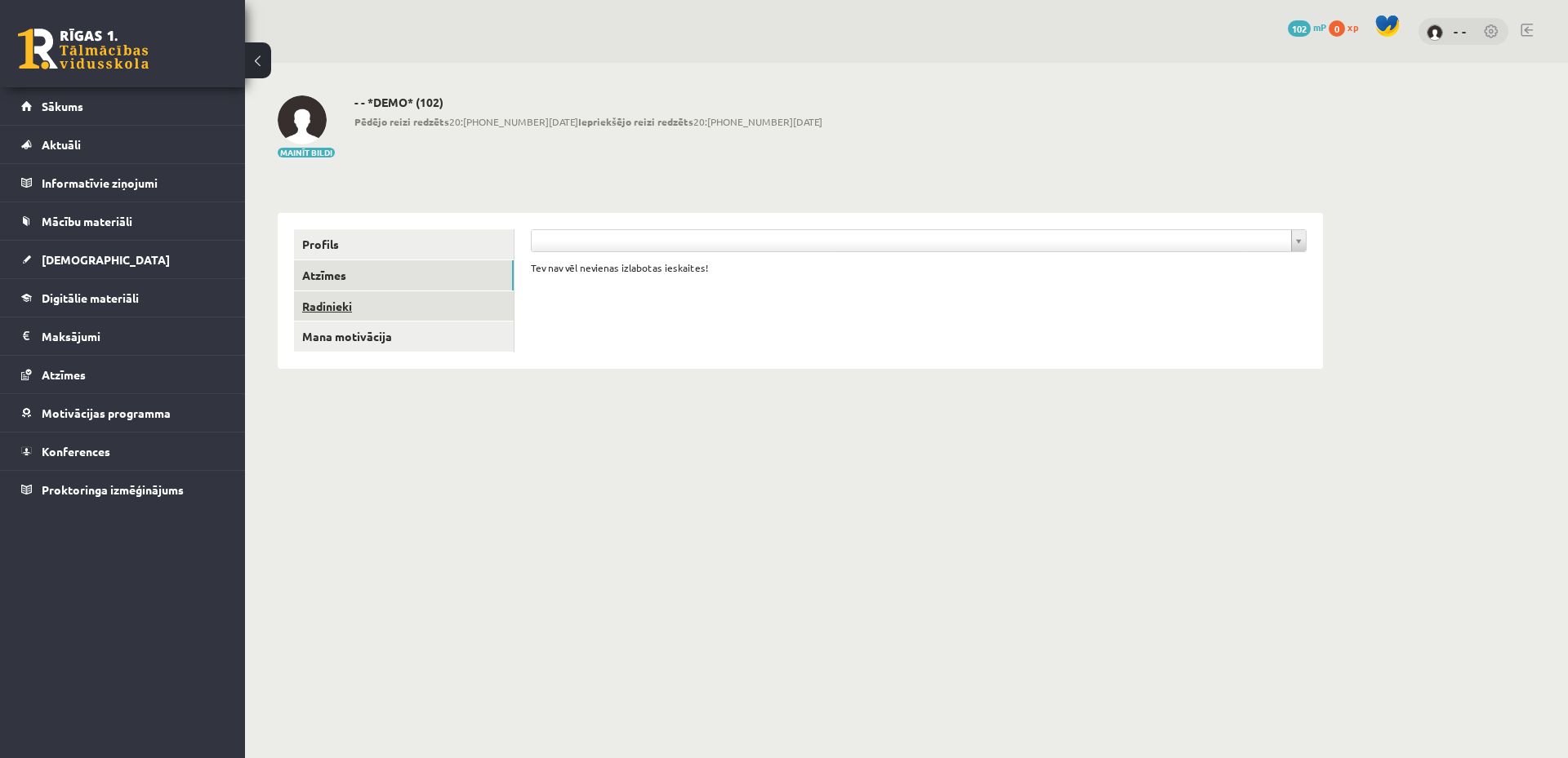
click at [401, 301] on link "Radinieki" at bounding box center [404, 306] width 220 height 30
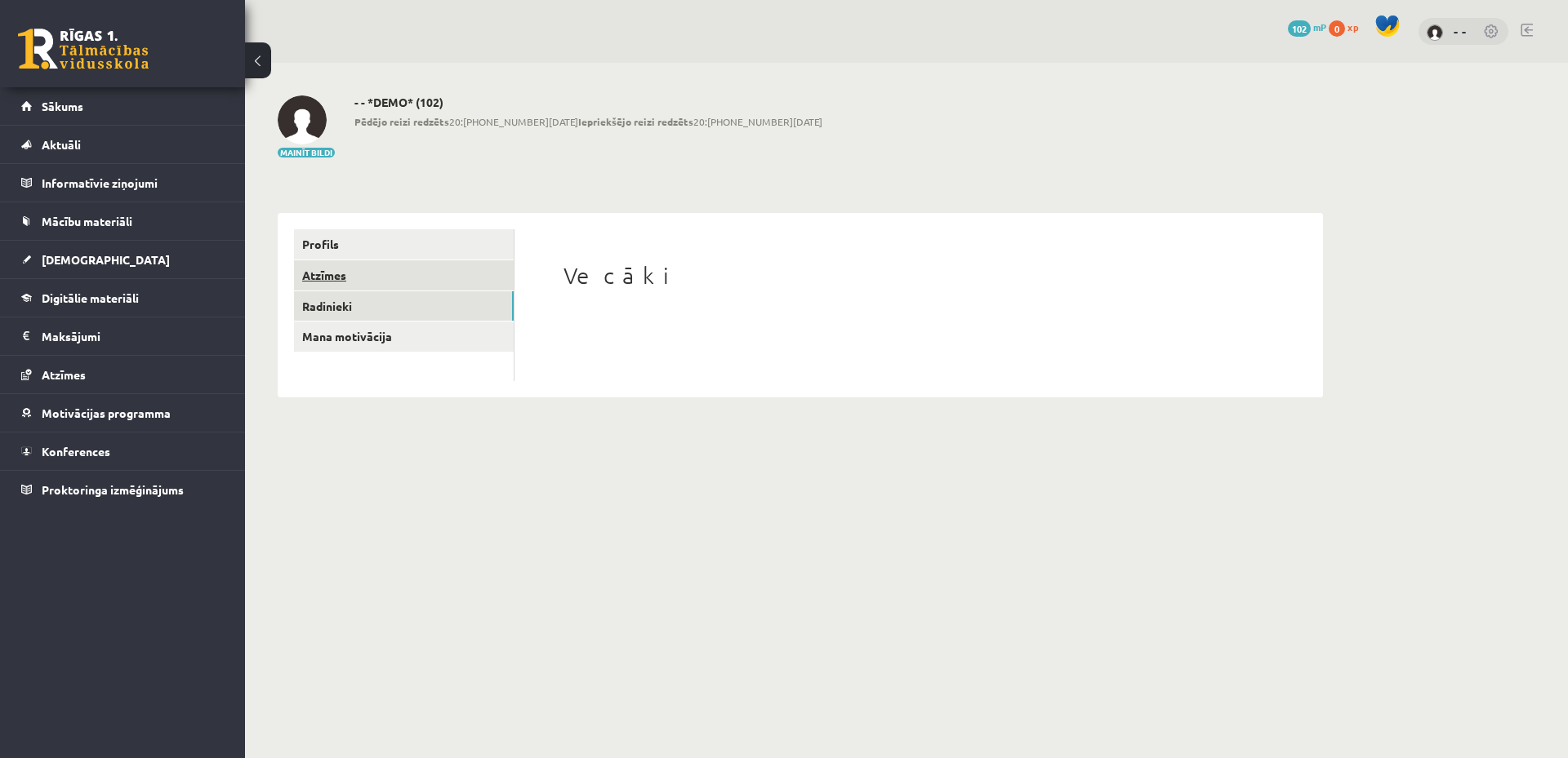
click at [413, 281] on link "Atzīmes" at bounding box center [404, 275] width 220 height 30
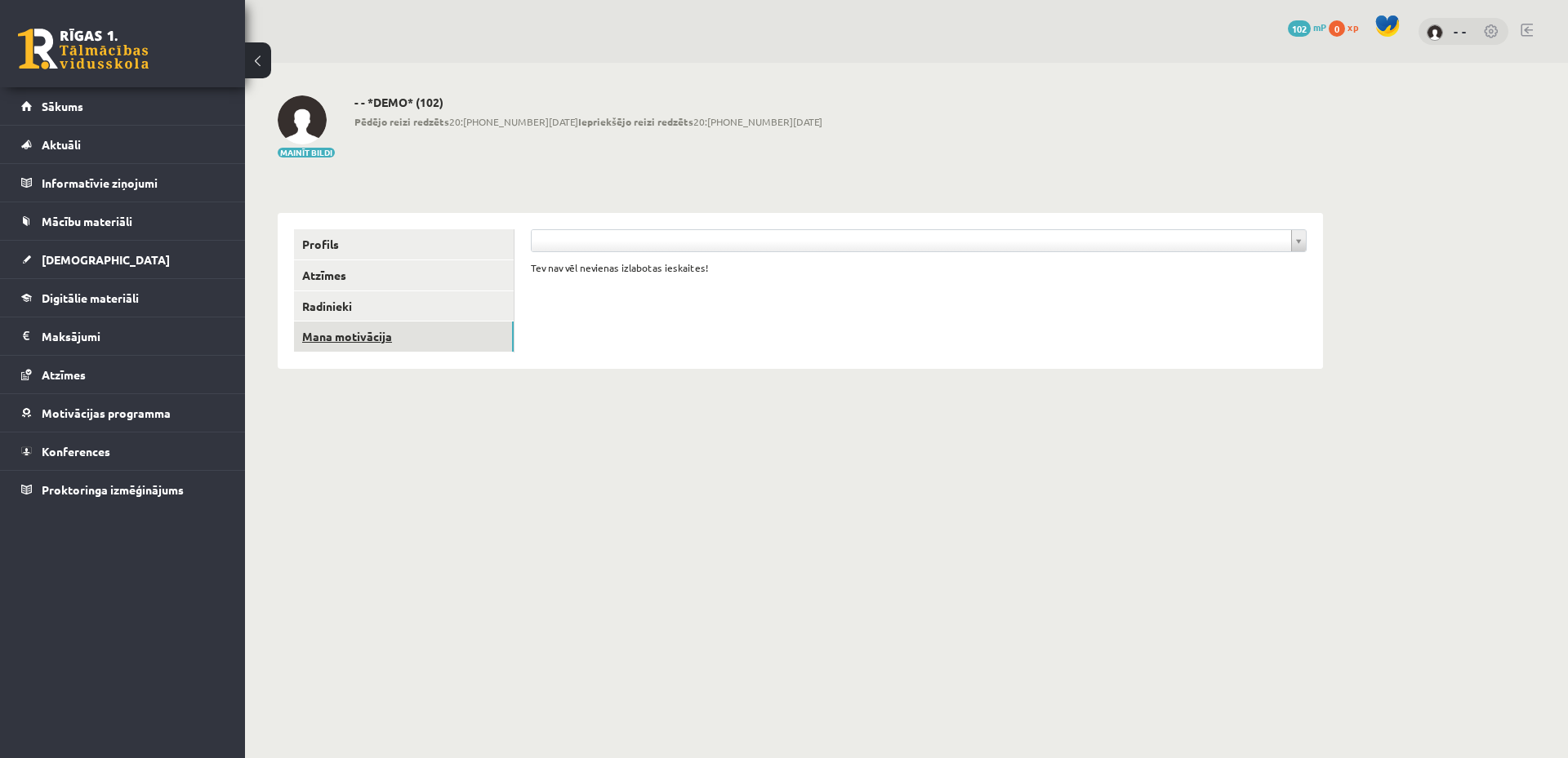
click at [392, 326] on link "Mana motivācija" at bounding box center [404, 337] width 220 height 30
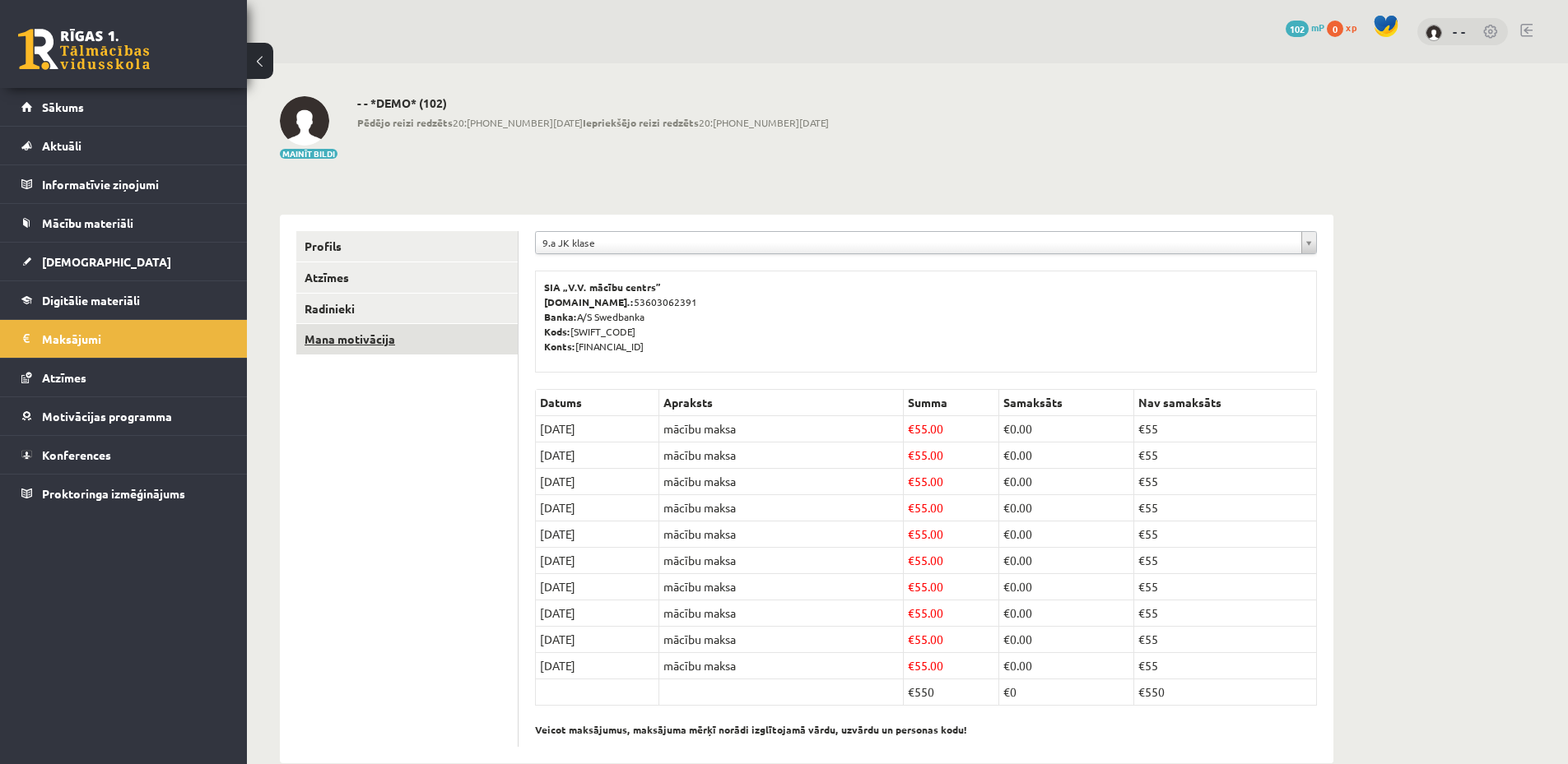
scroll to position [32, 0]
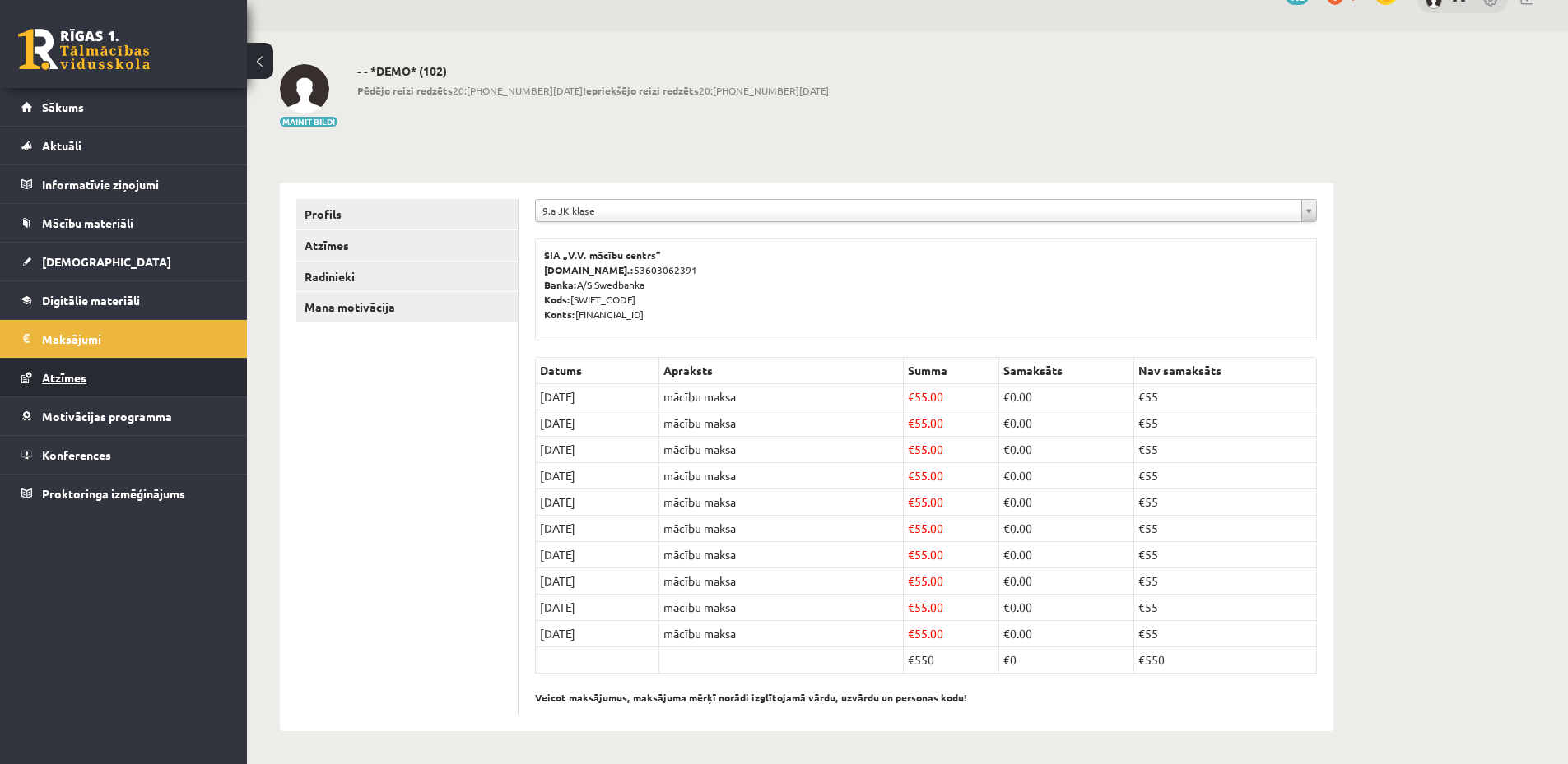
click at [132, 376] on link "Atzīmes" at bounding box center [124, 377] width 205 height 38
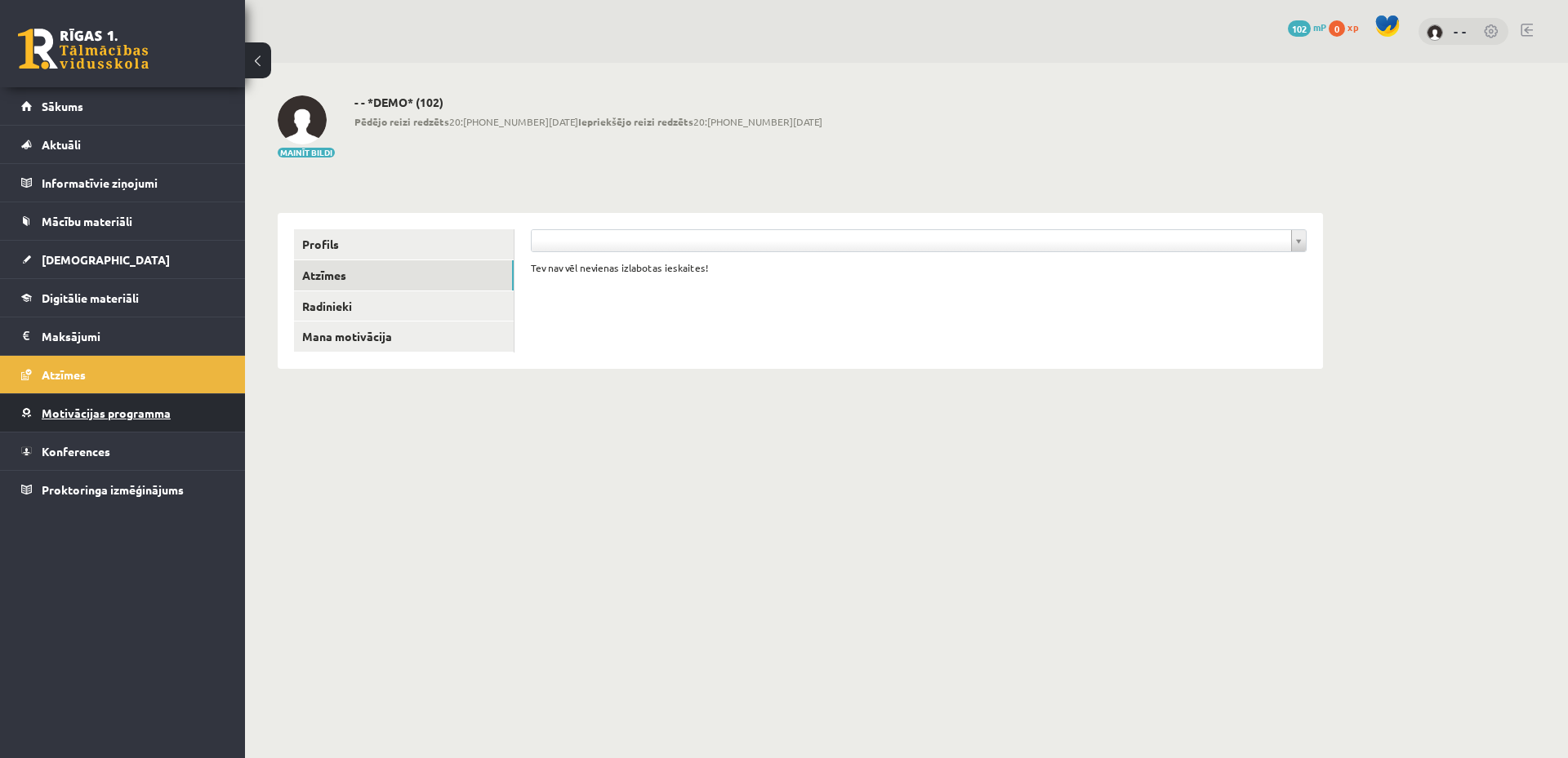
click at [172, 410] on link "Motivācijas programma" at bounding box center [123, 413] width 203 height 38
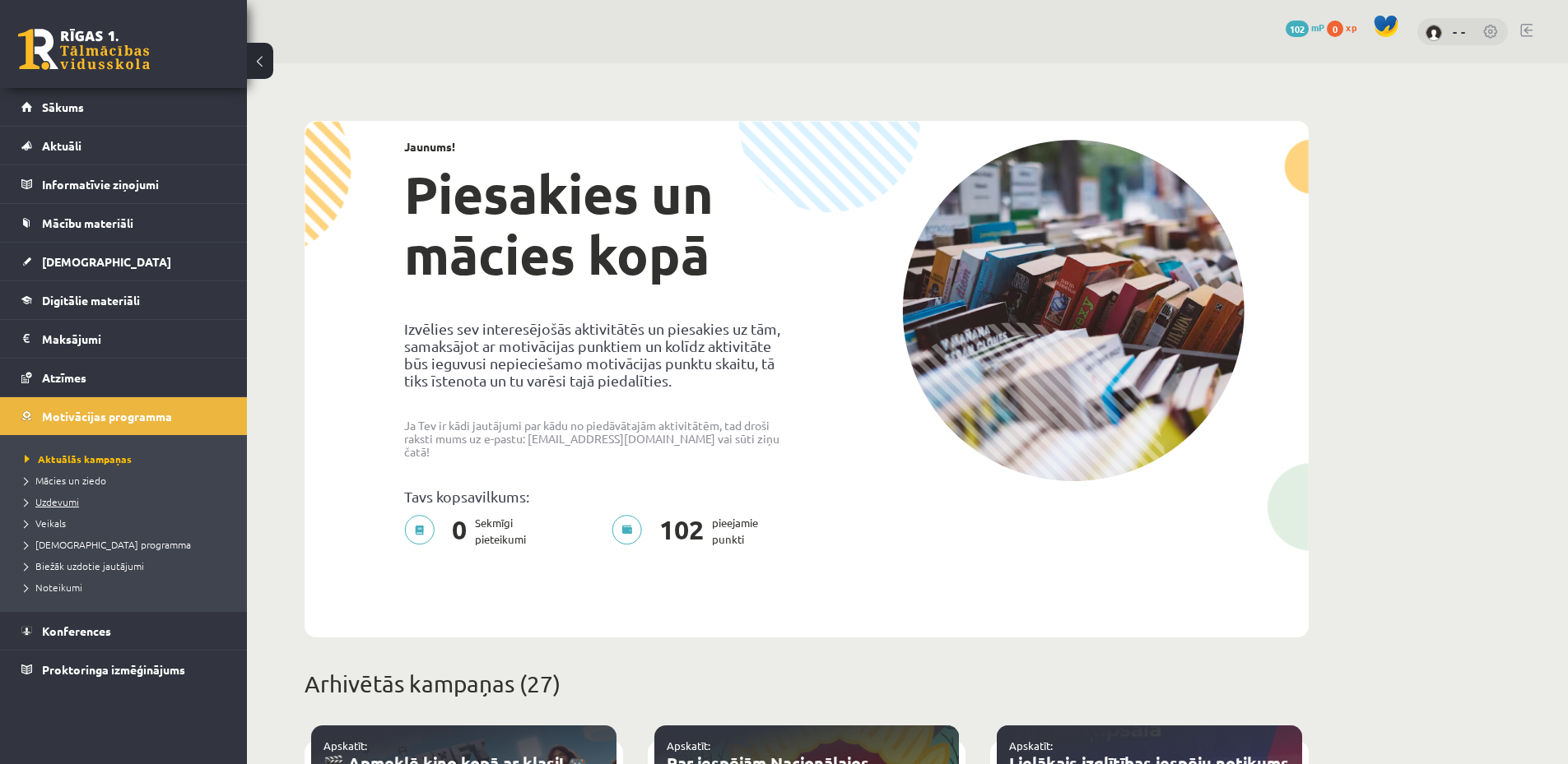
click at [62, 499] on span "Uzdevumi" at bounding box center [52, 502] width 54 height 14
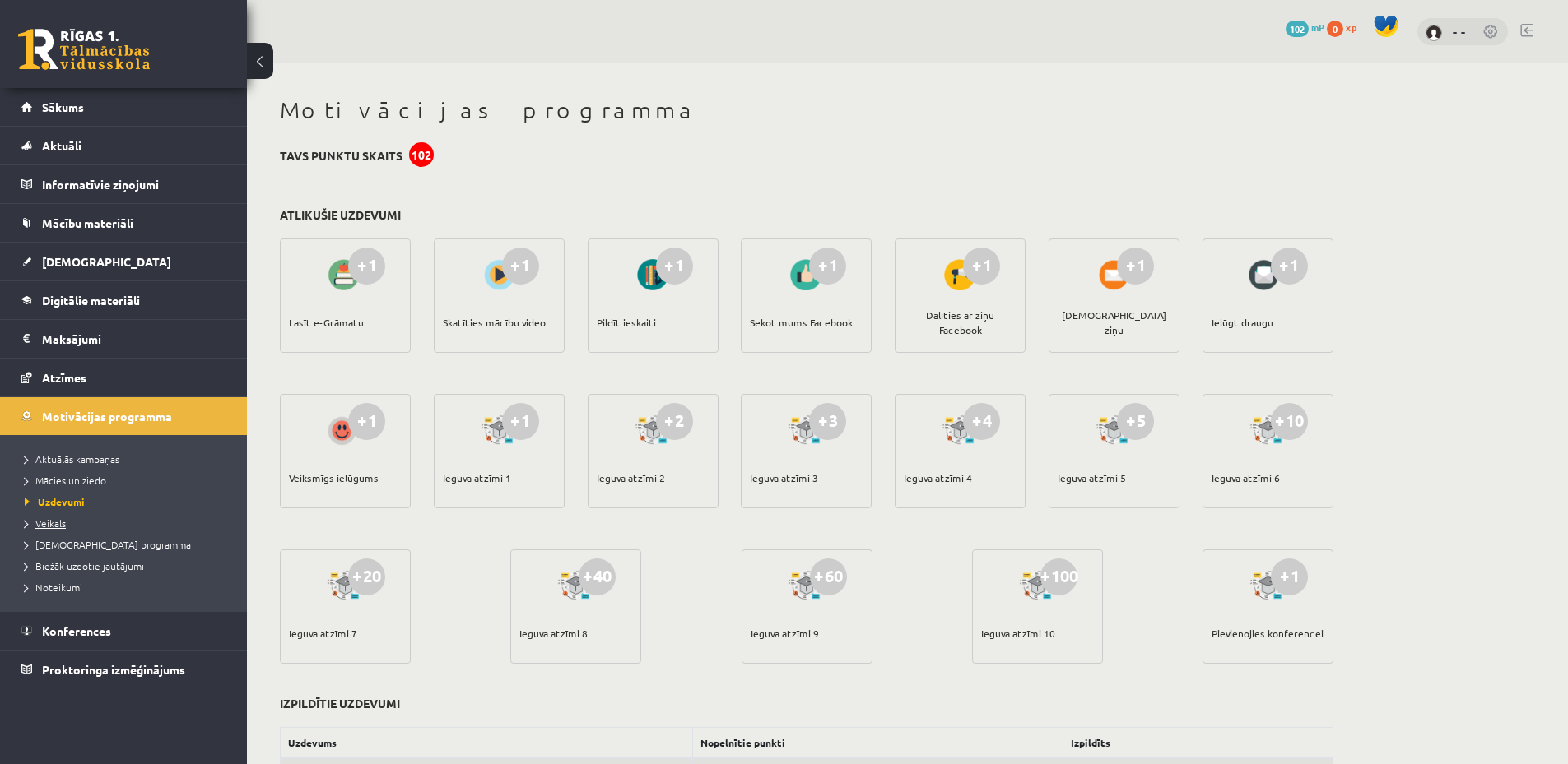
click at [59, 525] on span "Veikals" at bounding box center [45, 524] width 41 height 14
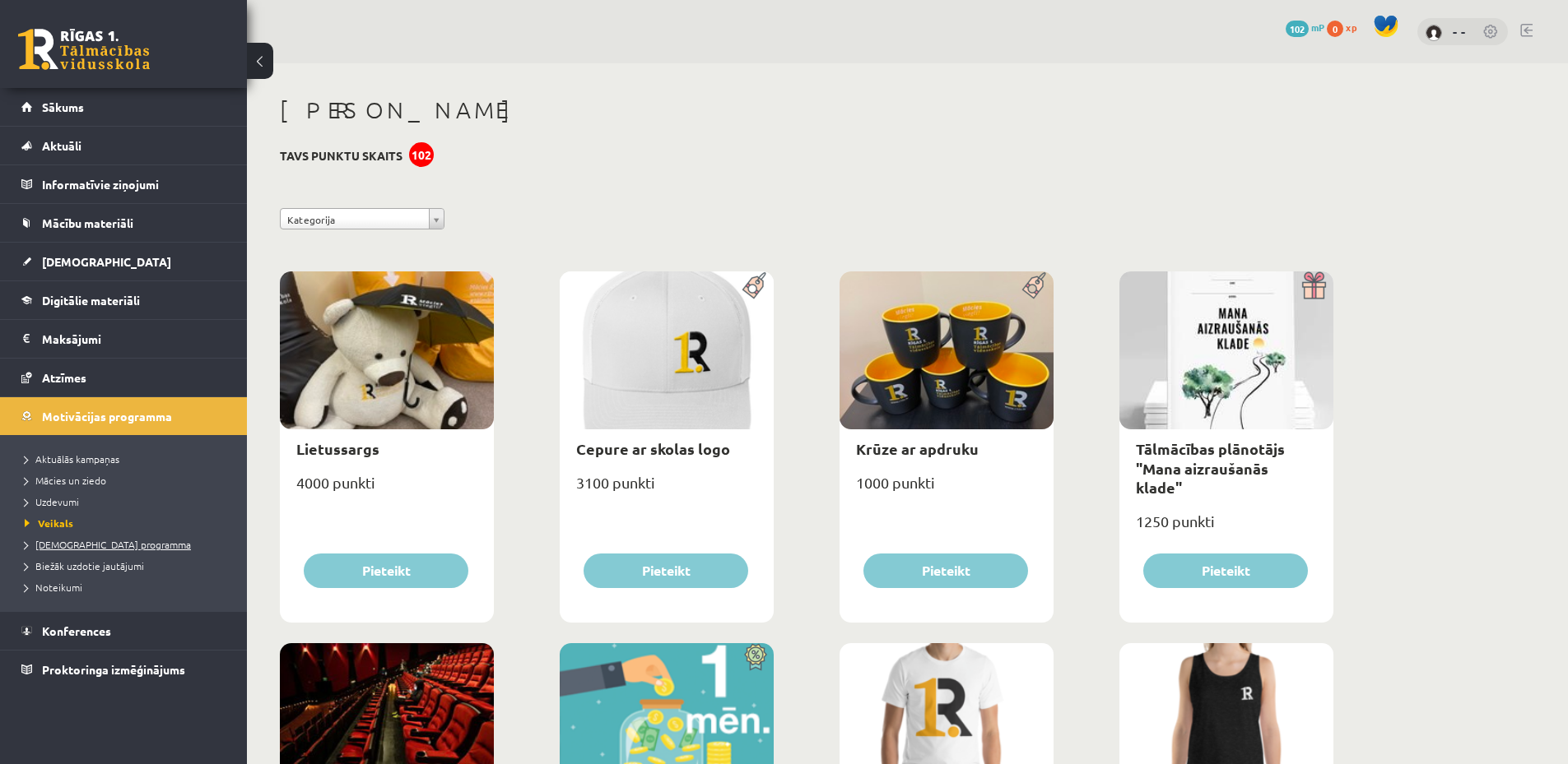
click at [104, 538] on link "[DEMOGRAPHIC_DATA] programma" at bounding box center [127, 545] width 206 height 15
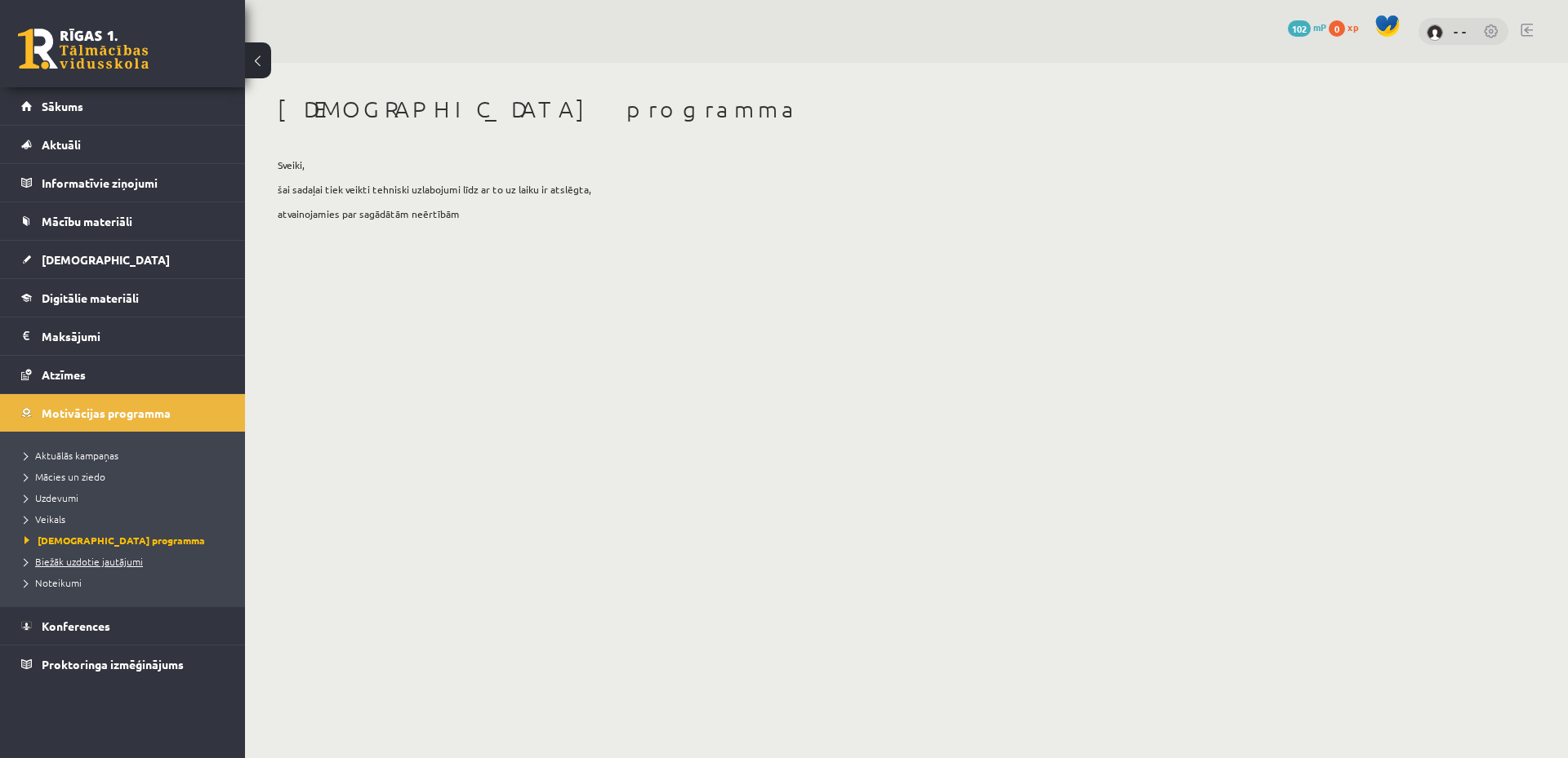
click at [128, 562] on span "Biežāk uzdotie jautājumi" at bounding box center [83, 562] width 118 height 13
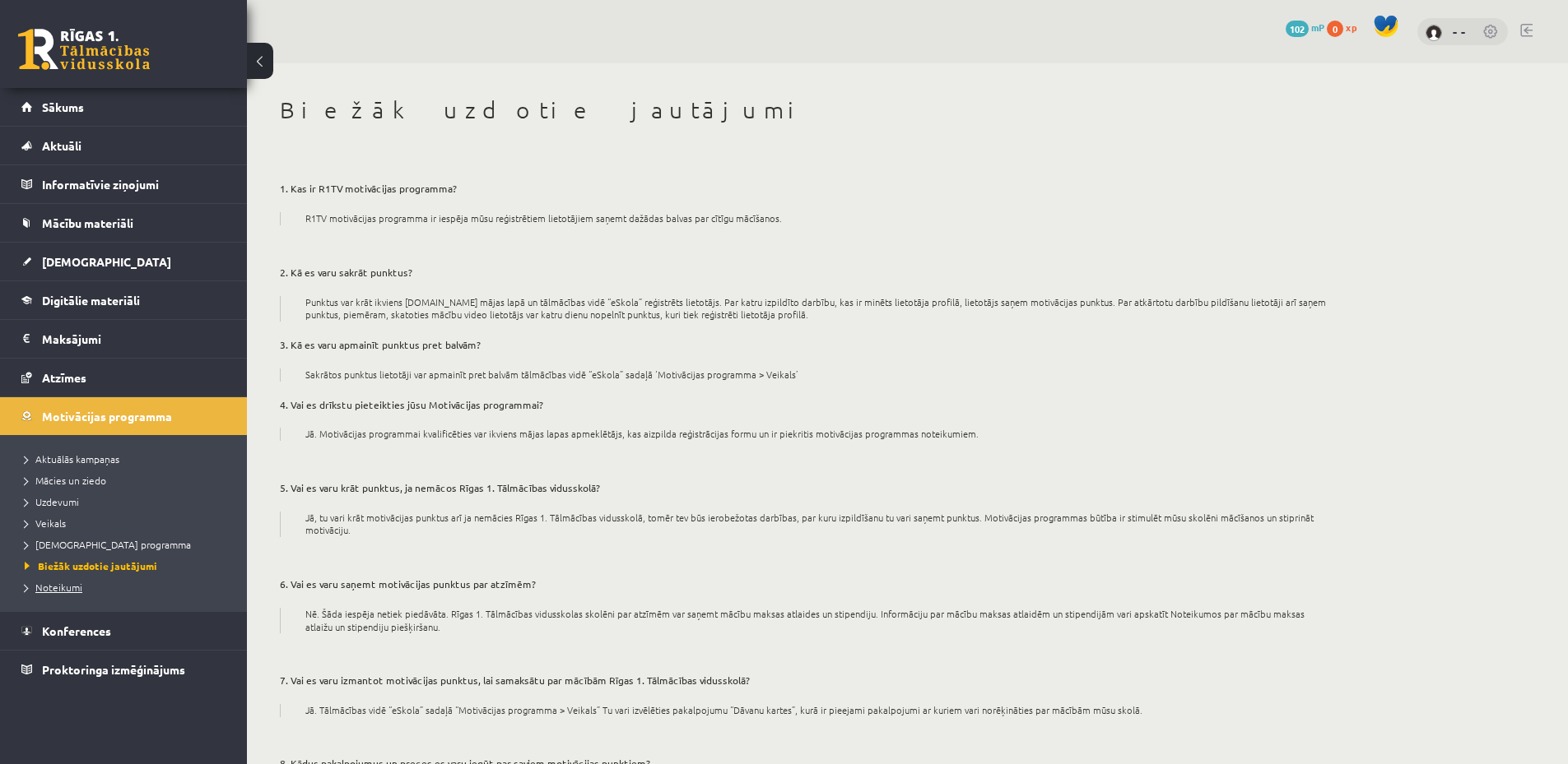
click at [91, 589] on link "Noteikumi" at bounding box center [127, 588] width 206 height 15
